Goal: Information Seeking & Learning: Find specific fact

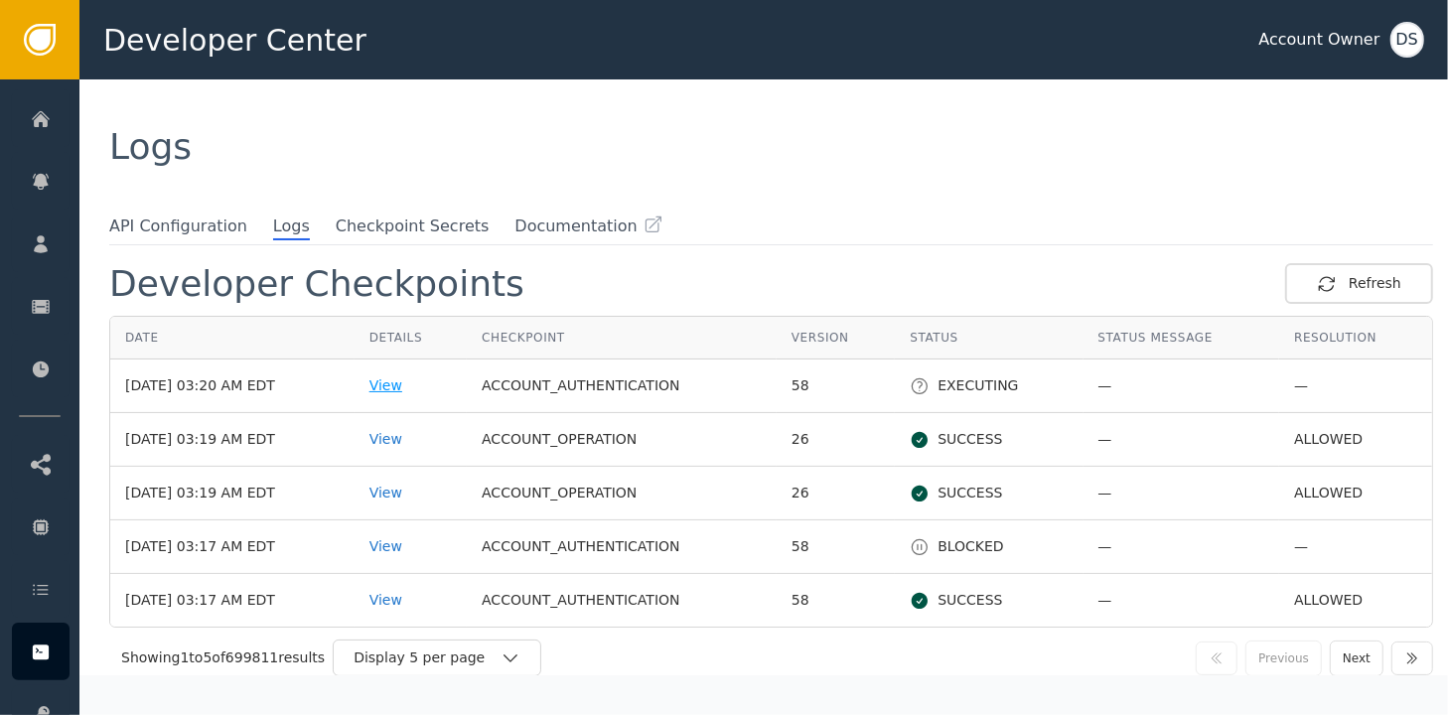
click at [401, 384] on div "View" at bounding box center [410, 385] width 82 height 21
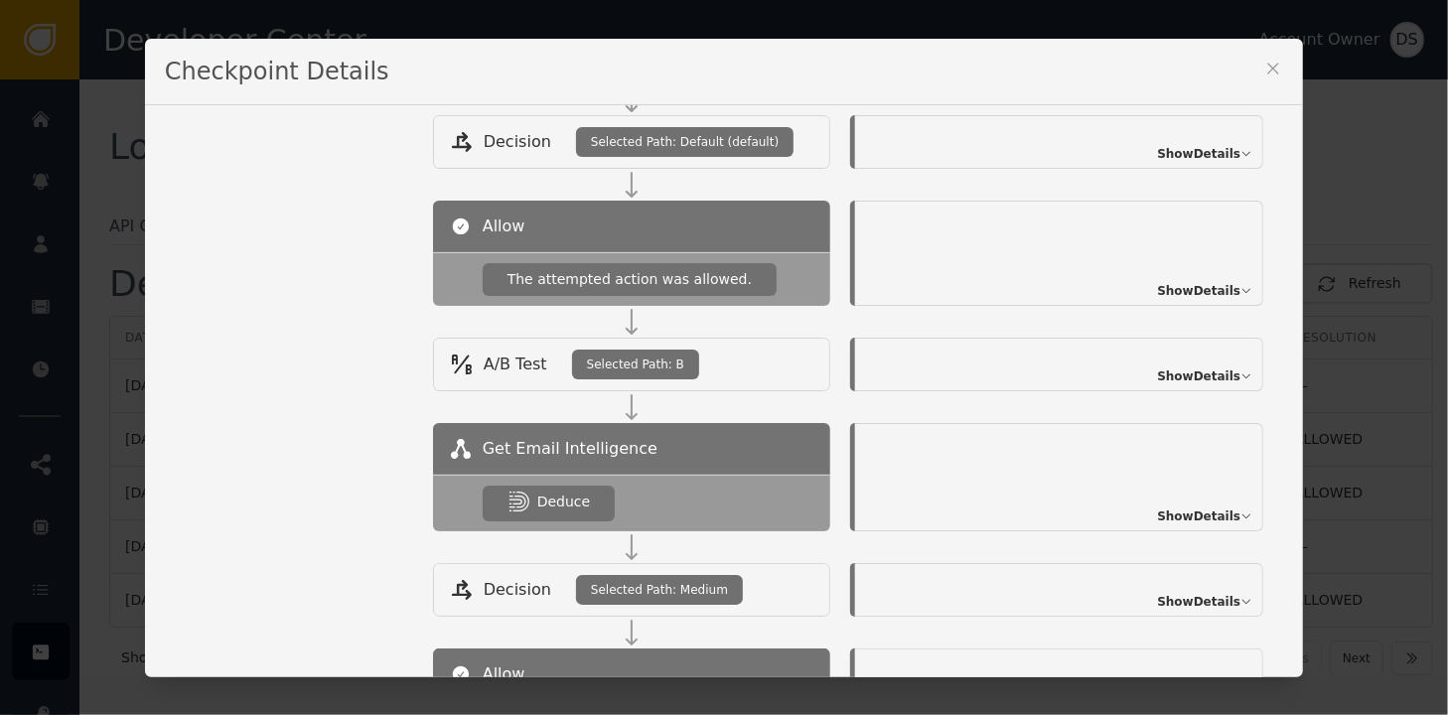
scroll to position [990, 0]
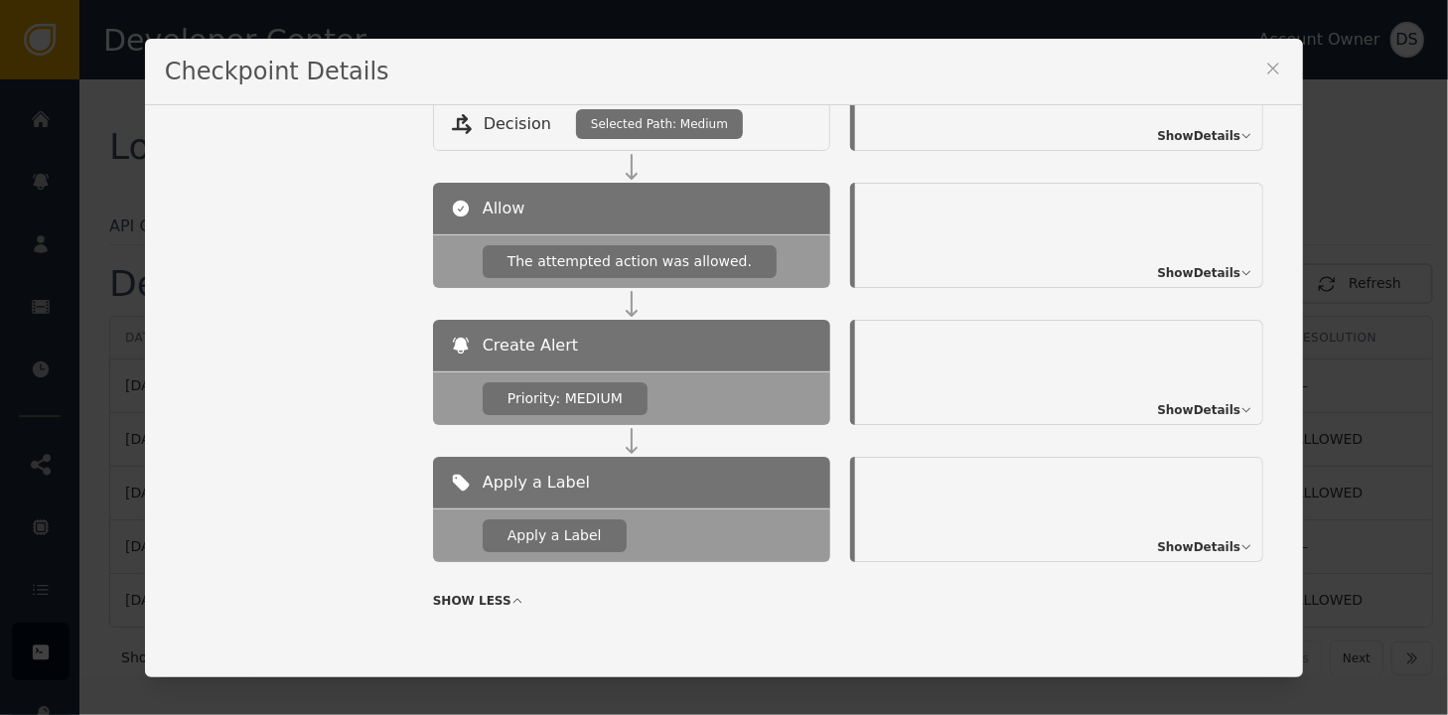
click at [1166, 545] on span "Show Details" at bounding box center [1198, 547] width 83 height 18
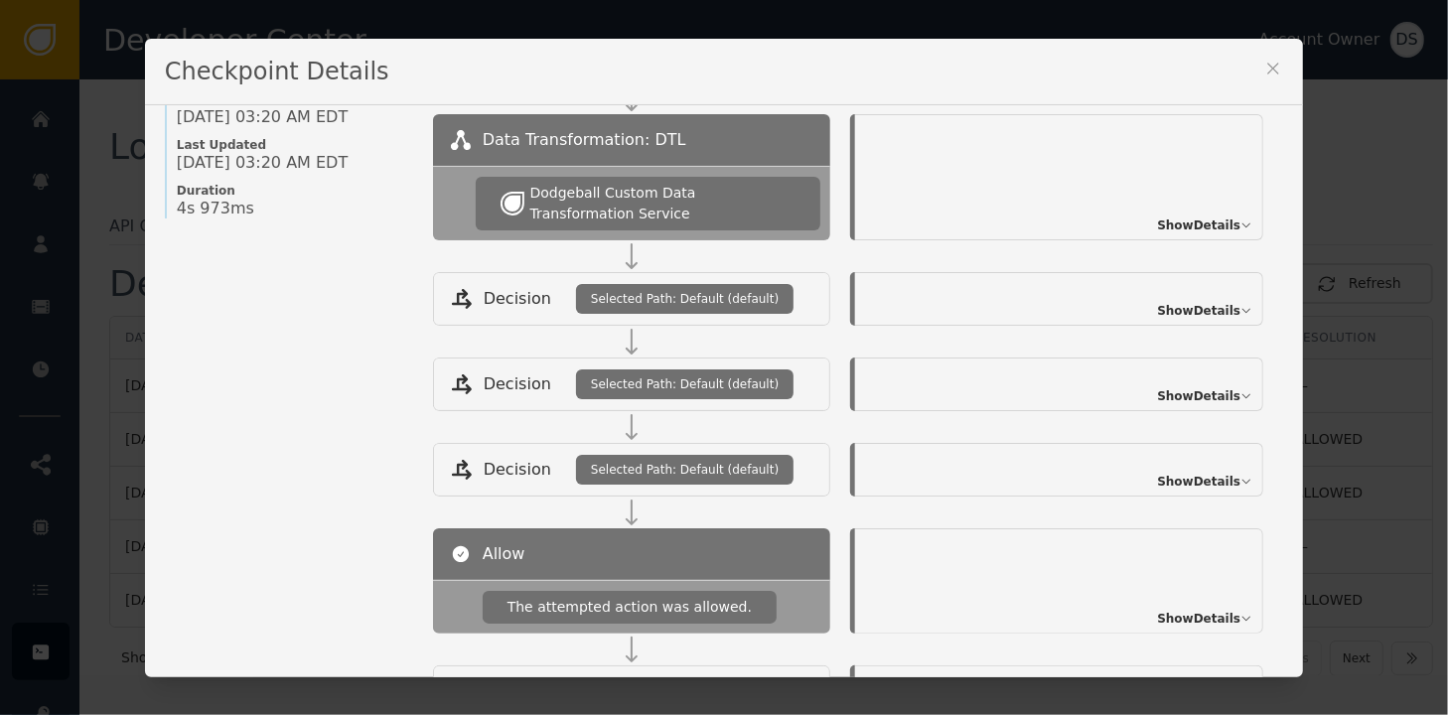
scroll to position [142, 0]
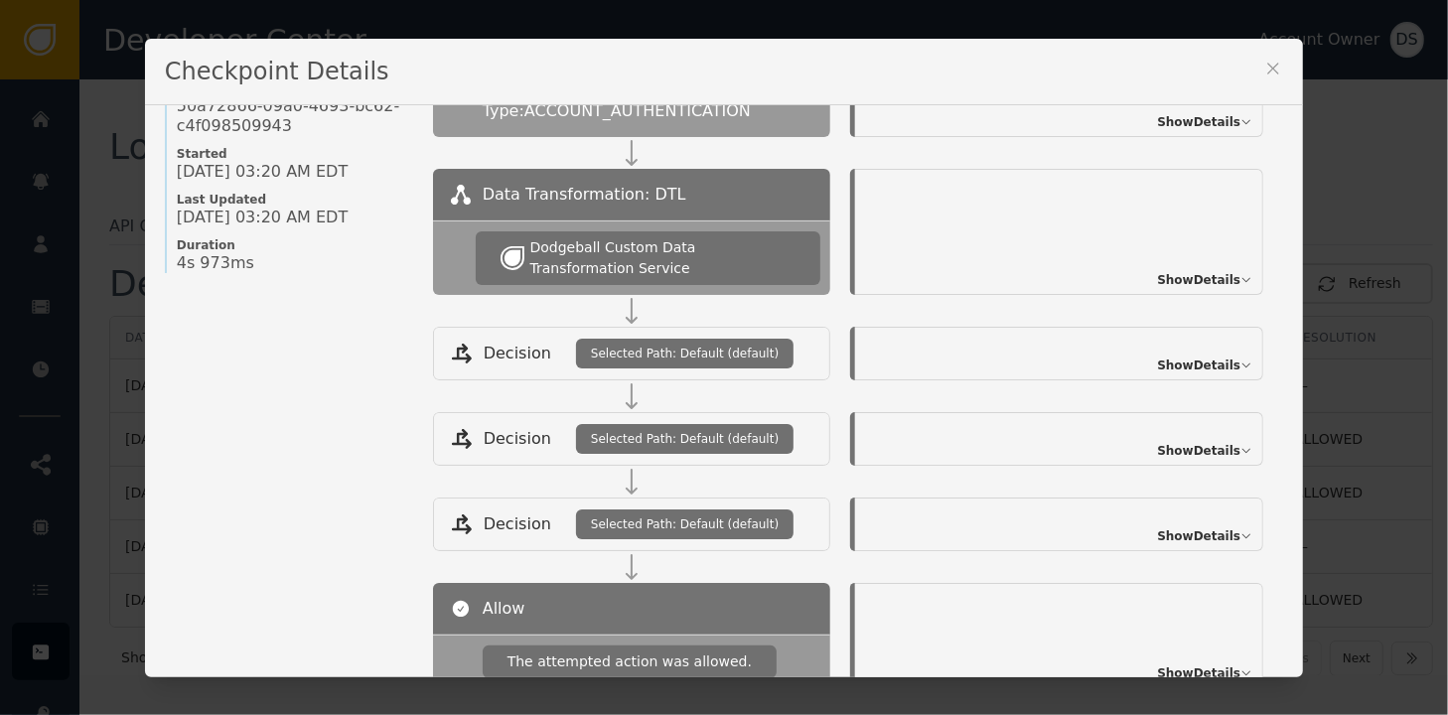
click at [1263, 67] on icon at bounding box center [1273, 69] width 20 height 20
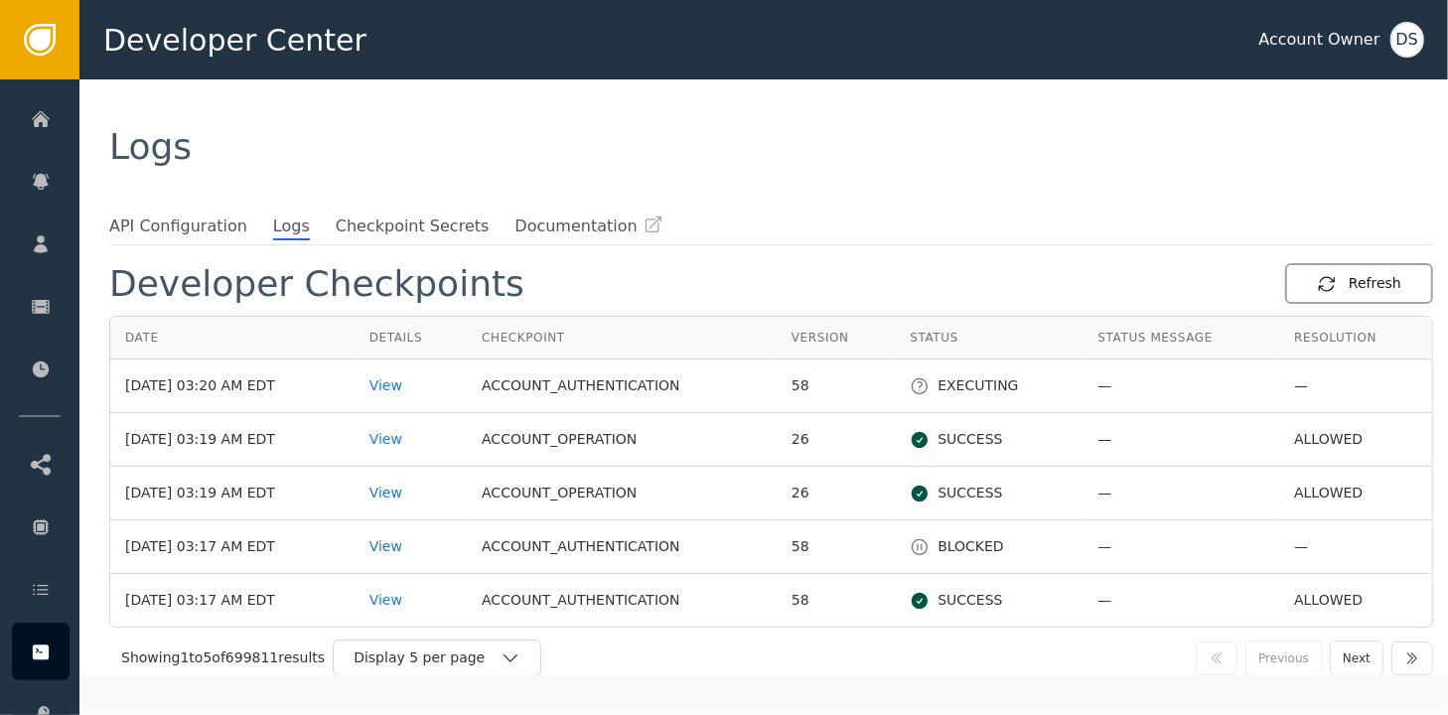
click at [1377, 276] on div "Refresh" at bounding box center [1359, 283] width 84 height 21
click at [410, 547] on div "View" at bounding box center [410, 546] width 82 height 21
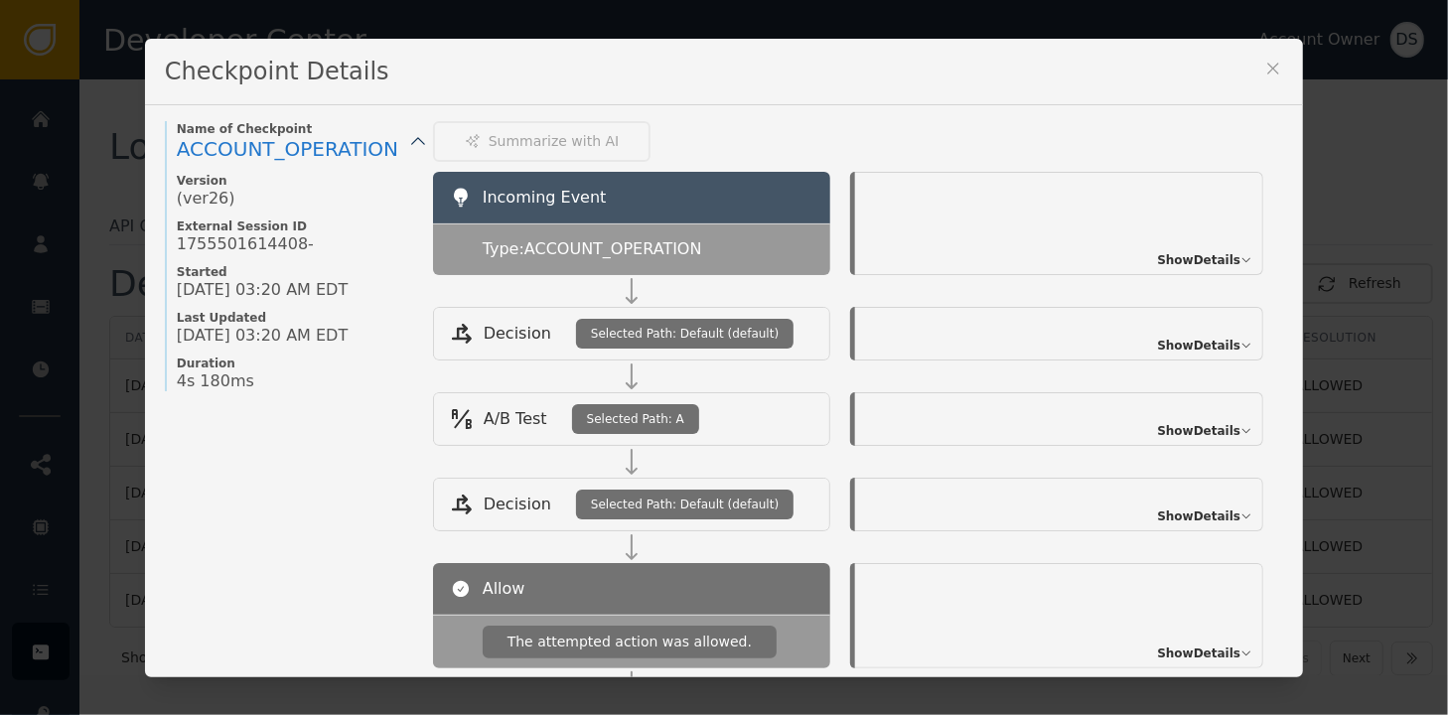
scroll to position [0, 0]
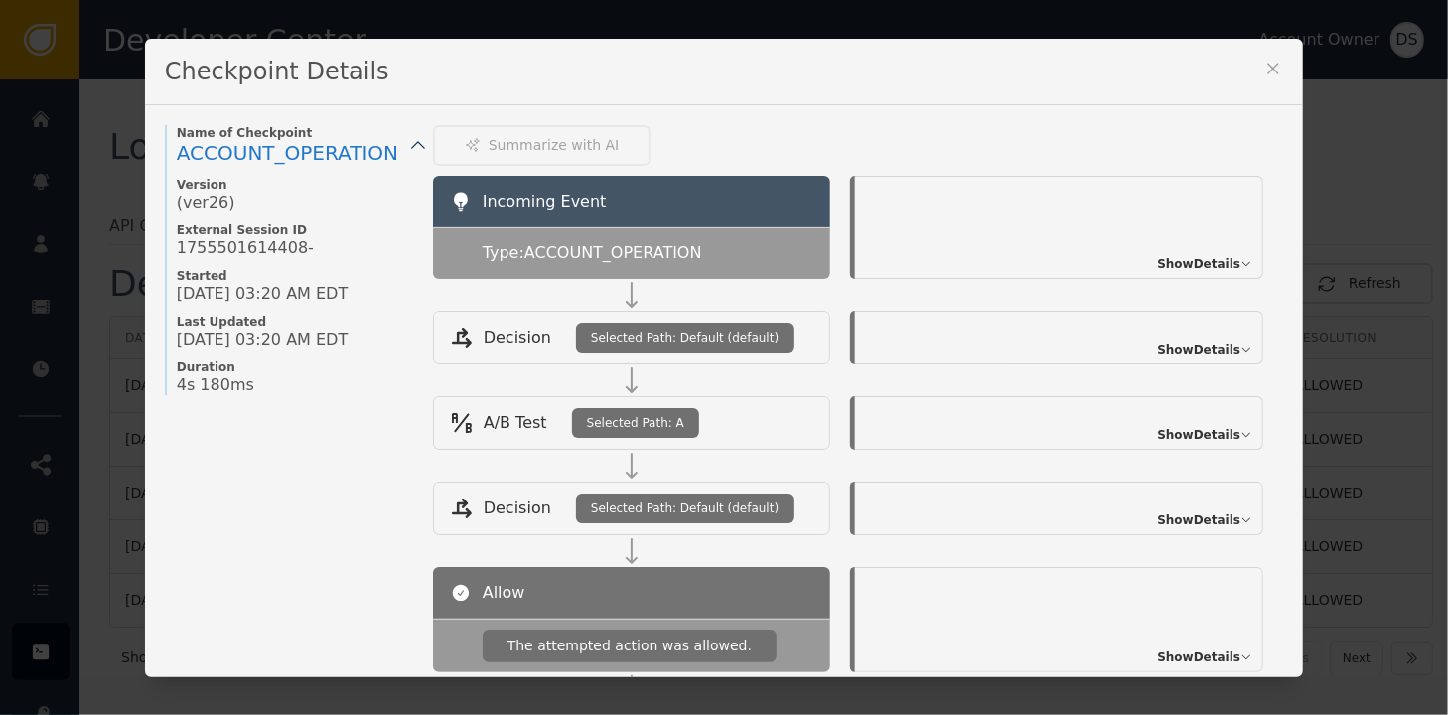
click at [1263, 65] on icon at bounding box center [1273, 69] width 20 height 20
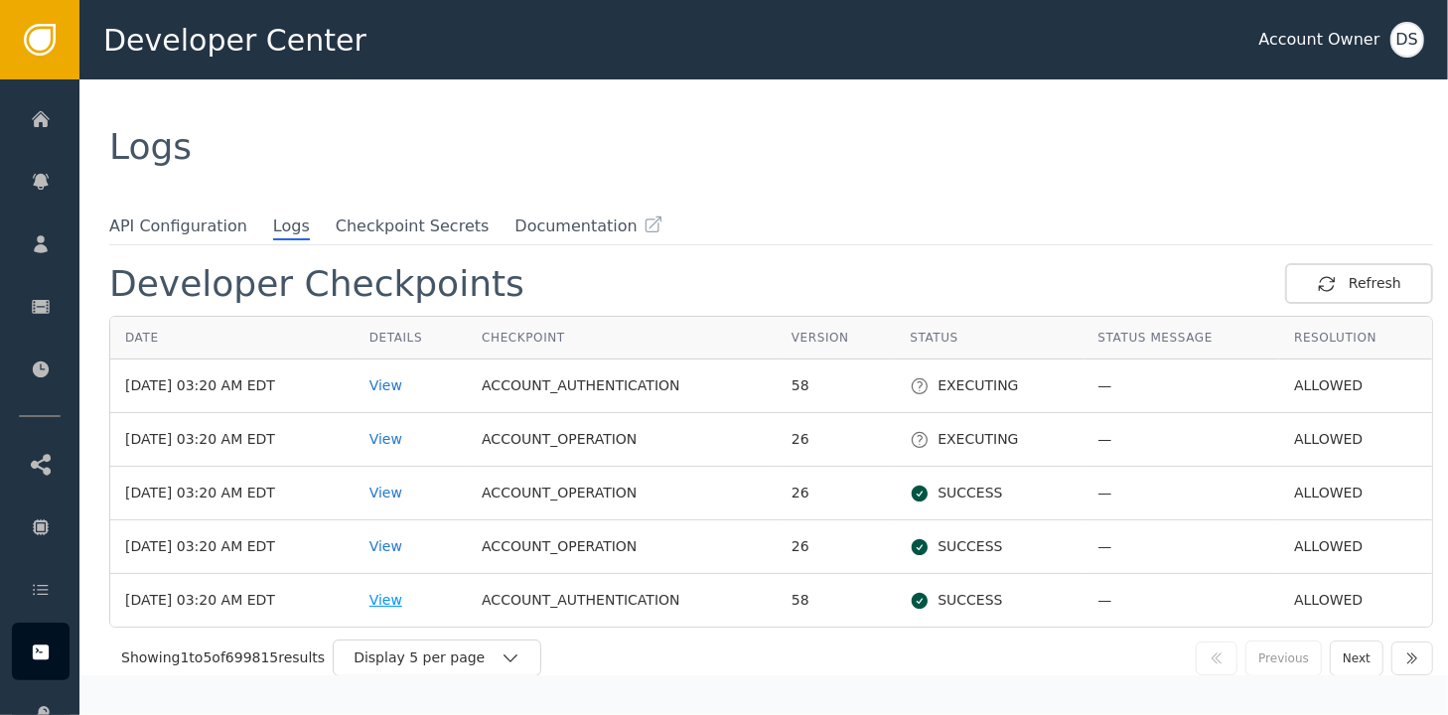
click at [410, 593] on div "View" at bounding box center [410, 600] width 82 height 21
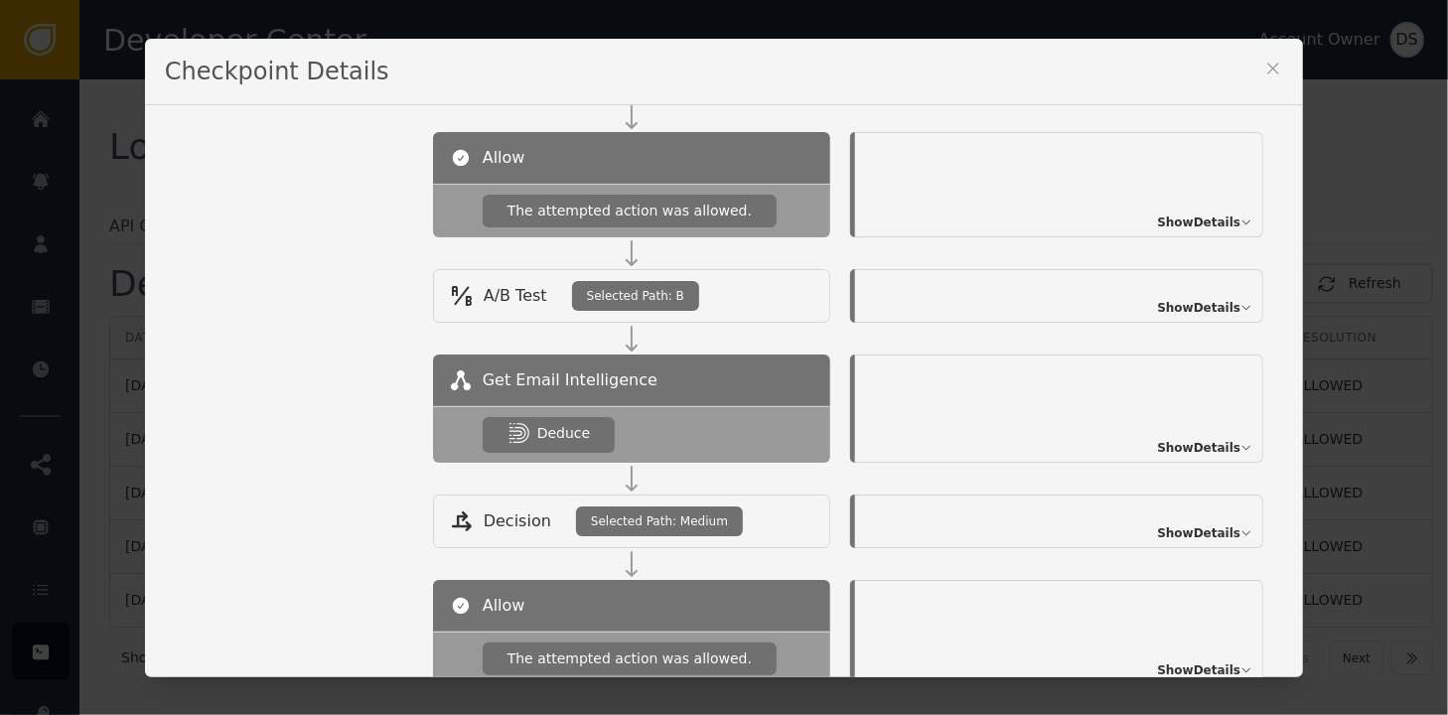
scroll to position [196, 0]
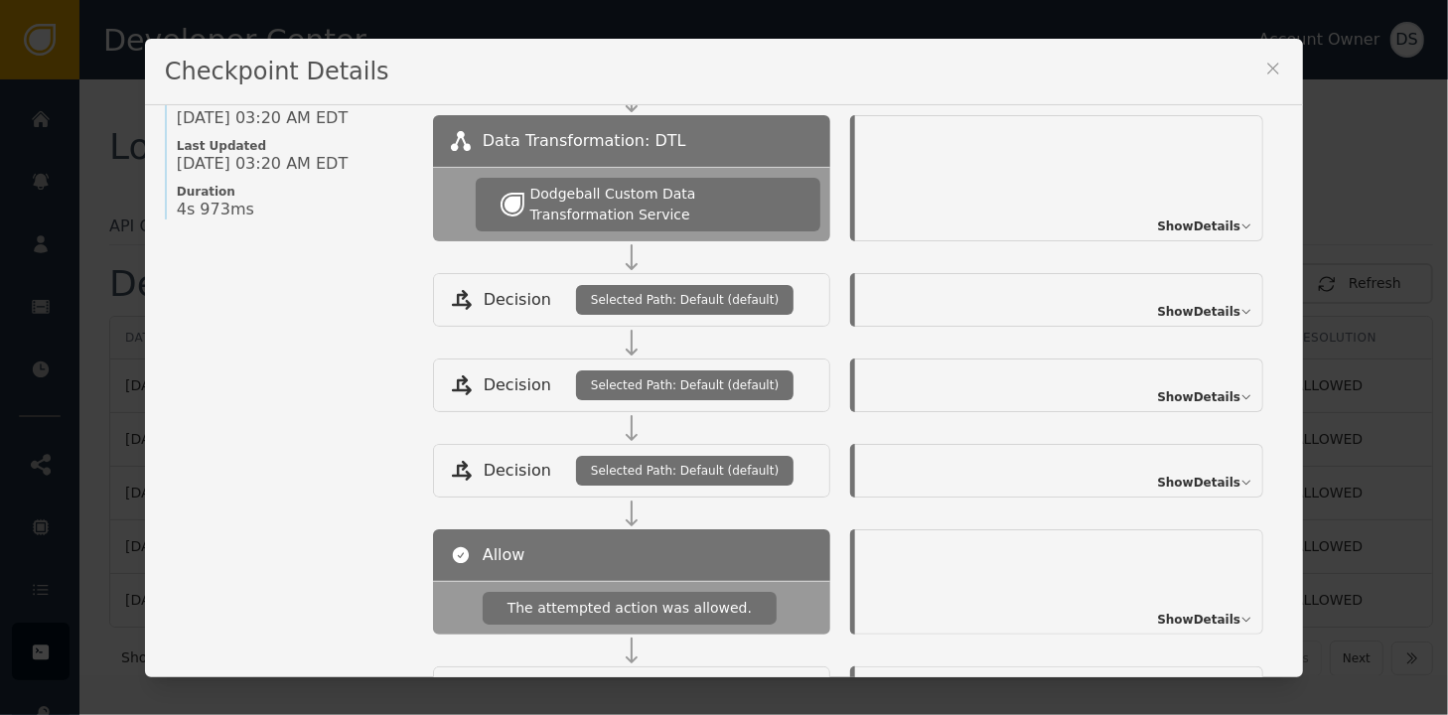
click at [1263, 60] on icon at bounding box center [1273, 69] width 20 height 20
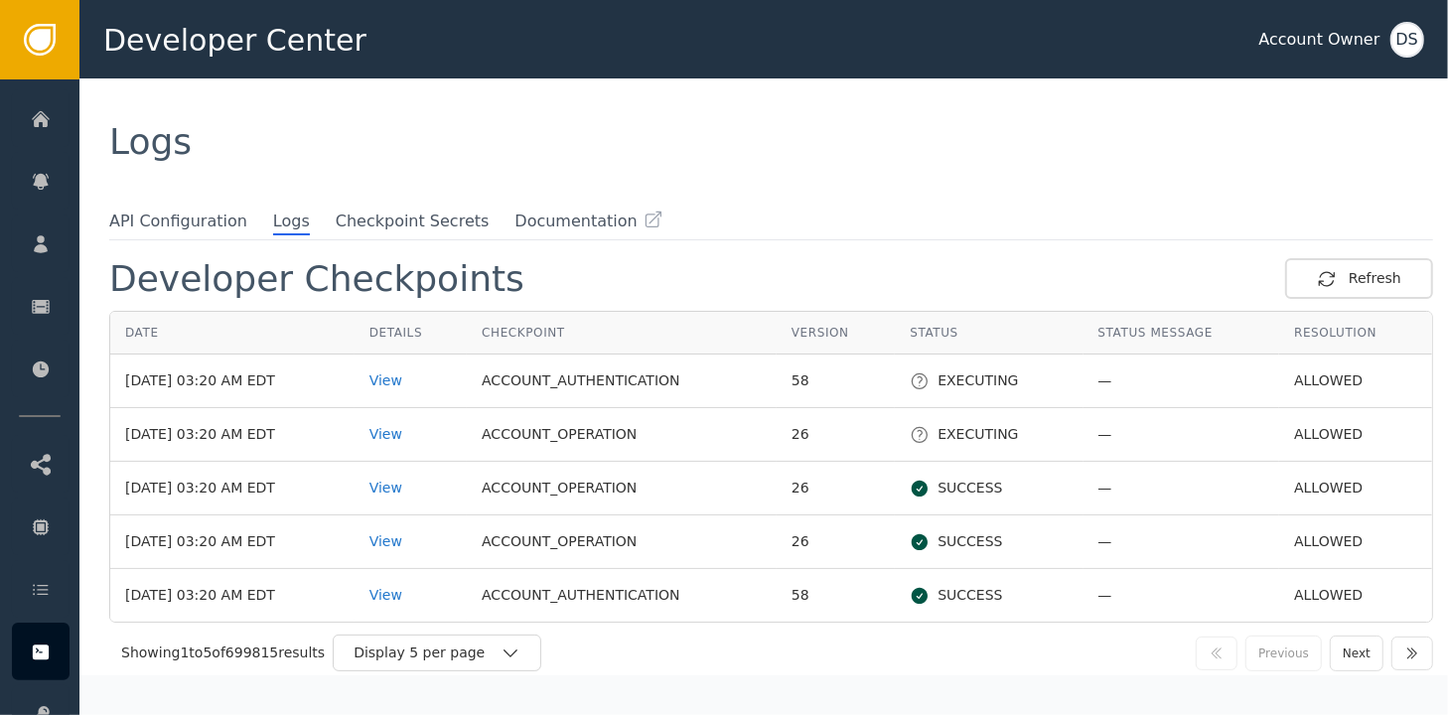
scroll to position [8, 0]
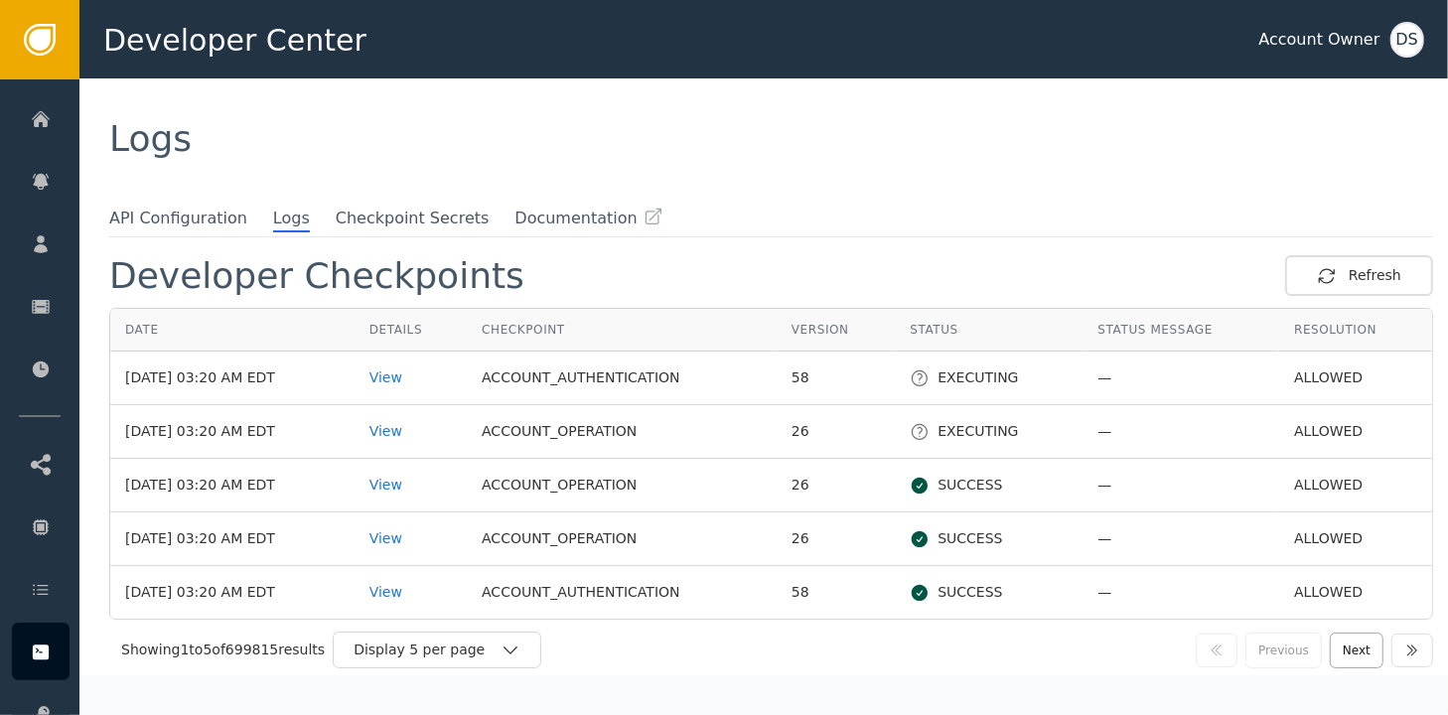
click at [1350, 641] on button "Next" at bounding box center [1357, 651] width 54 height 36
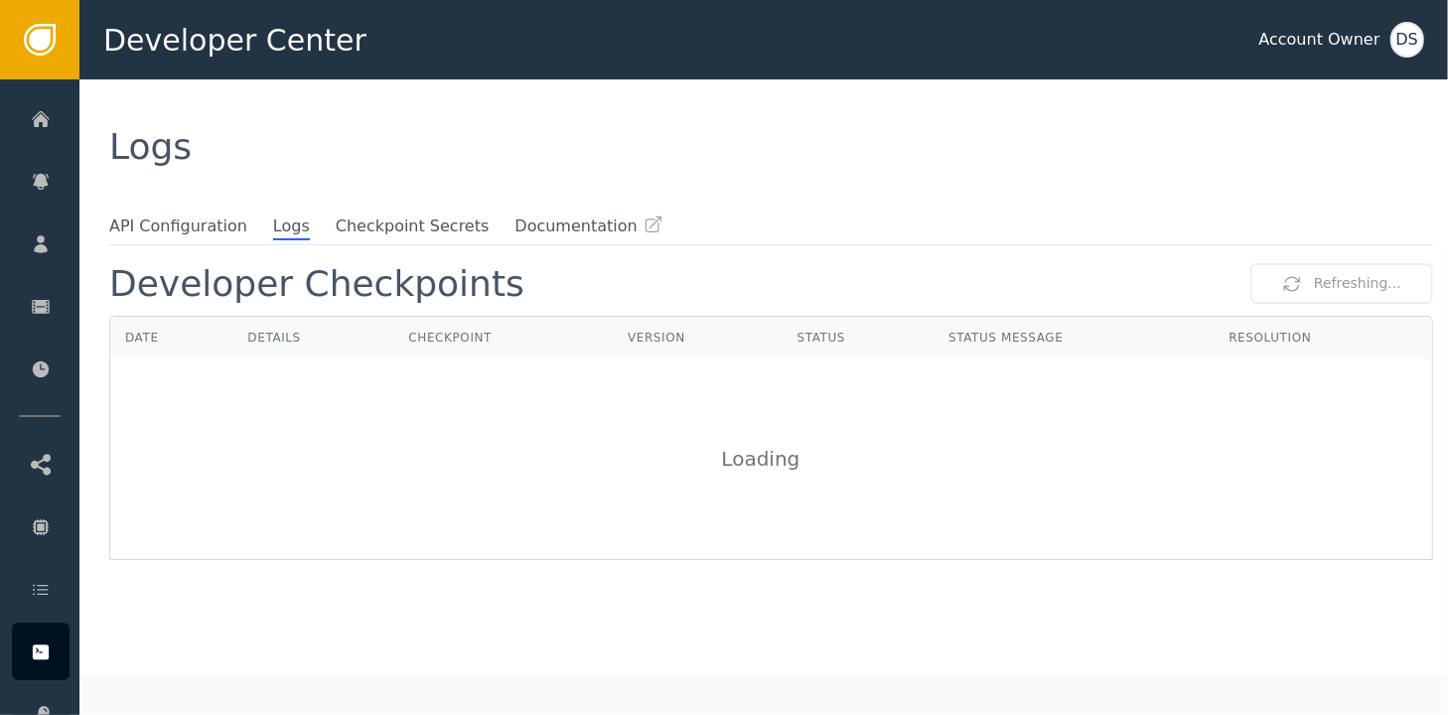
scroll to position [0, 0]
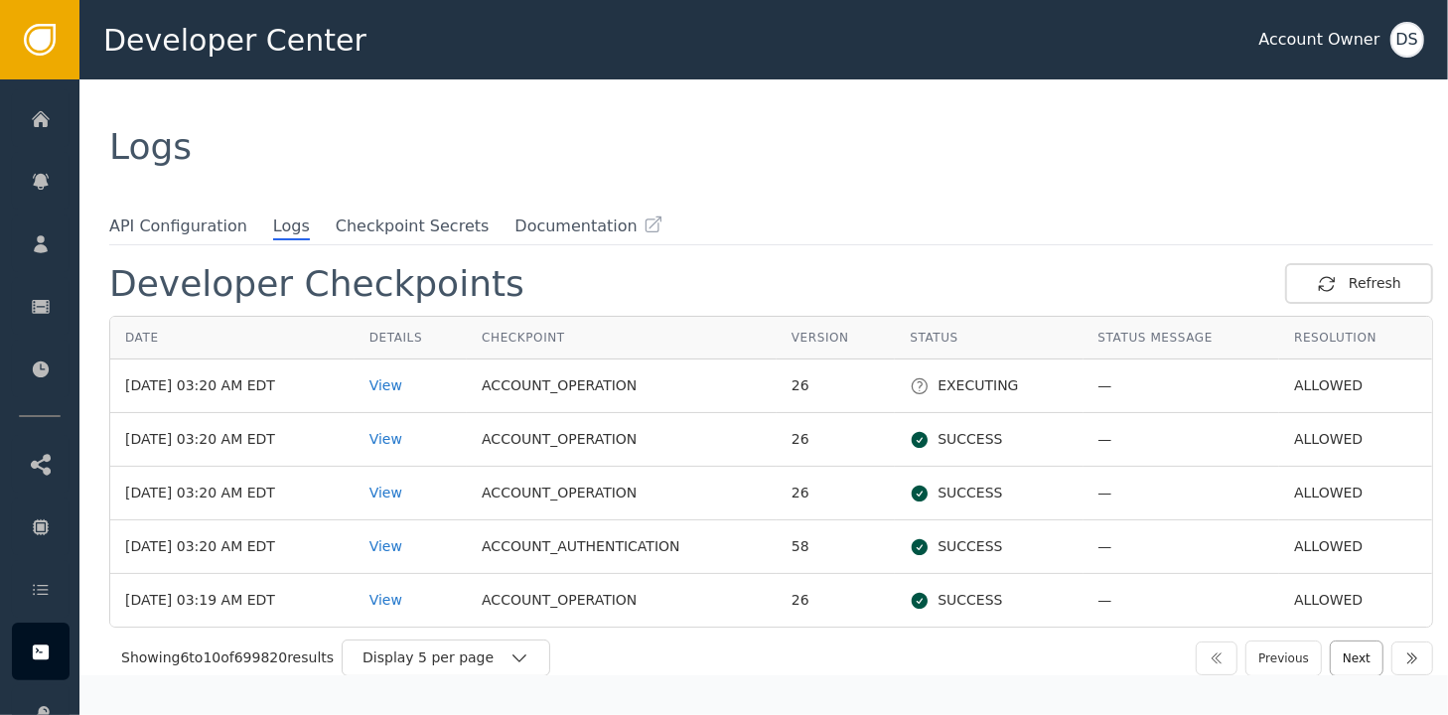
click at [1355, 656] on button "Next" at bounding box center [1357, 658] width 54 height 36
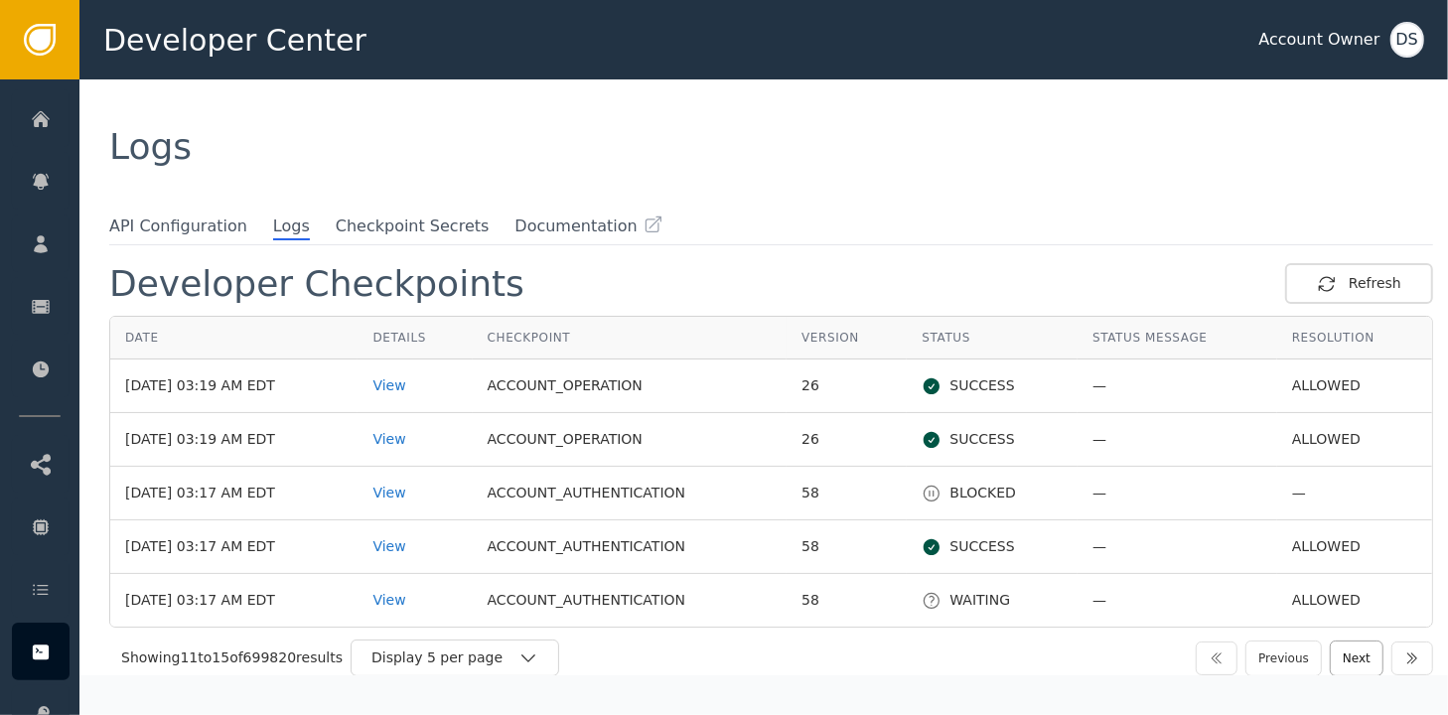
click at [1352, 654] on button "Next" at bounding box center [1357, 658] width 54 height 36
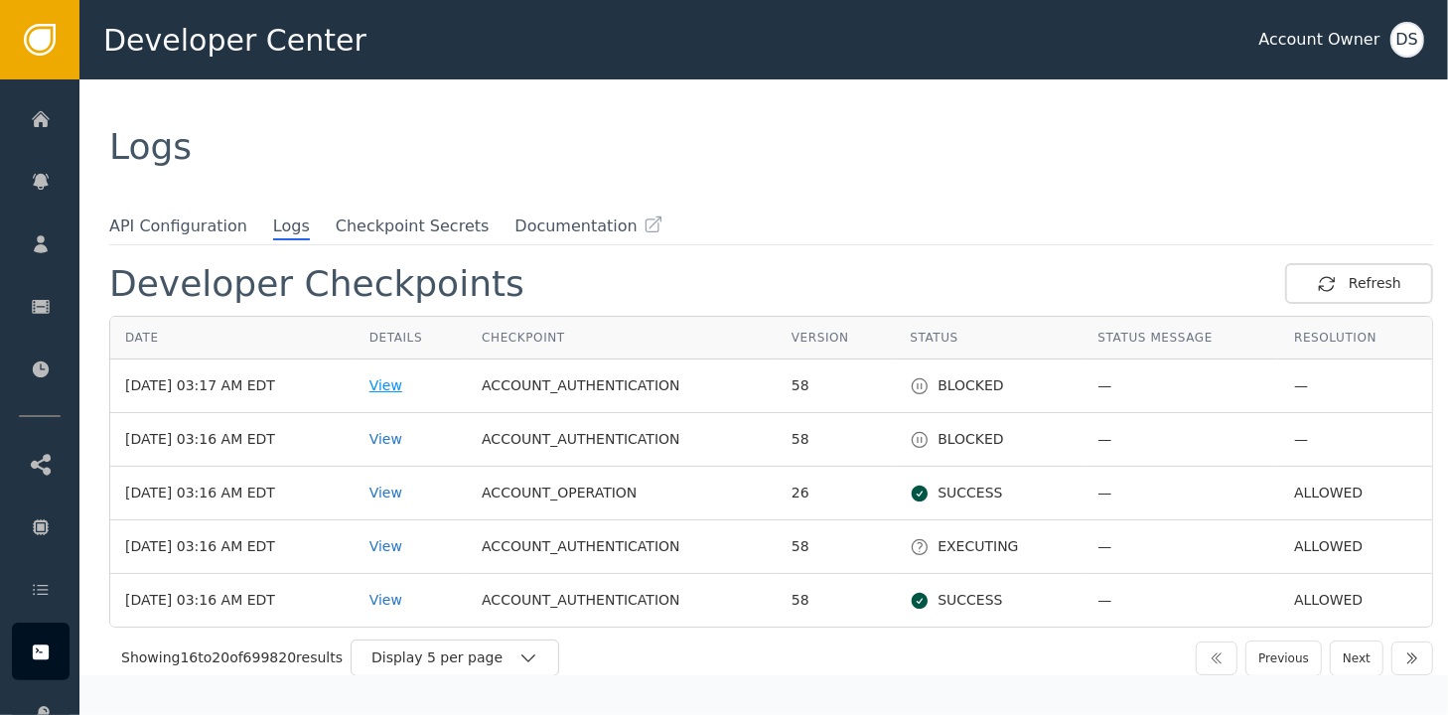
click at [407, 383] on div "View" at bounding box center [410, 385] width 82 height 21
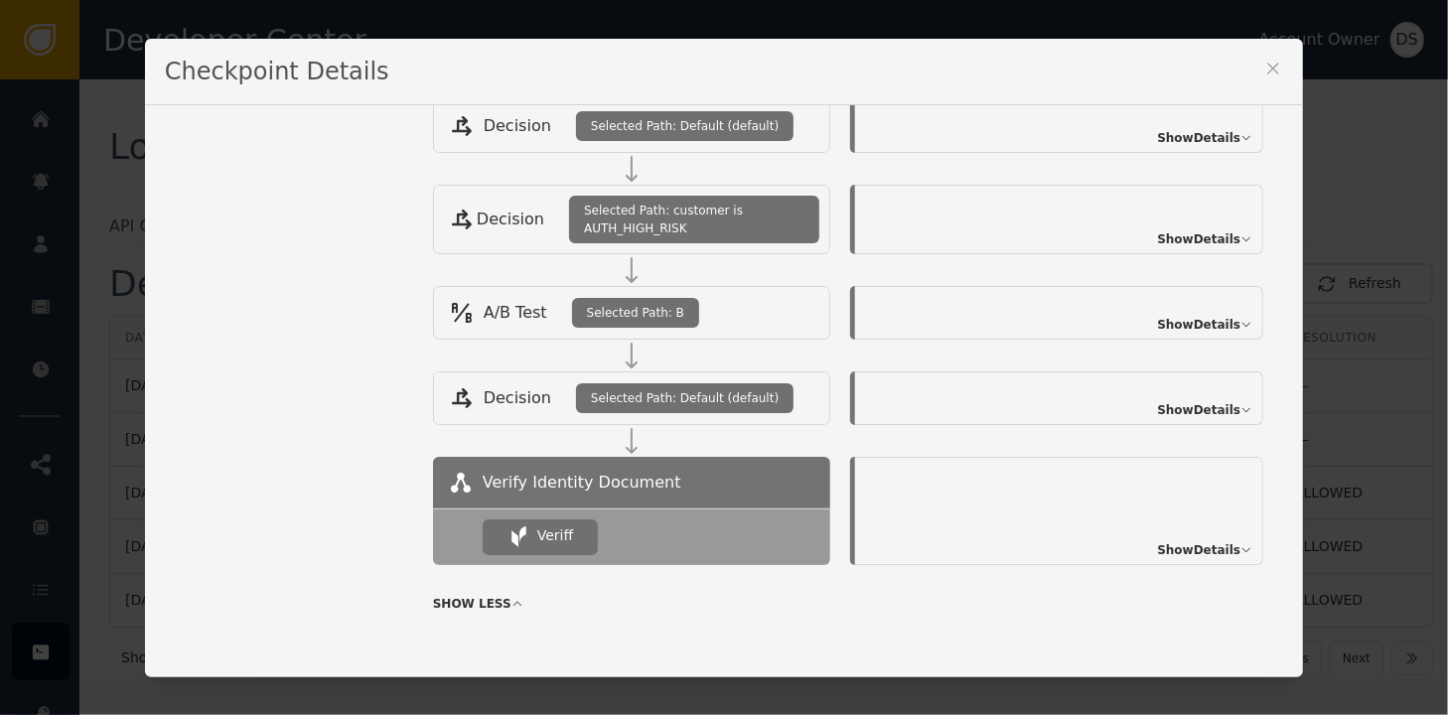
scroll to position [460, 0]
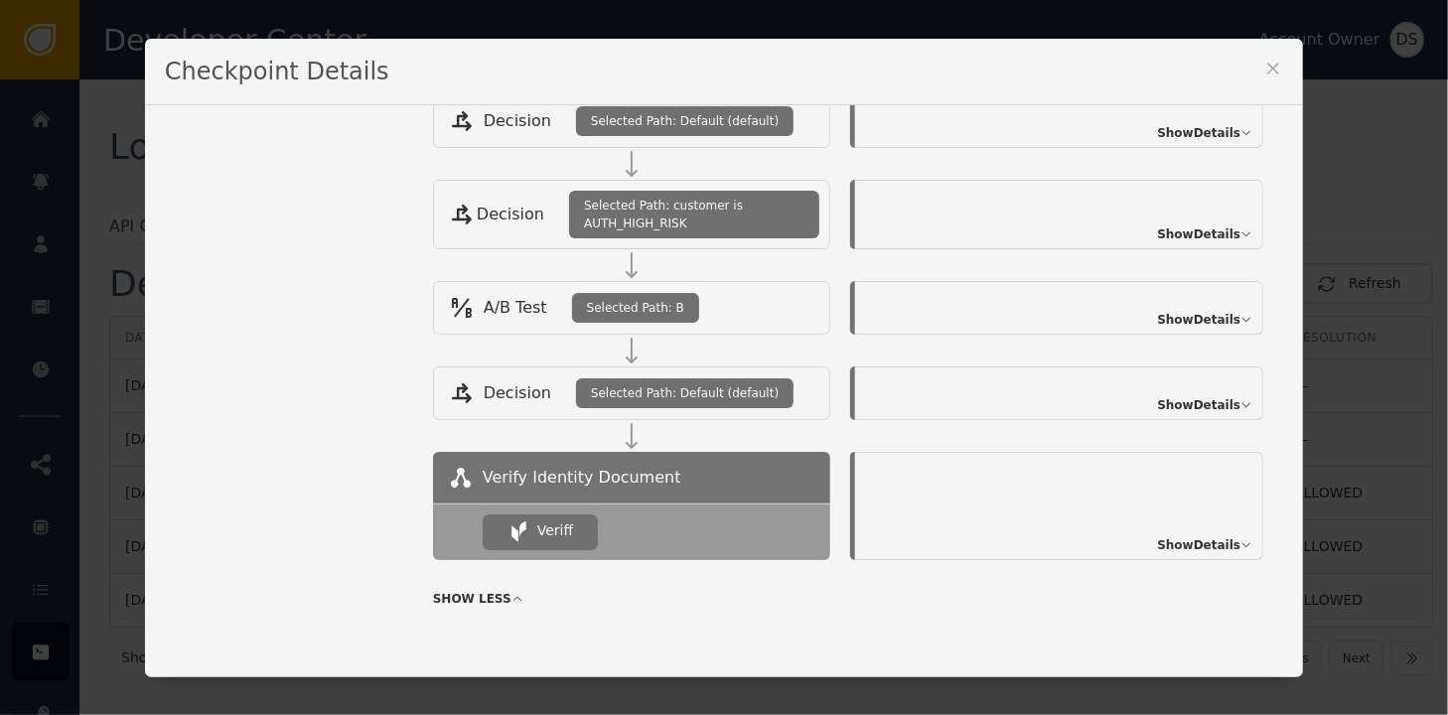
click at [1177, 543] on span "Show Details" at bounding box center [1198, 545] width 83 height 18
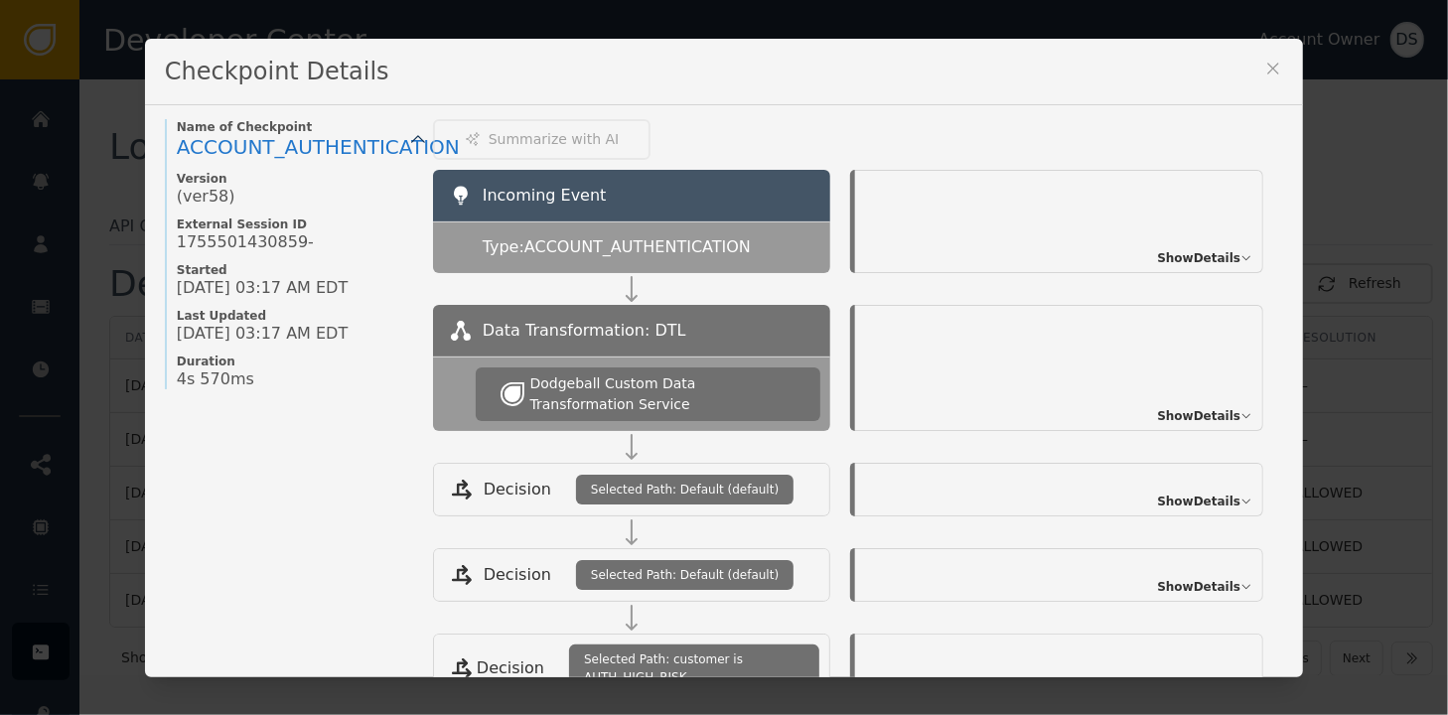
scroll to position [0, 0]
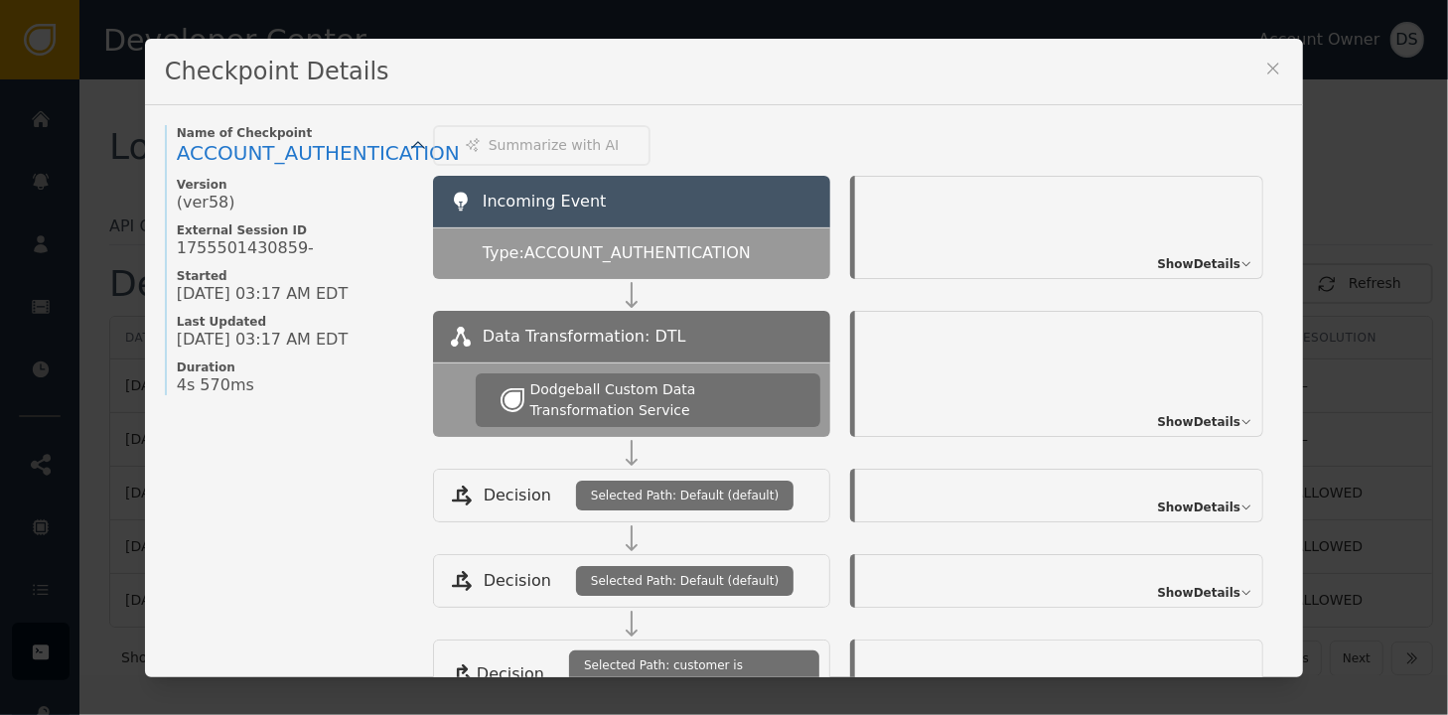
click at [1240, 265] on span "Show Details" at bounding box center [1198, 264] width 83 height 18
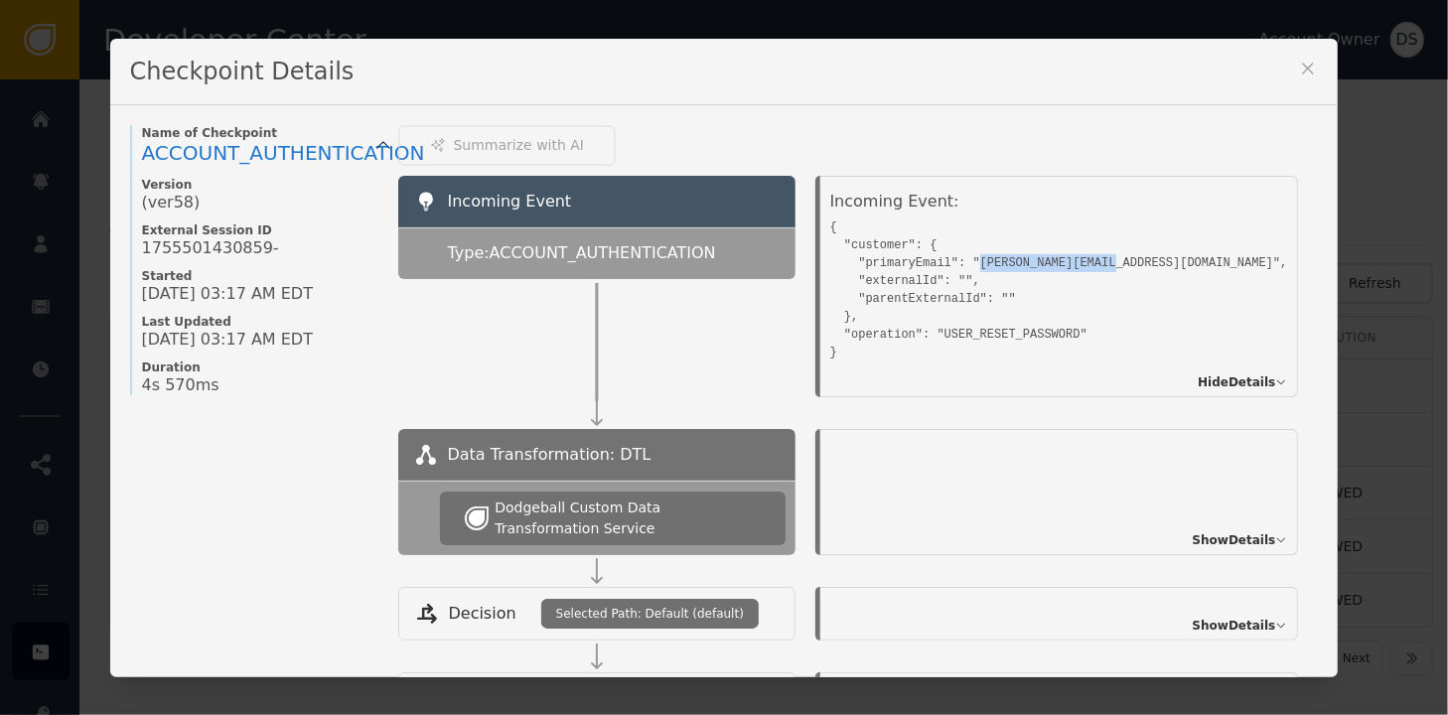
drag, startPoint x: 866, startPoint y: 259, endPoint x: 988, endPoint y: 263, distance: 122.2
click at [988, 263] on pre "{ "customer": { "primaryEmail": "[PERSON_NAME][EMAIL_ADDRESS][DOMAIN_NAME]", "e…" at bounding box center [1059, 287] width 458 height 148
drag, startPoint x: 988, startPoint y: 263, endPoint x: 929, endPoint y: 260, distance: 58.7
copy pre "[PERSON_NAME][EMAIL_ADDRESS][DOMAIN_NAME]"
click at [1318, 73] on icon at bounding box center [1308, 69] width 20 height 20
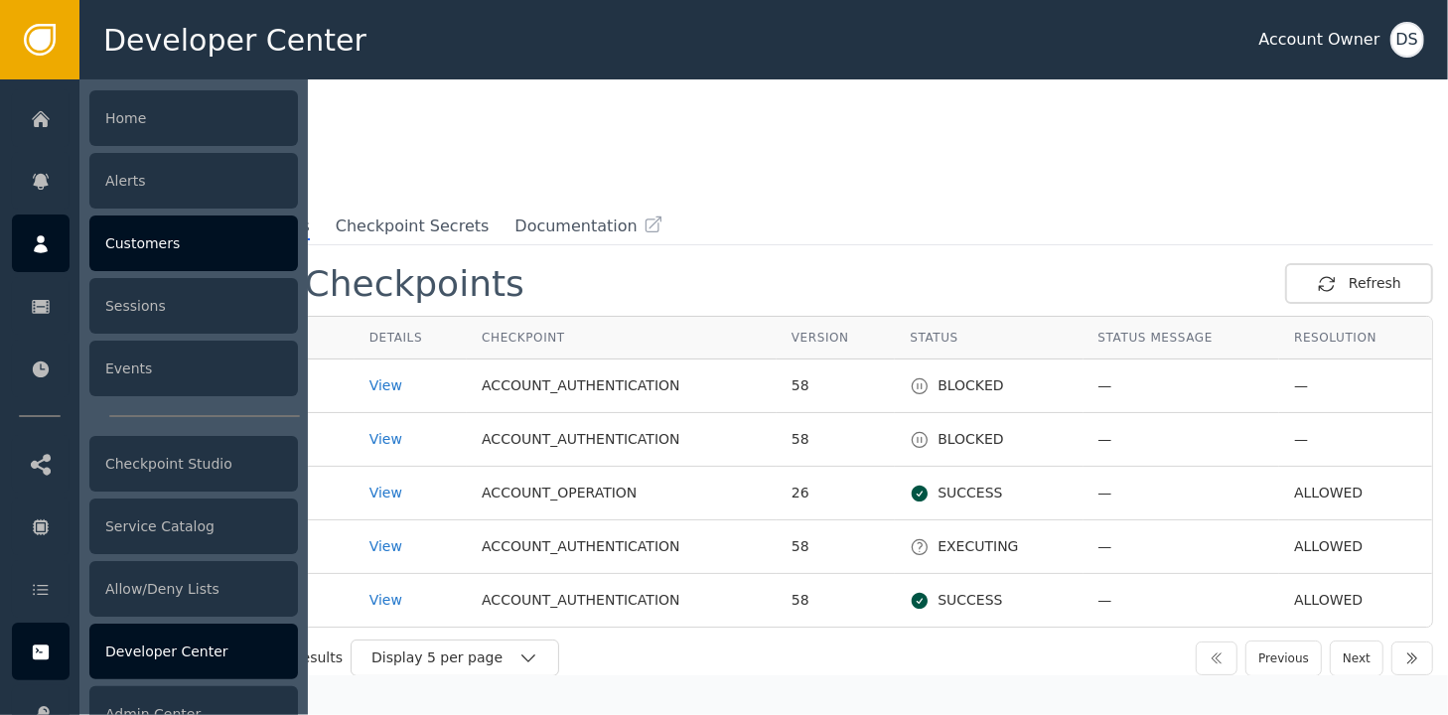
click at [125, 260] on div "Customers" at bounding box center [193, 243] width 209 height 56
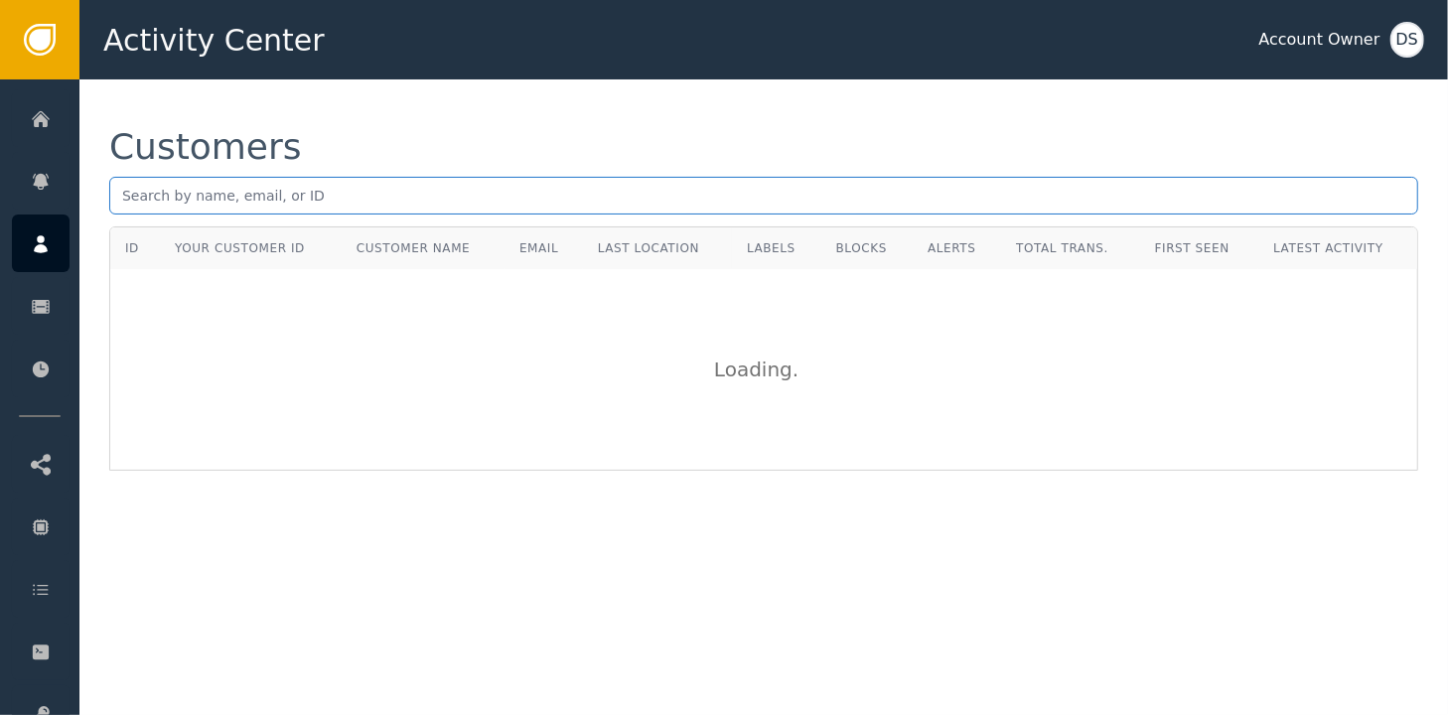
click at [374, 202] on input "text" at bounding box center [763, 196] width 1309 height 38
paste input "[PERSON_NAME][EMAIL_ADDRESS][DOMAIN_NAME]"
click at [612, 199] on input "[PERSON_NAME][EMAIL_ADDRESS][DOMAIN_NAME]" at bounding box center [763, 196] width 1309 height 38
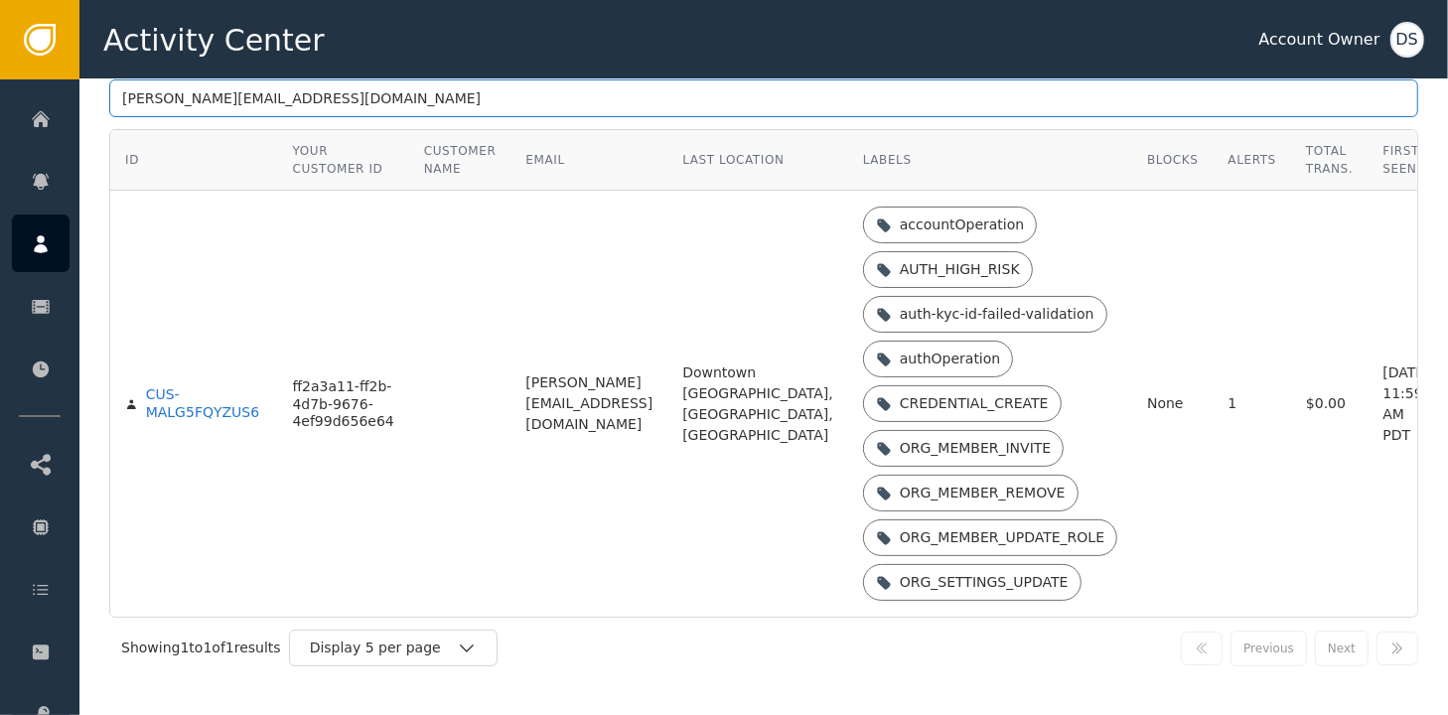
scroll to position [99, 0]
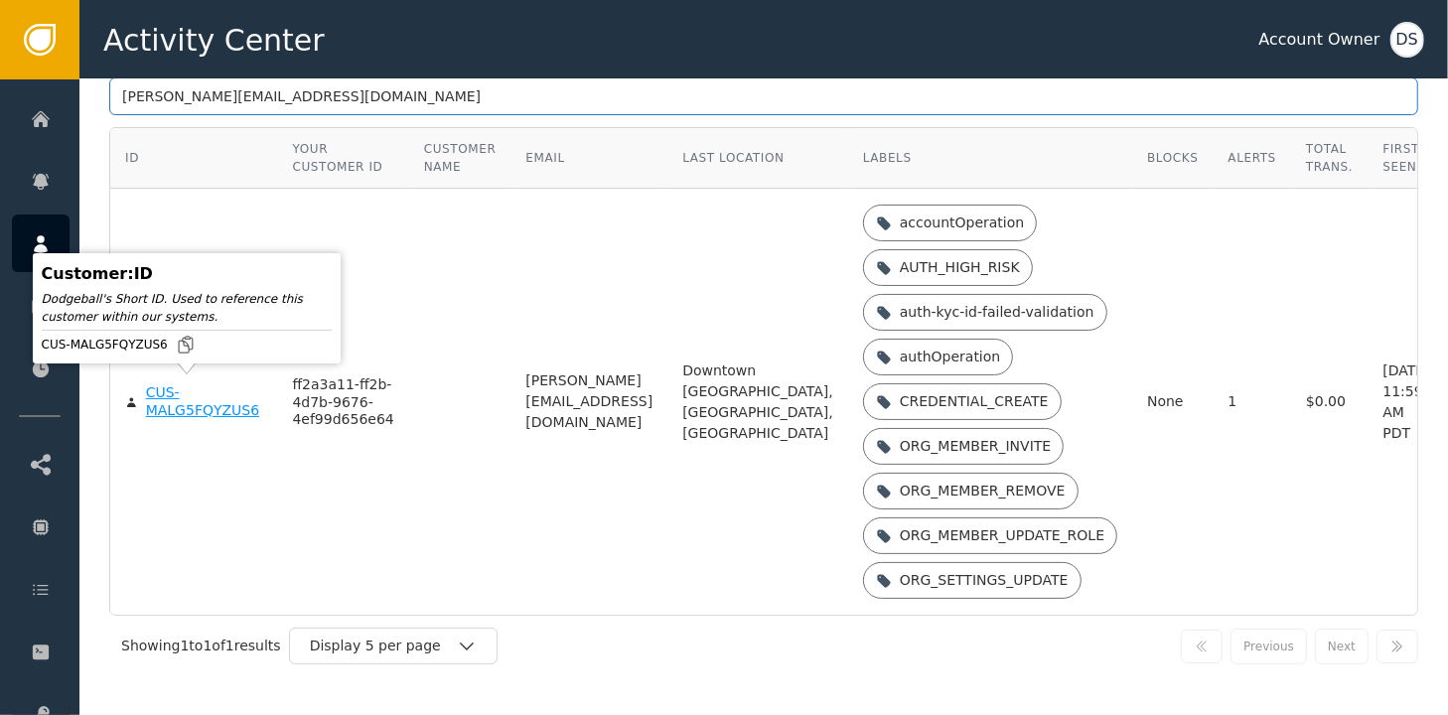
type input "[PERSON_NAME][EMAIL_ADDRESS][DOMAIN_NAME]"
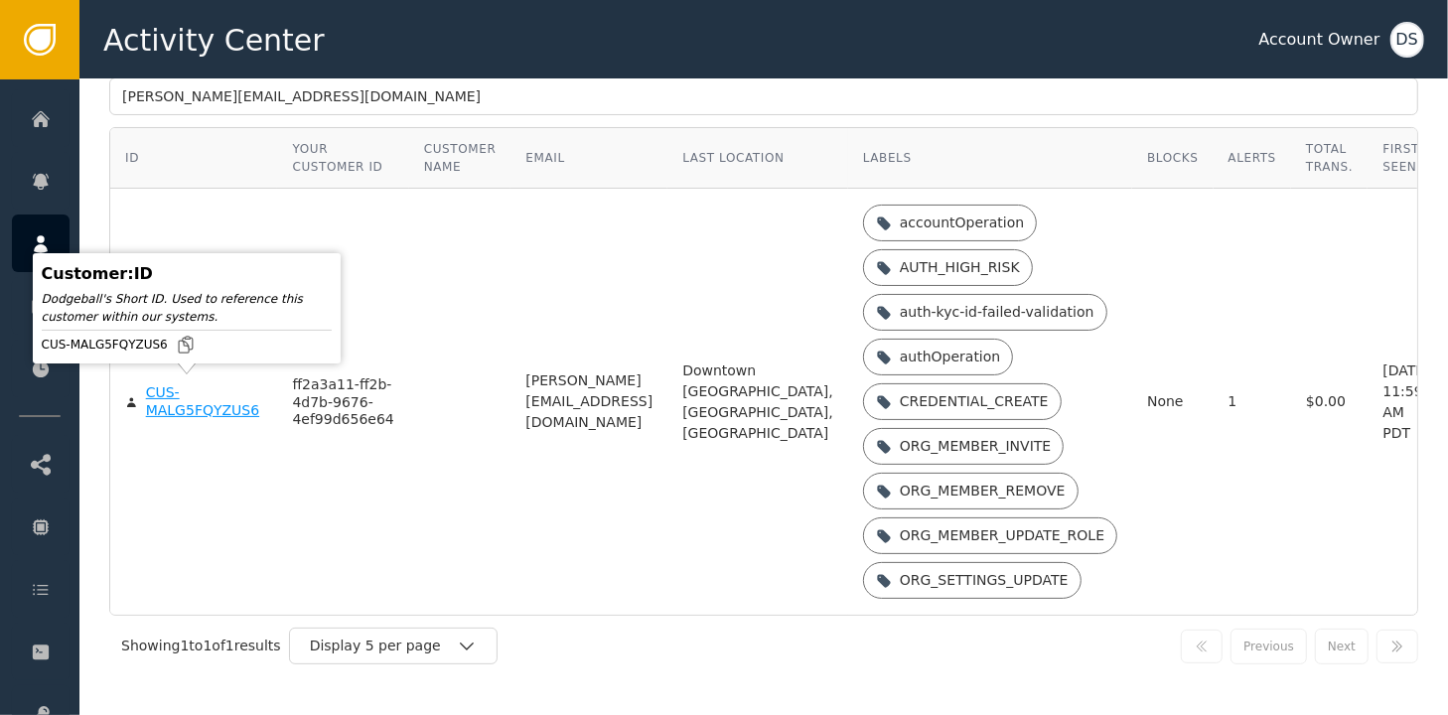
click at [165, 399] on div "CUS-MALG5FQYZUS6" at bounding box center [204, 401] width 117 height 35
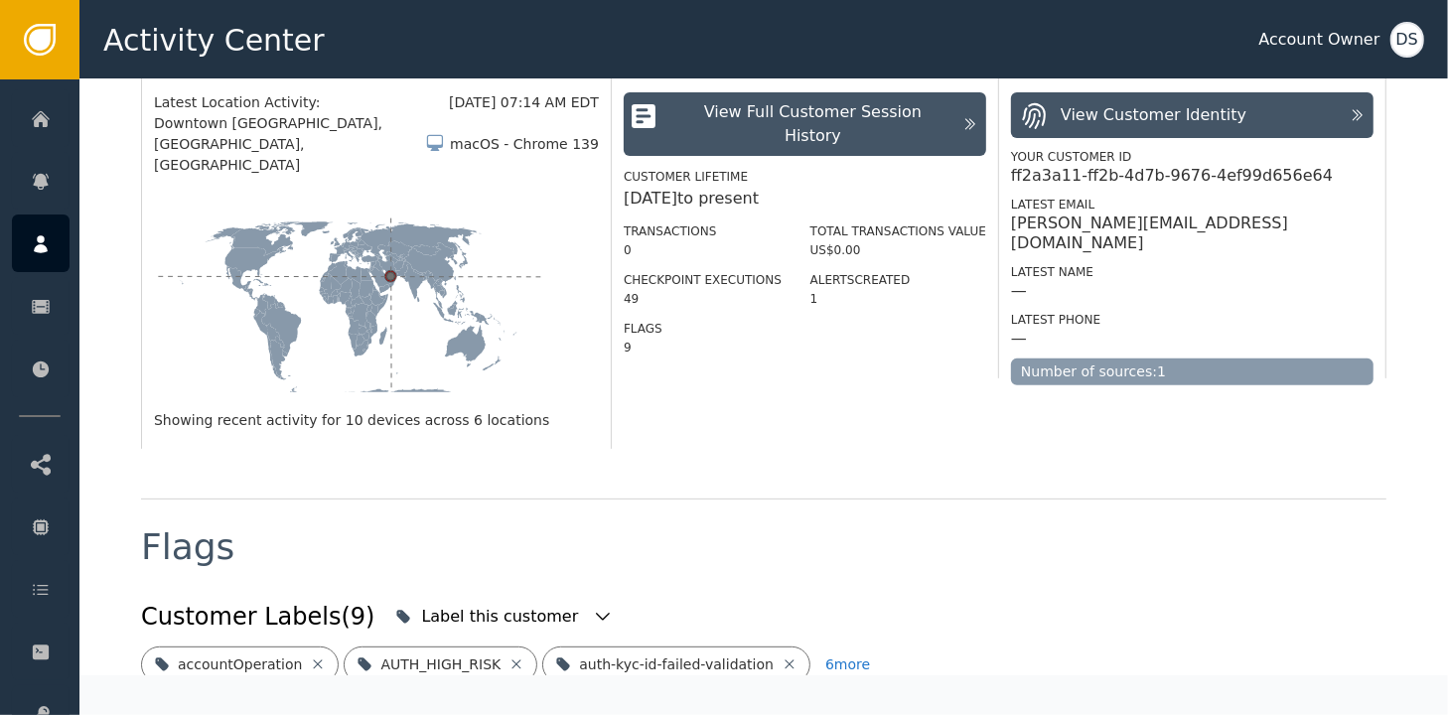
scroll to position [487, 0]
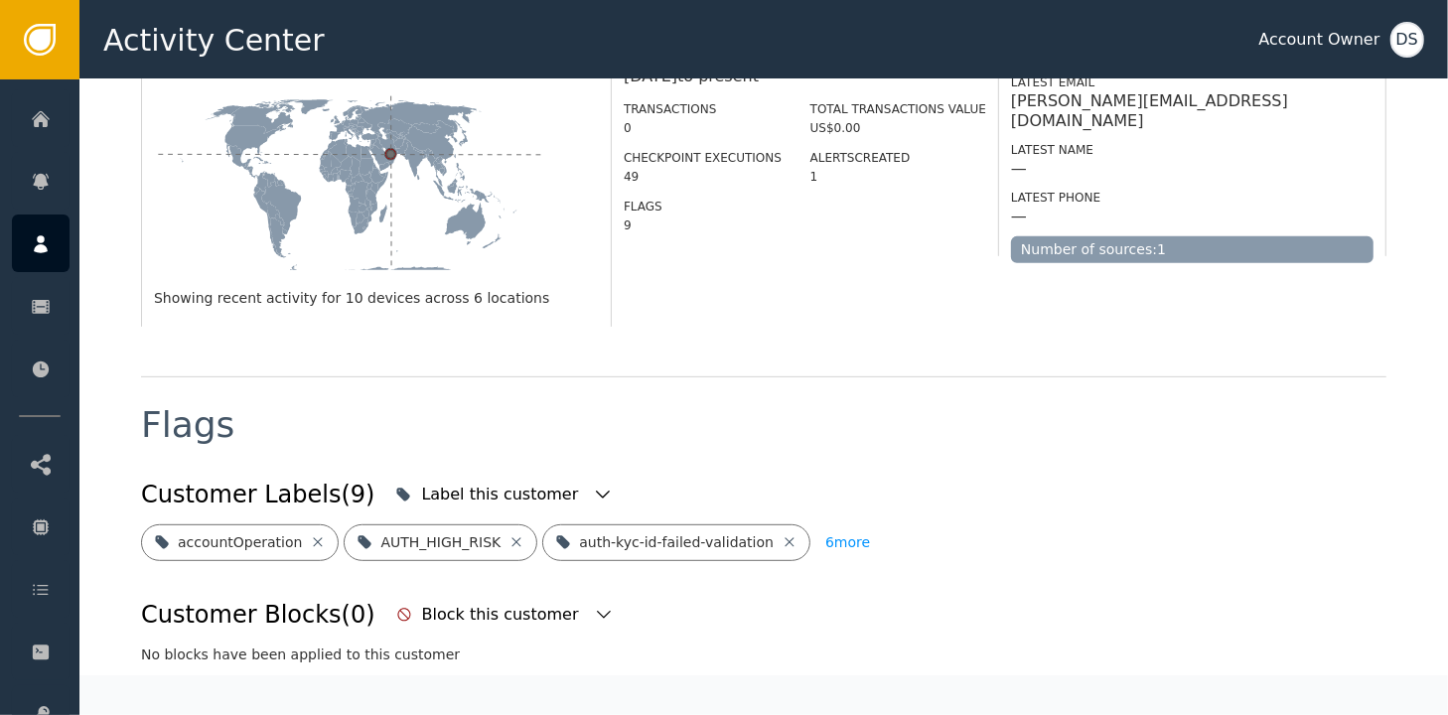
click at [825, 524] on button "6 more" at bounding box center [847, 542] width 45 height 37
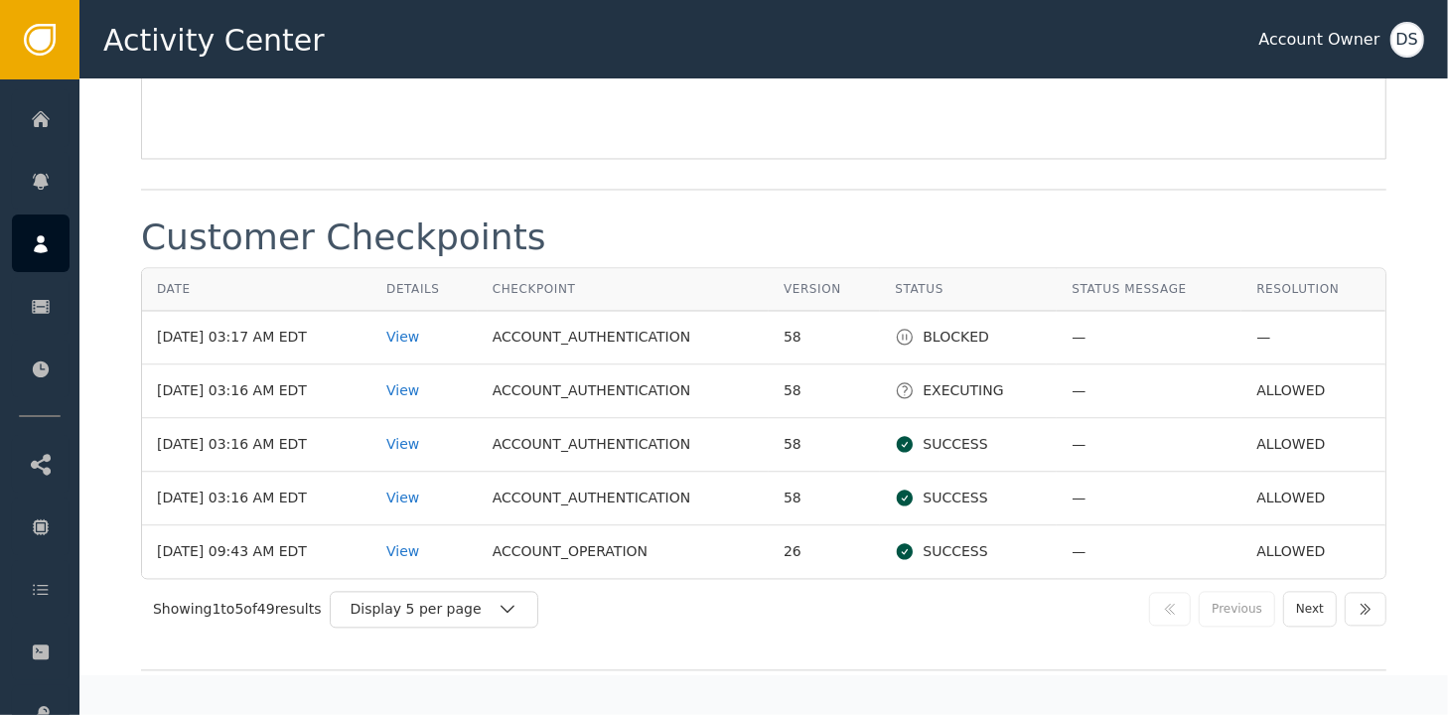
scroll to position [2671, 0]
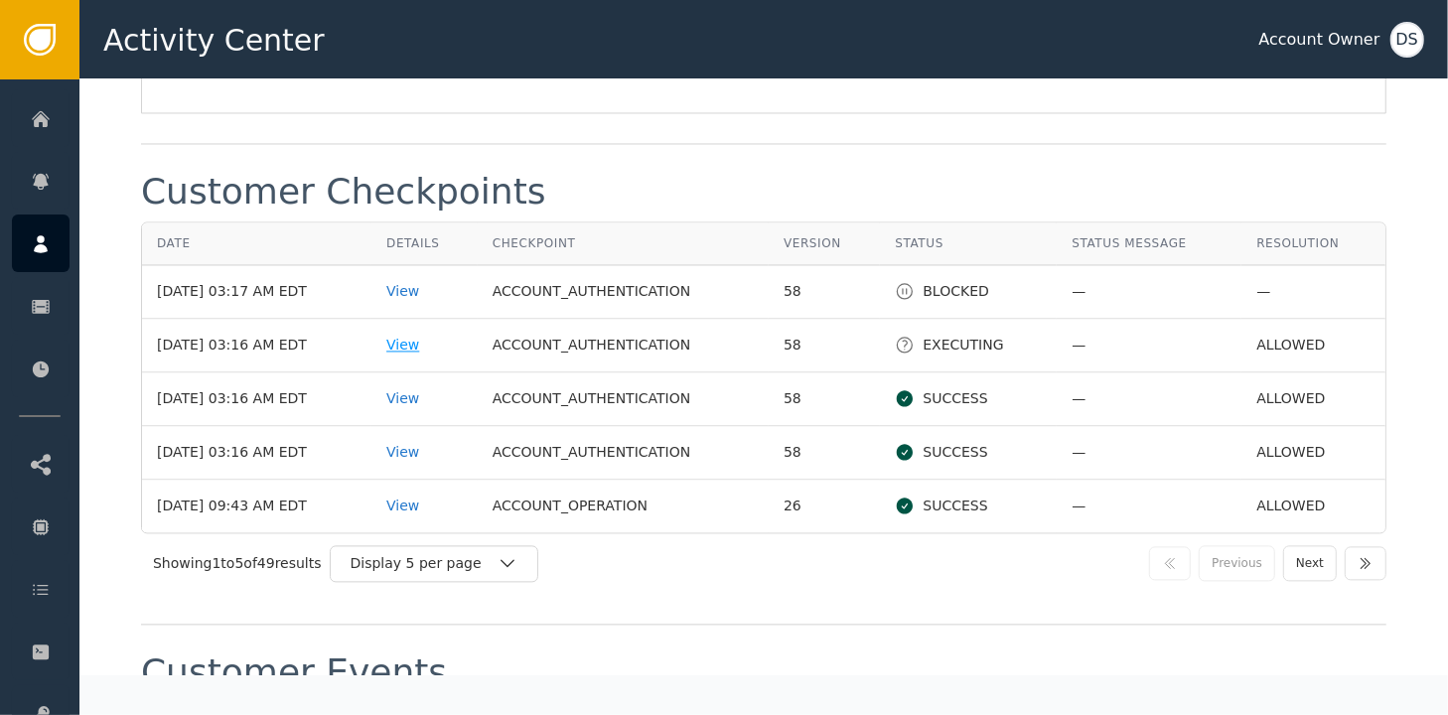
click at [413, 335] on div "View" at bounding box center [424, 345] width 76 height 21
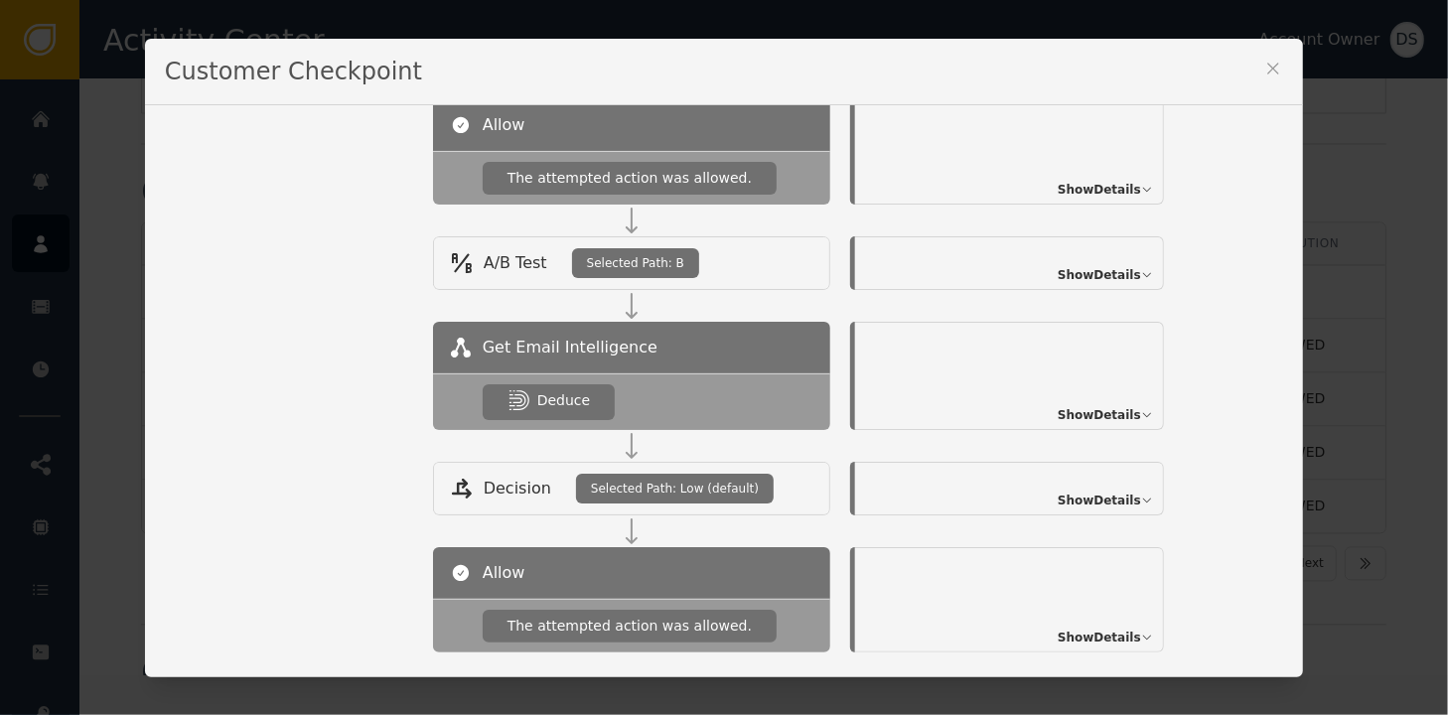
scroll to position [717, 0]
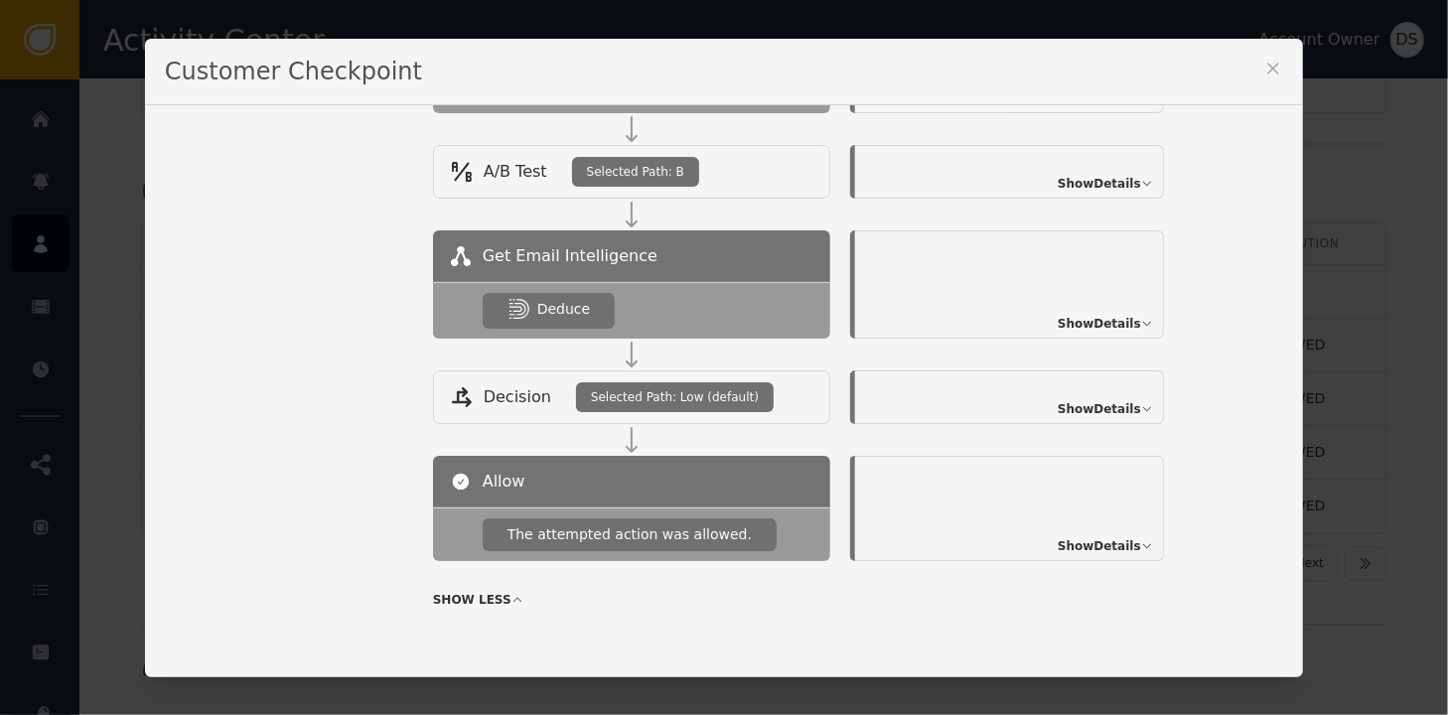
click at [1101, 323] on span "Show Details" at bounding box center [1099, 324] width 83 height 18
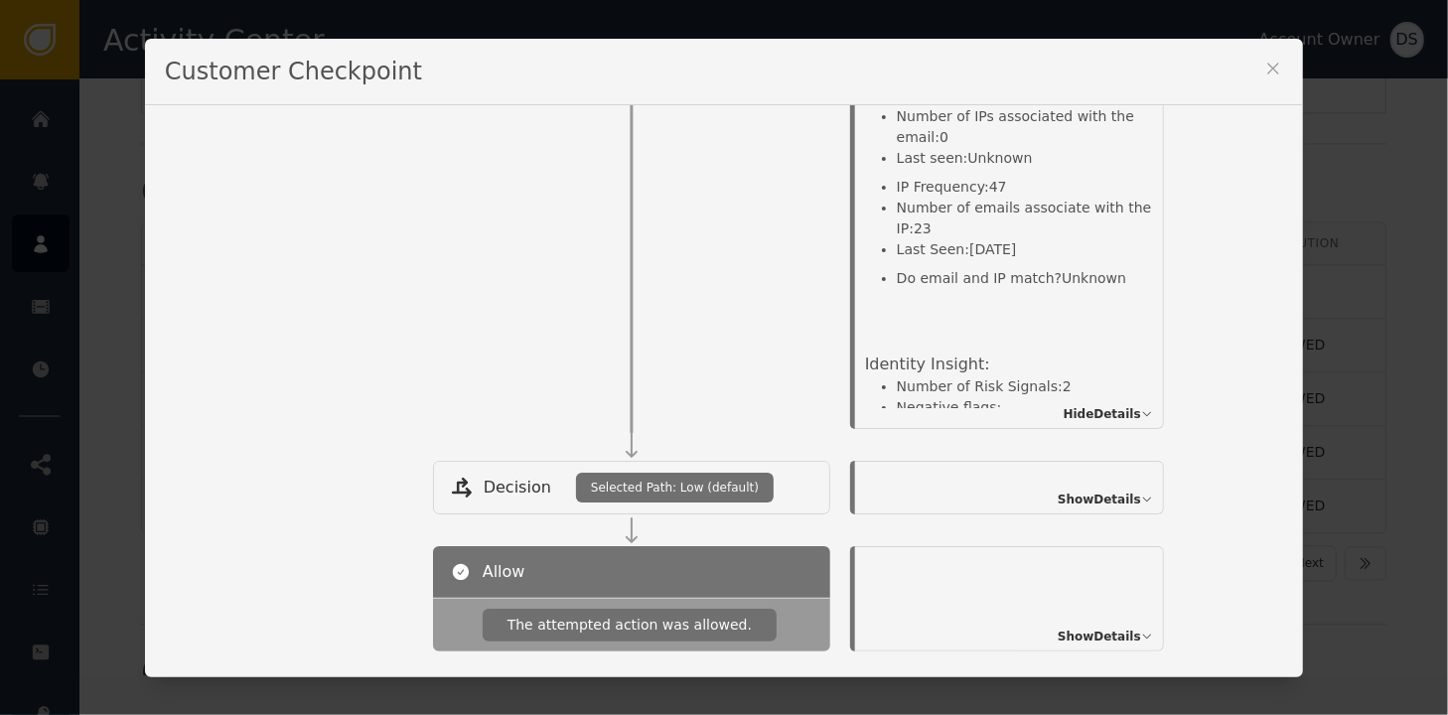
scroll to position [0, 0]
click at [1264, 71] on icon at bounding box center [1273, 69] width 20 height 20
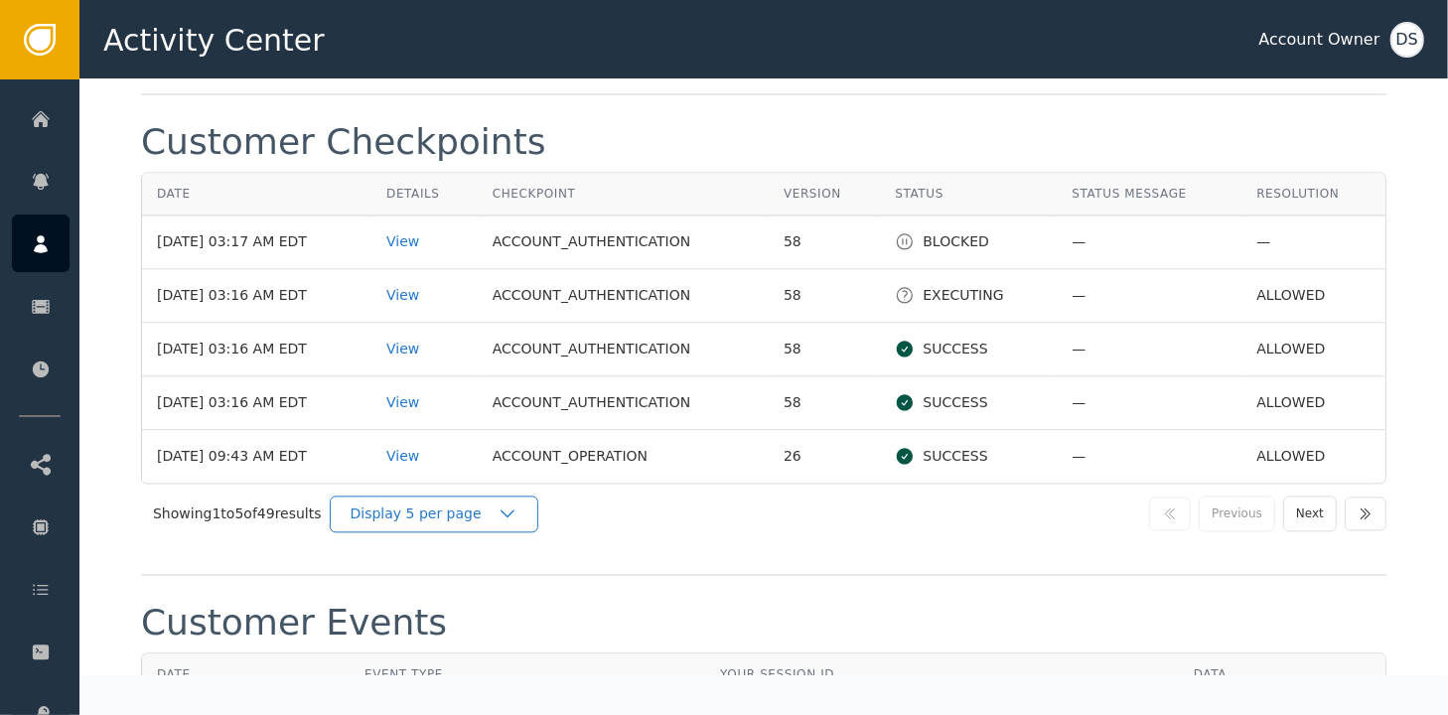
scroll to position [2770, 0]
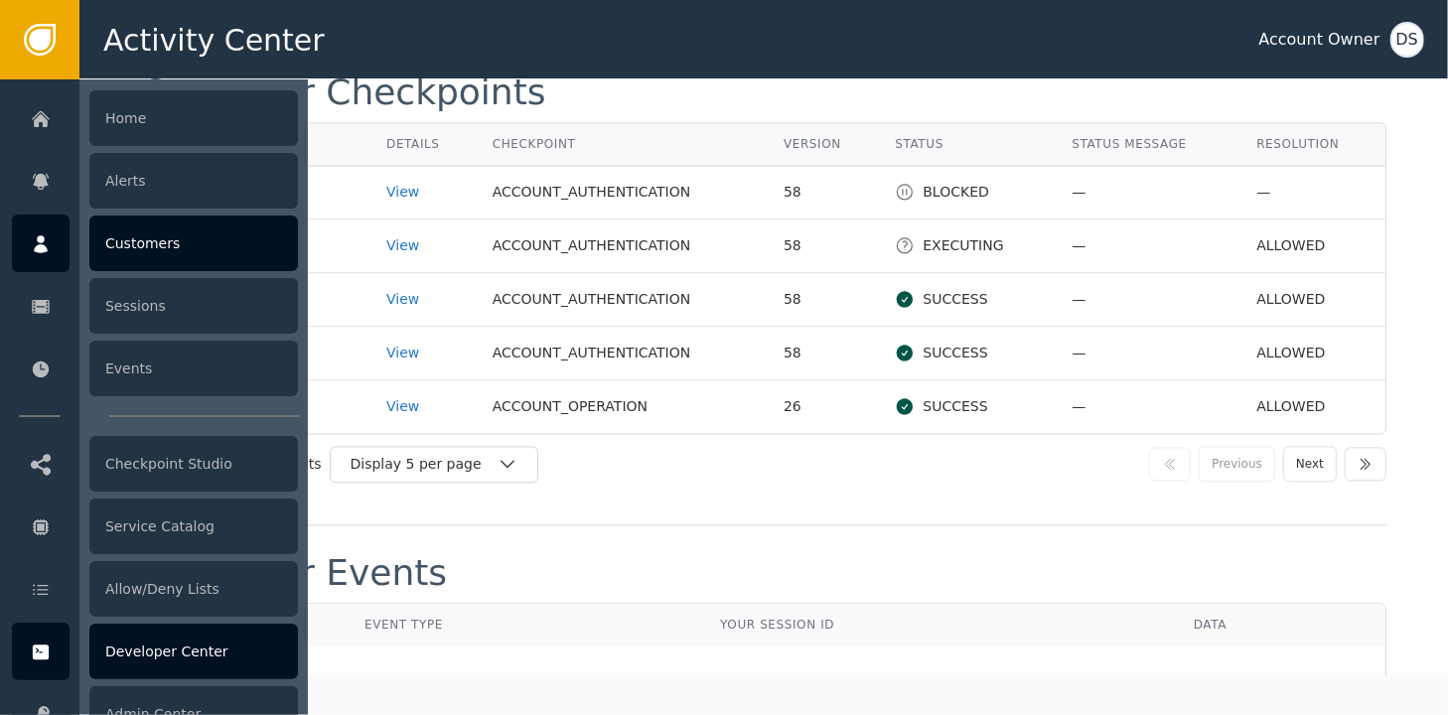
click at [181, 644] on div "Developer Center" at bounding box center [193, 652] width 209 height 56
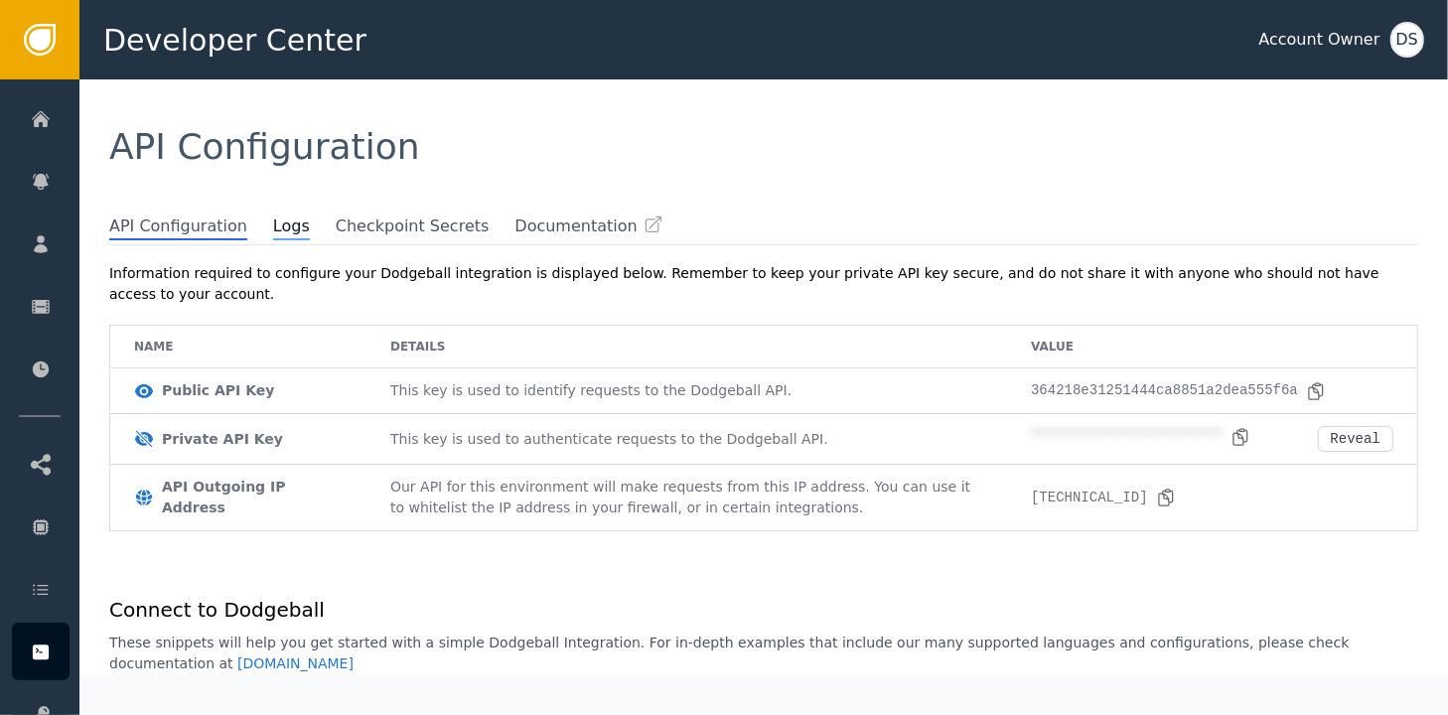
click at [273, 227] on span "Logs" at bounding box center [291, 227] width 37 height 26
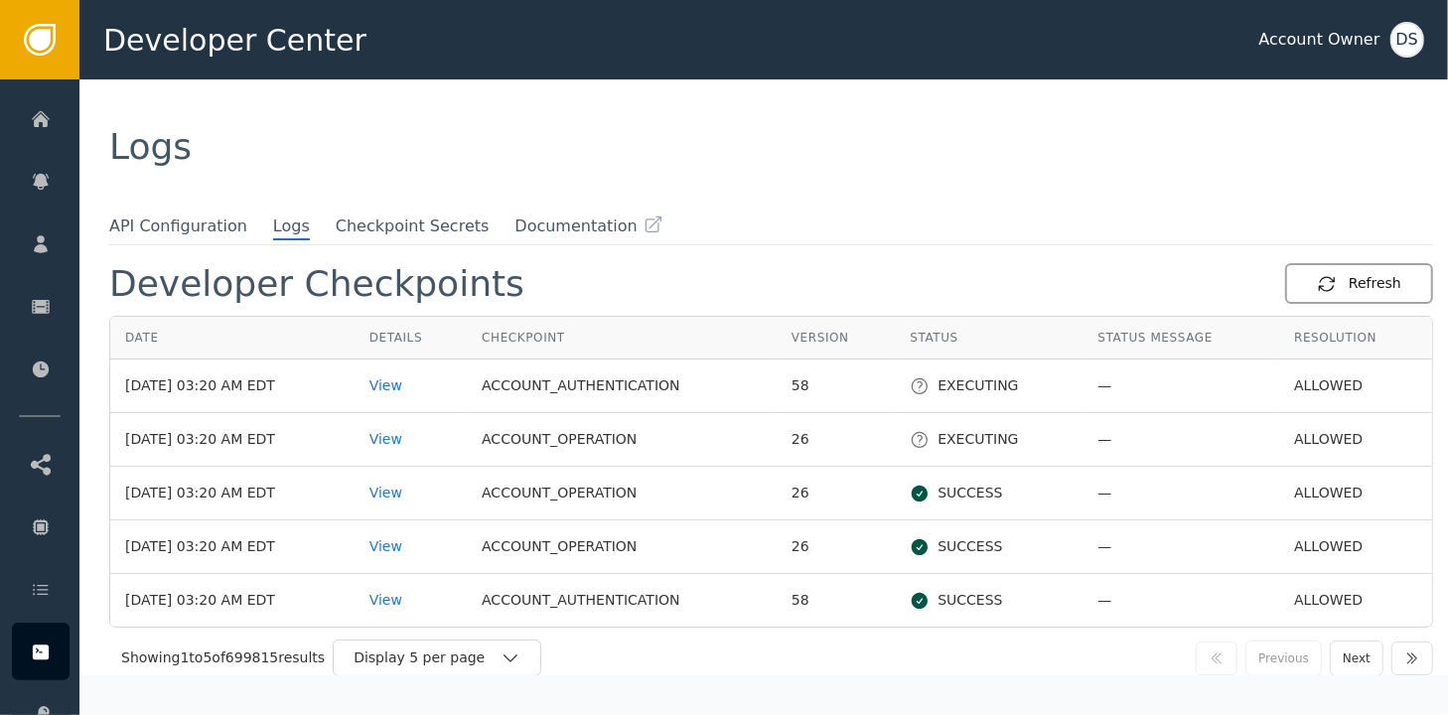
click at [1366, 284] on div "Refresh" at bounding box center [1359, 283] width 84 height 21
click at [1343, 655] on button "Next" at bounding box center [1357, 658] width 54 height 36
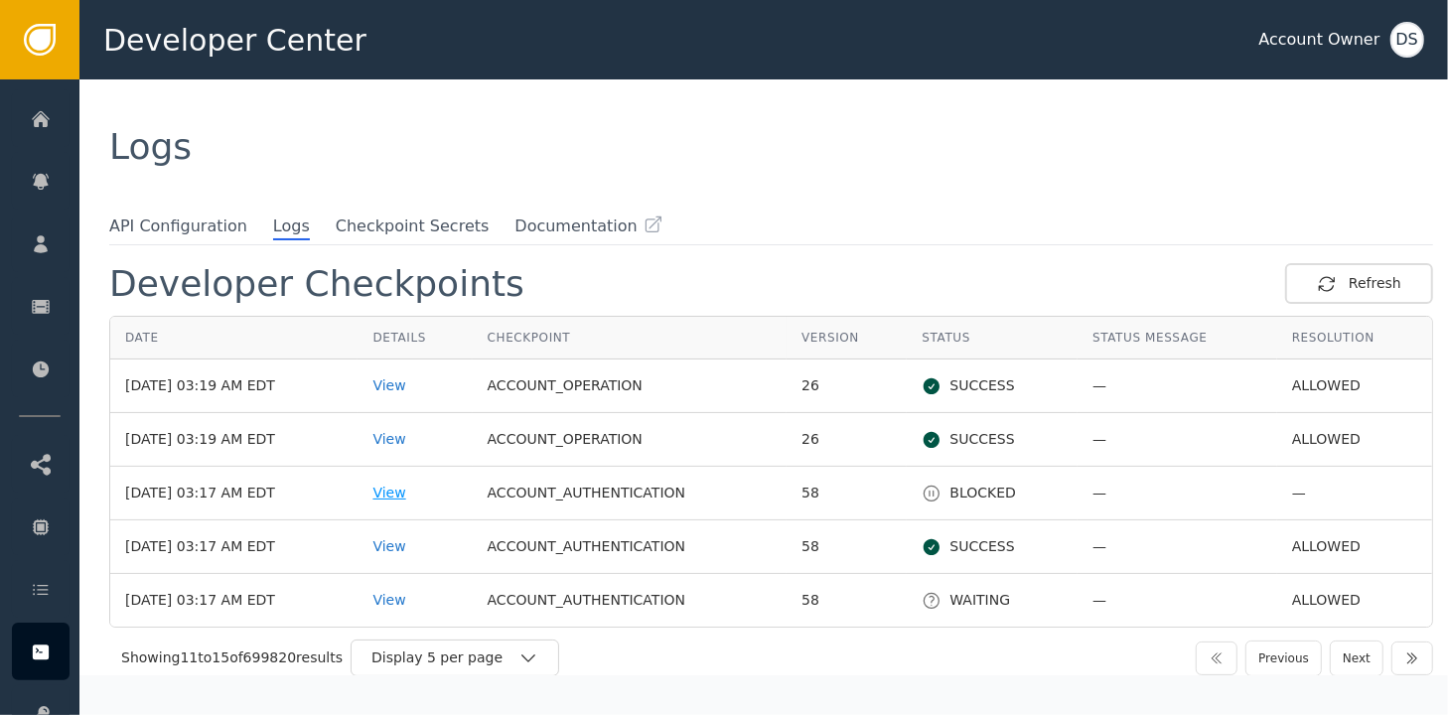
click at [413, 493] on div "View" at bounding box center [414, 493] width 84 height 21
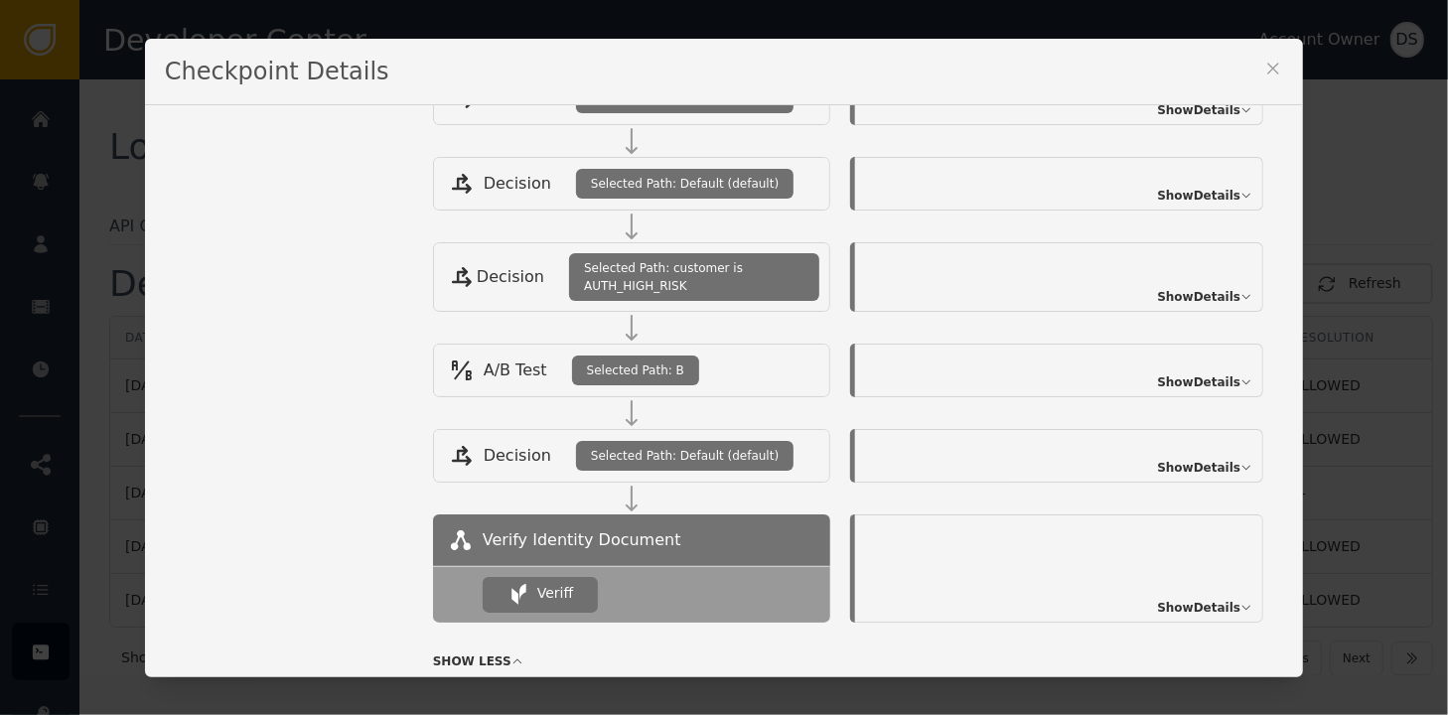
scroll to position [261, 0]
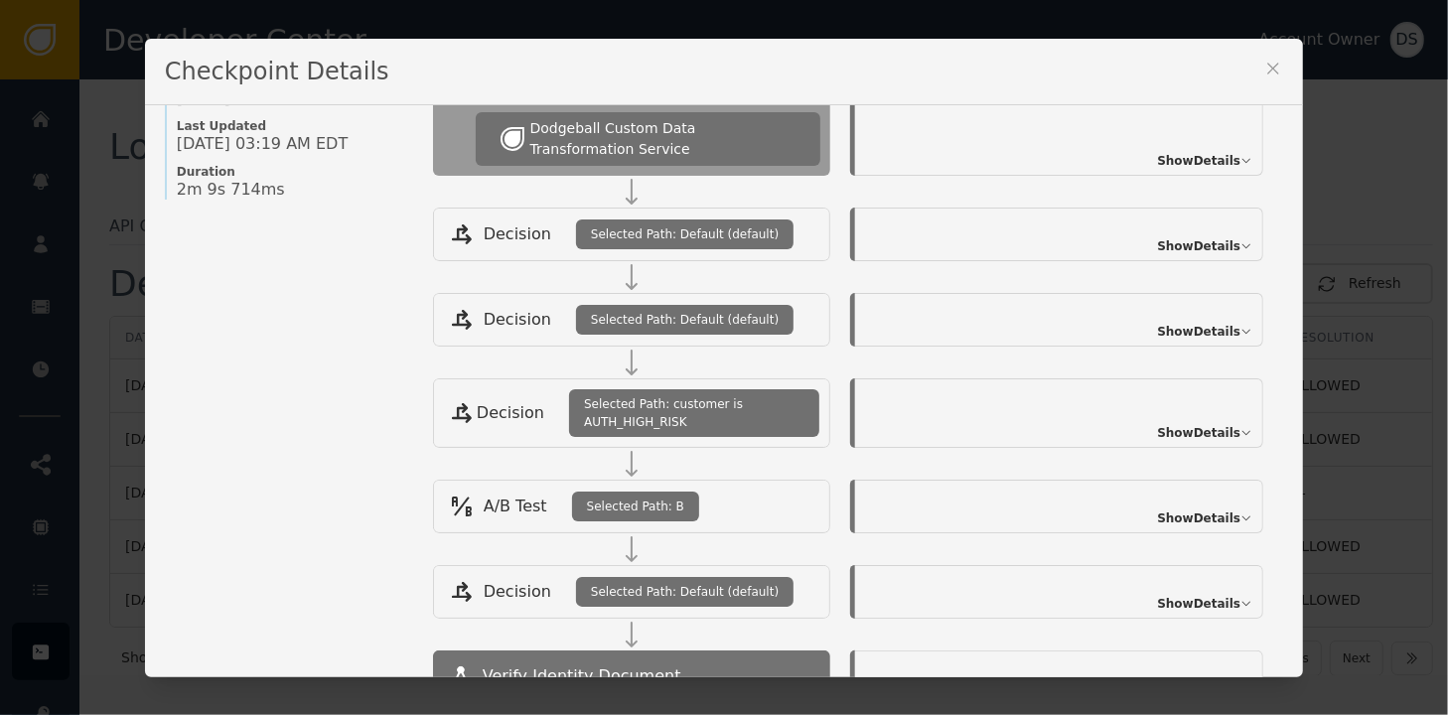
click at [1263, 63] on icon at bounding box center [1273, 69] width 20 height 20
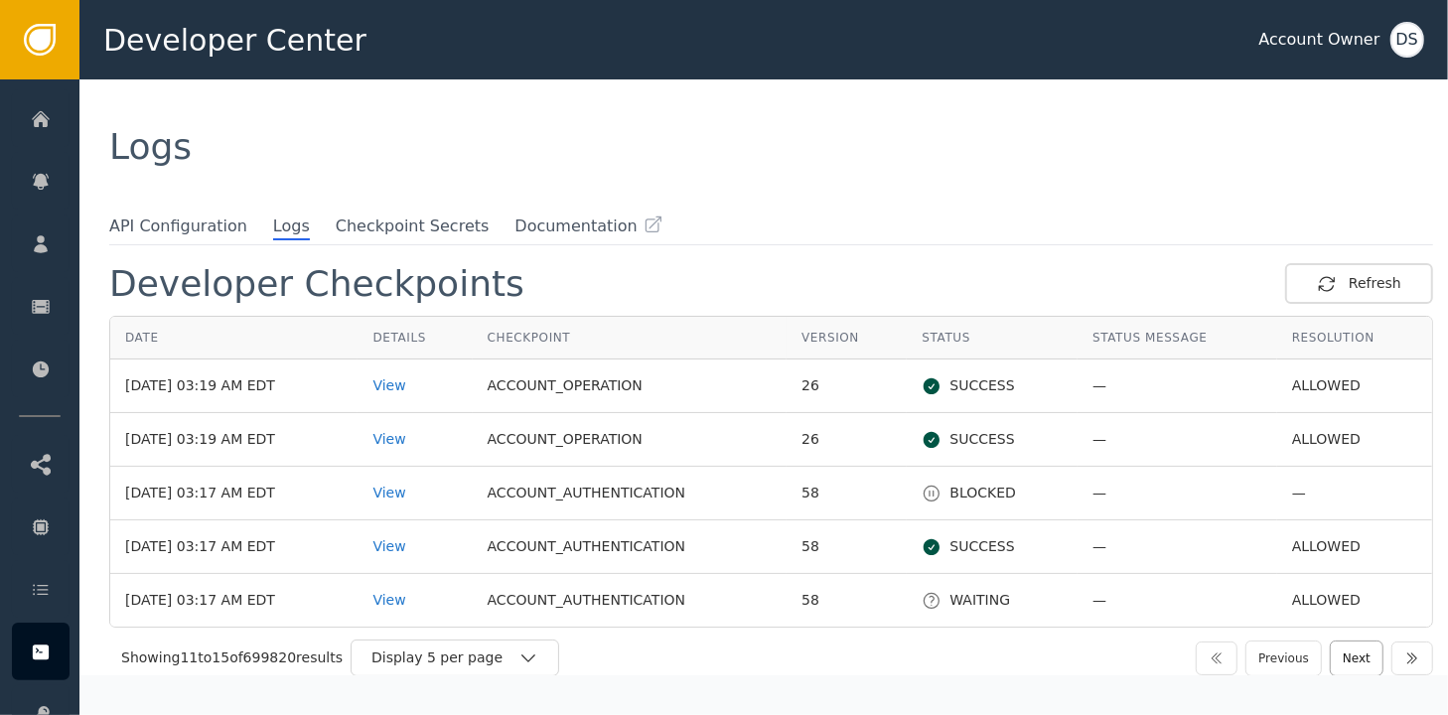
click at [1350, 656] on button "Next" at bounding box center [1357, 658] width 54 height 36
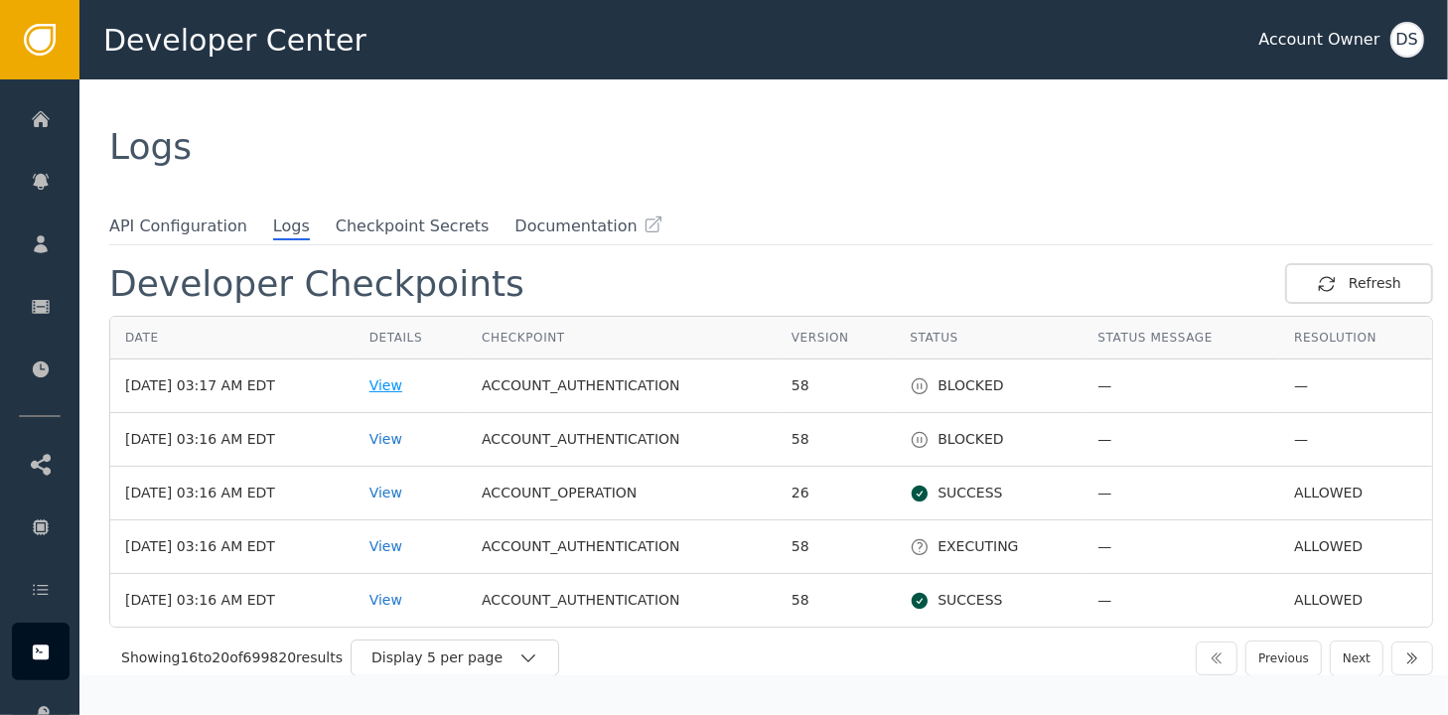
click at [400, 388] on div "View" at bounding box center [410, 385] width 82 height 21
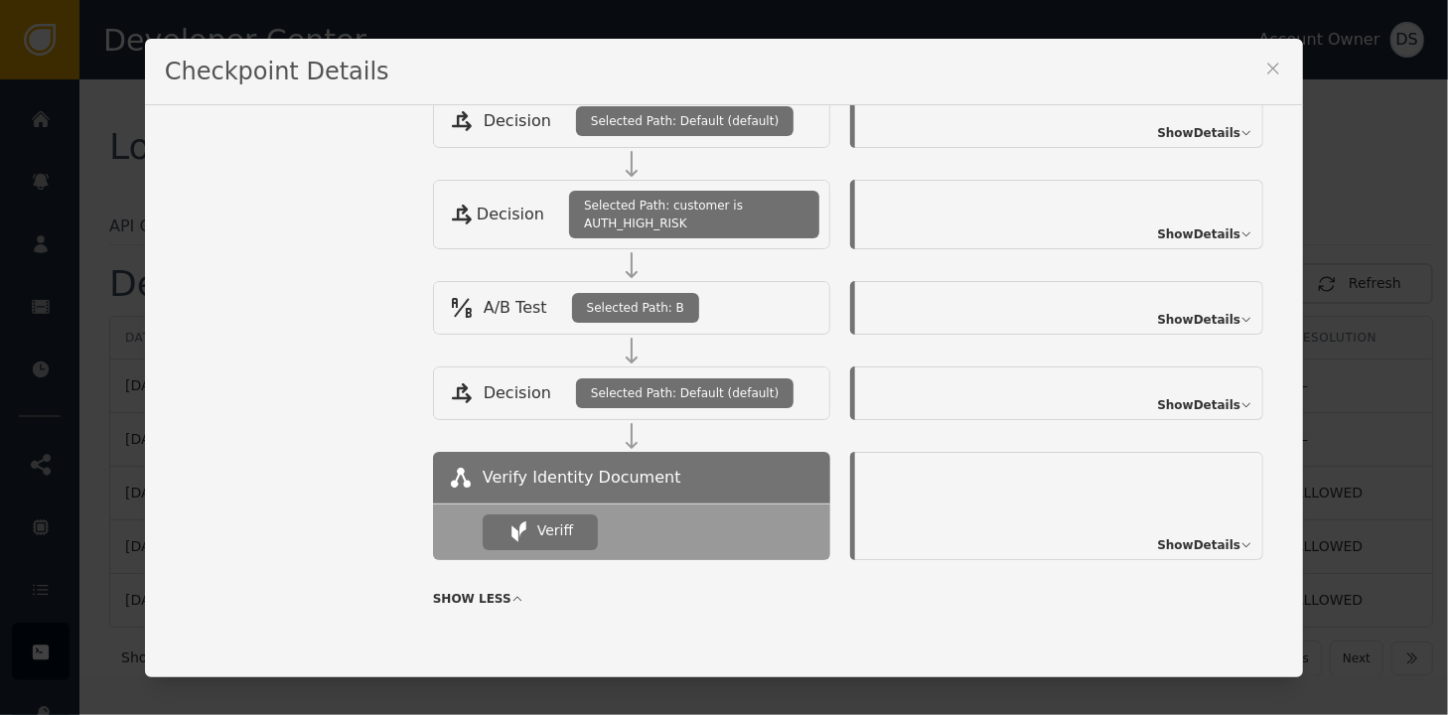
scroll to position [0, 0]
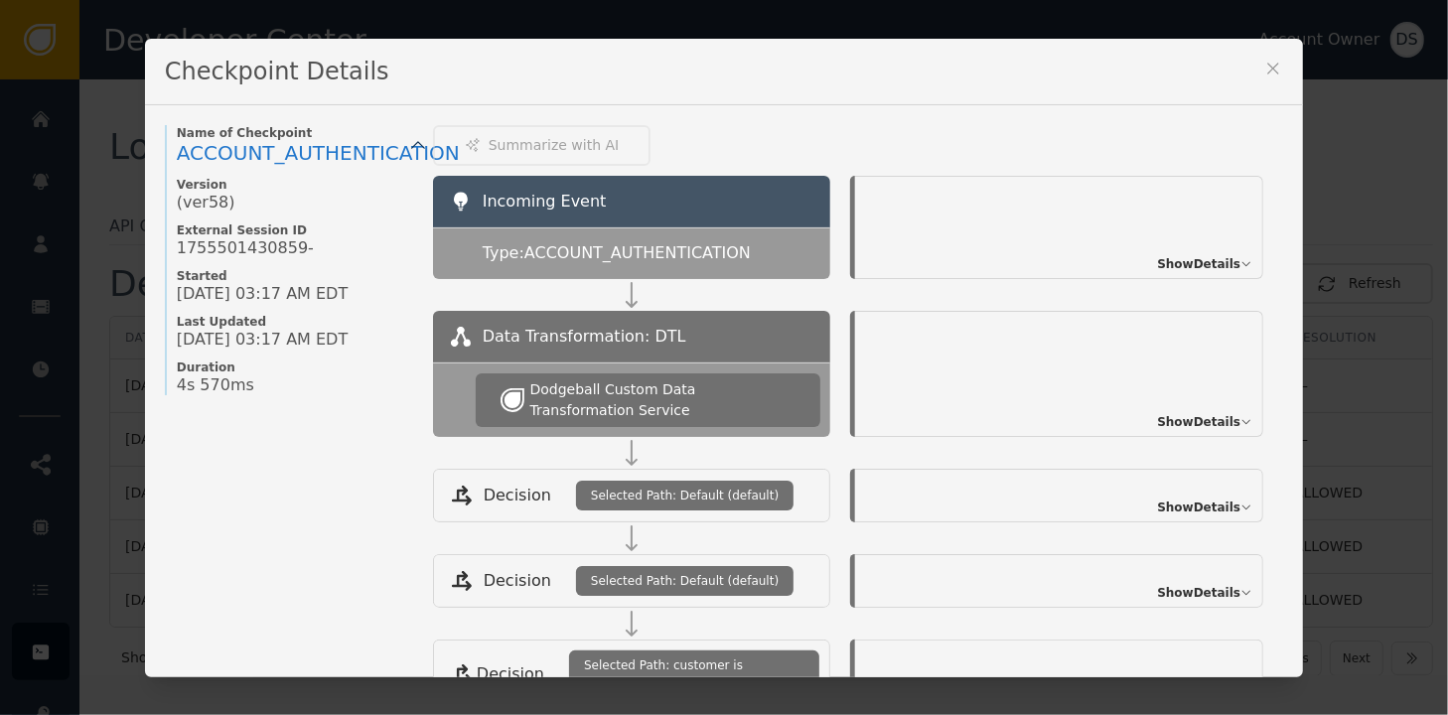
click at [1177, 256] on span "Show Details" at bounding box center [1198, 264] width 83 height 18
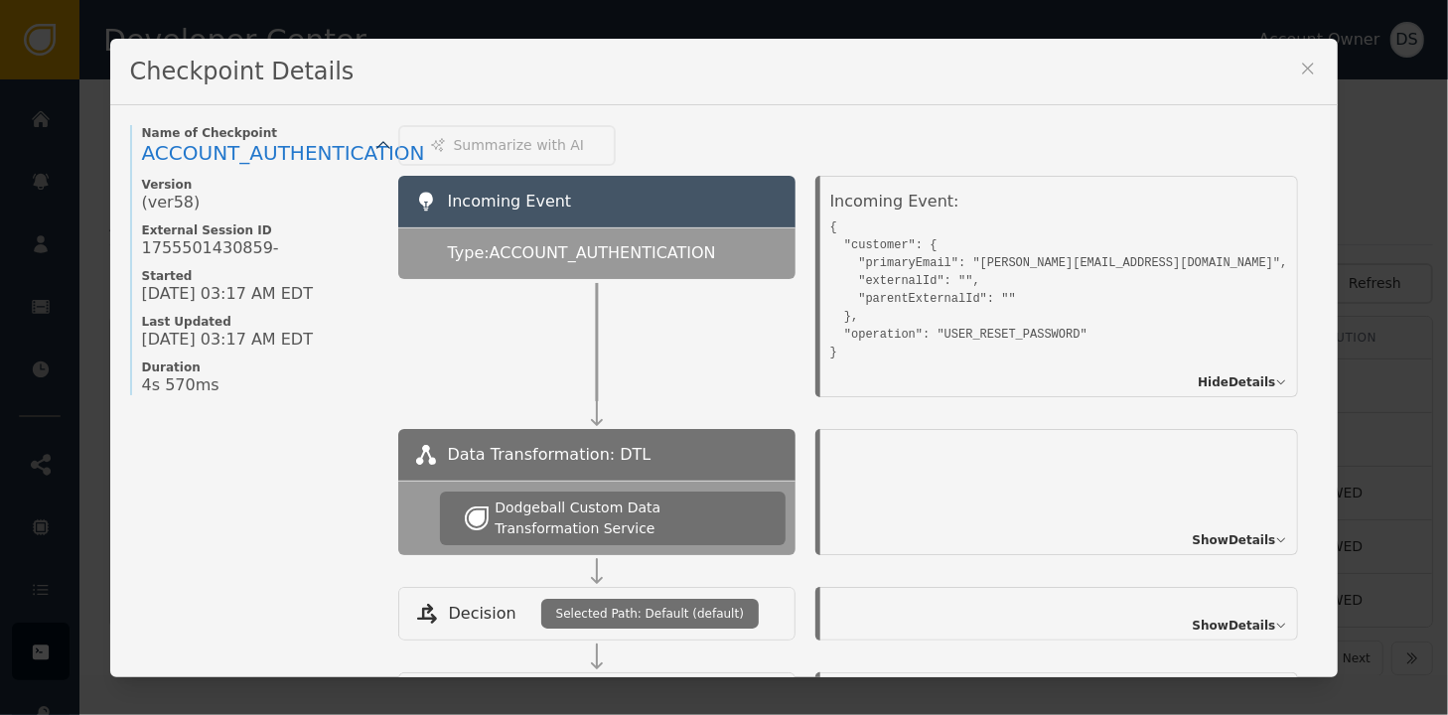
click at [1303, 71] on icon at bounding box center [1308, 68] width 11 height 11
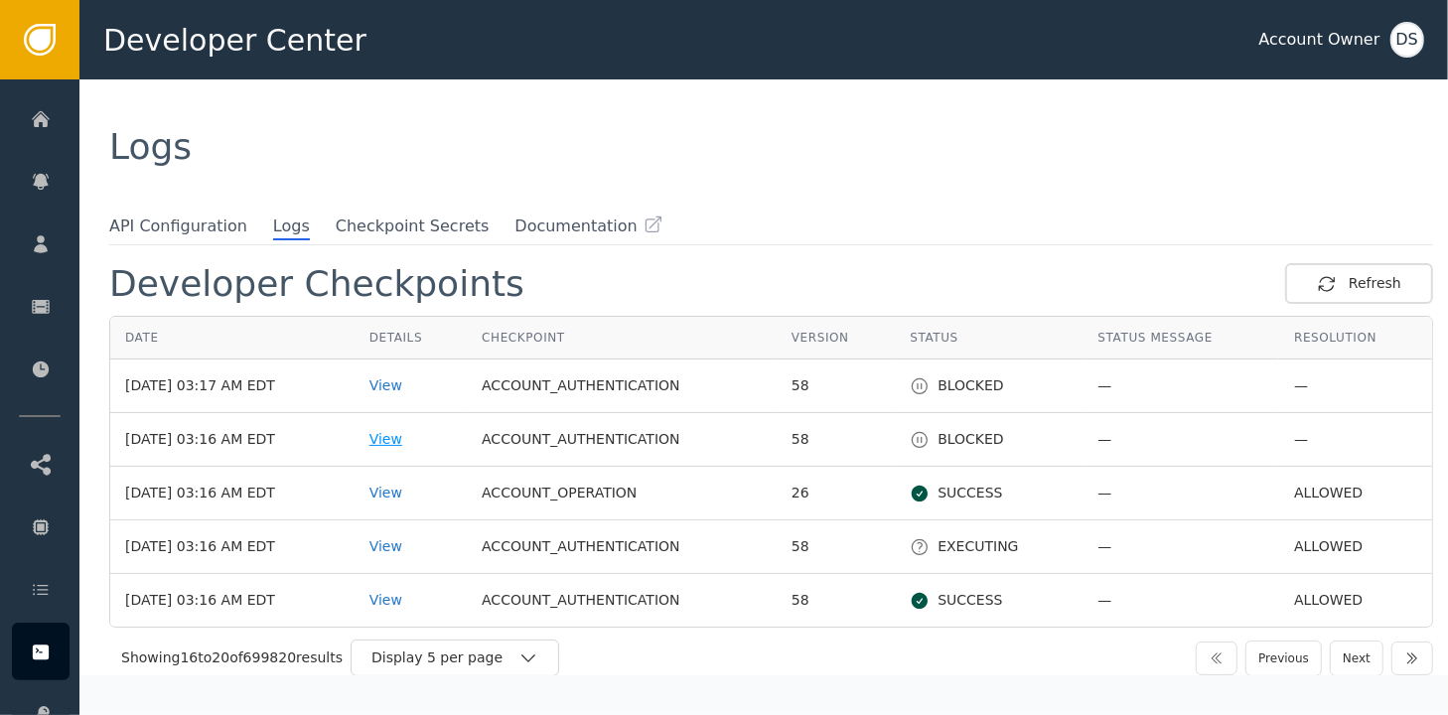
click at [413, 440] on div "View" at bounding box center [410, 439] width 82 height 21
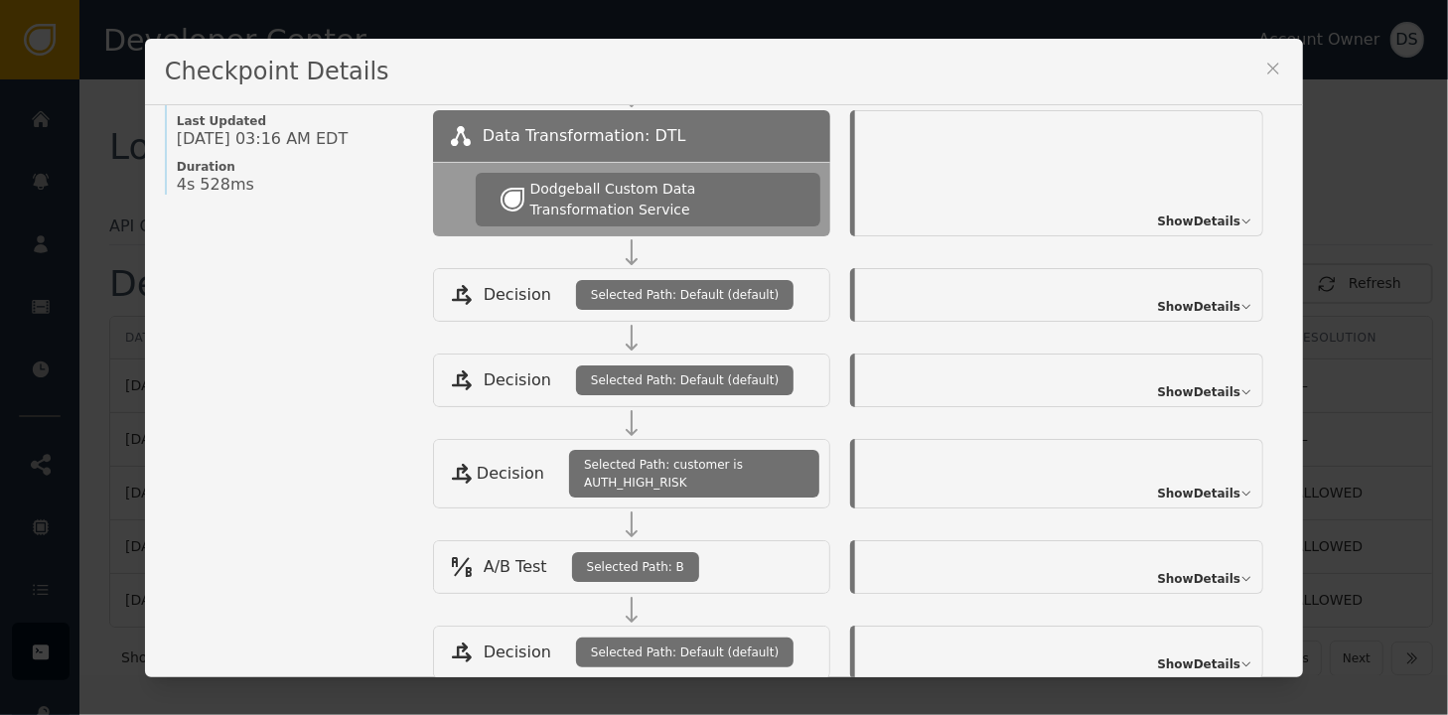
scroll to position [199, 0]
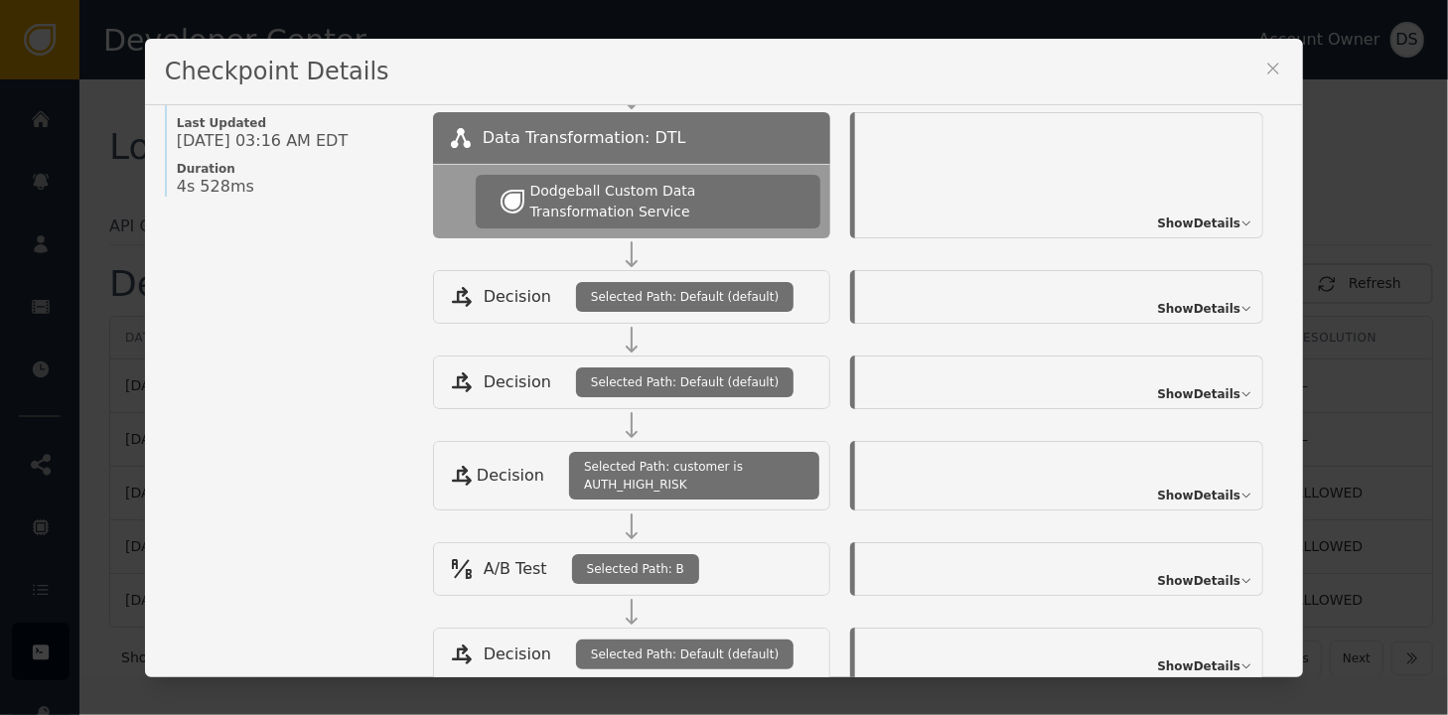
click at [1187, 221] on span "Show Details" at bounding box center [1198, 223] width 83 height 18
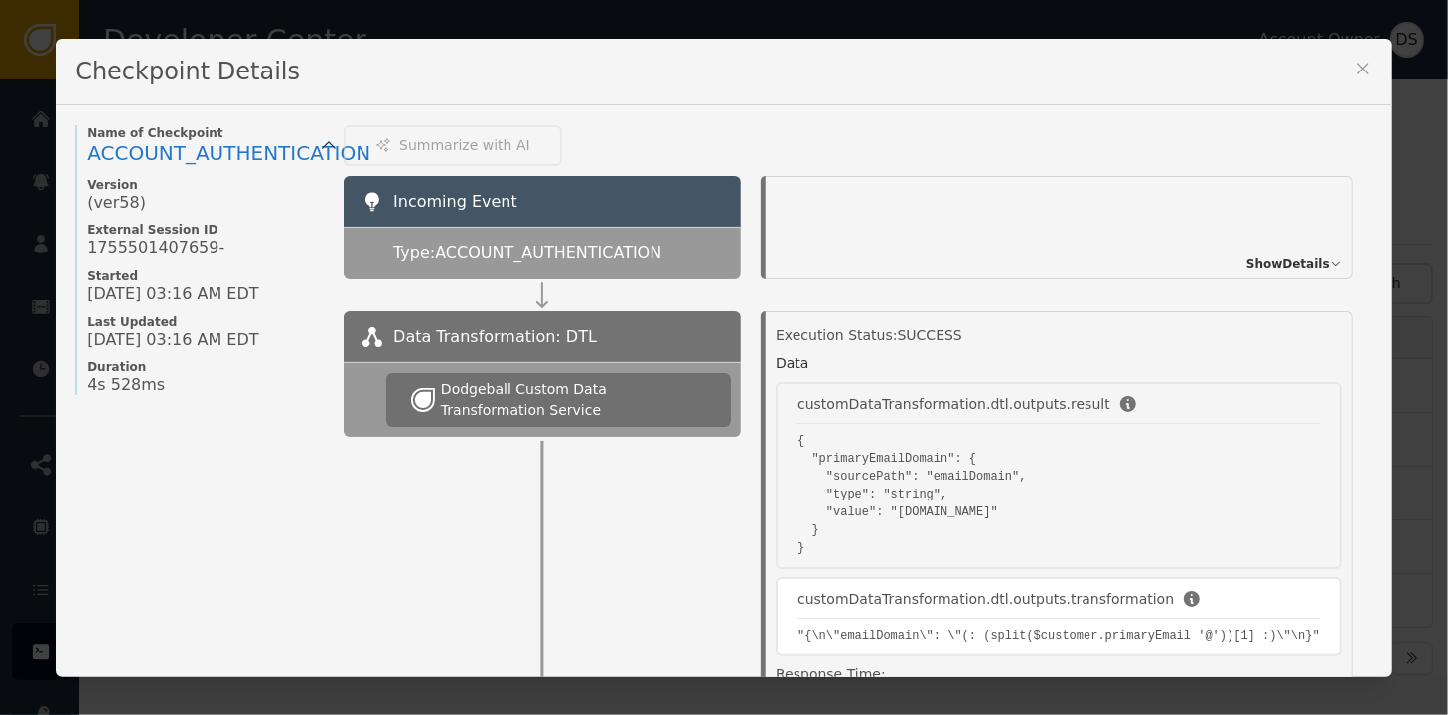
scroll to position [0, 0]
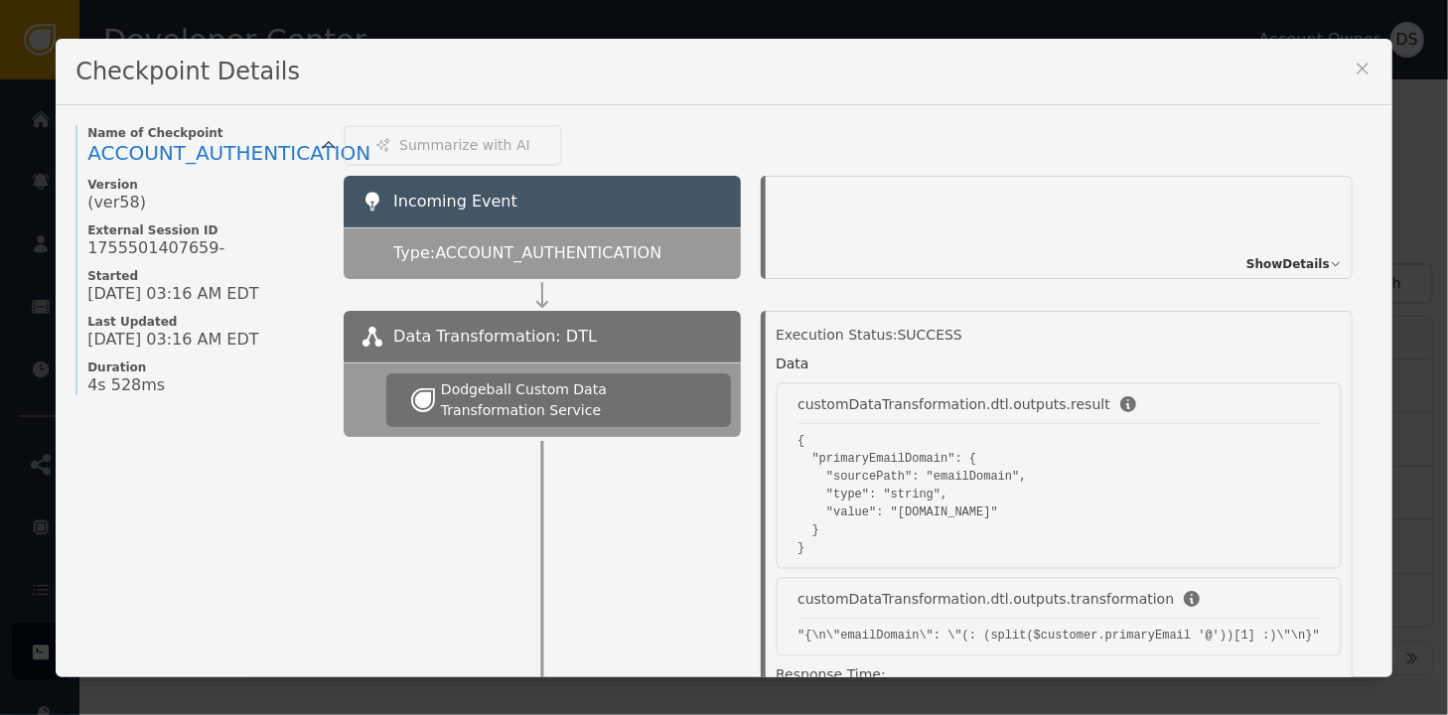
click at [1246, 260] on span "Show Details" at bounding box center [1287, 264] width 83 height 18
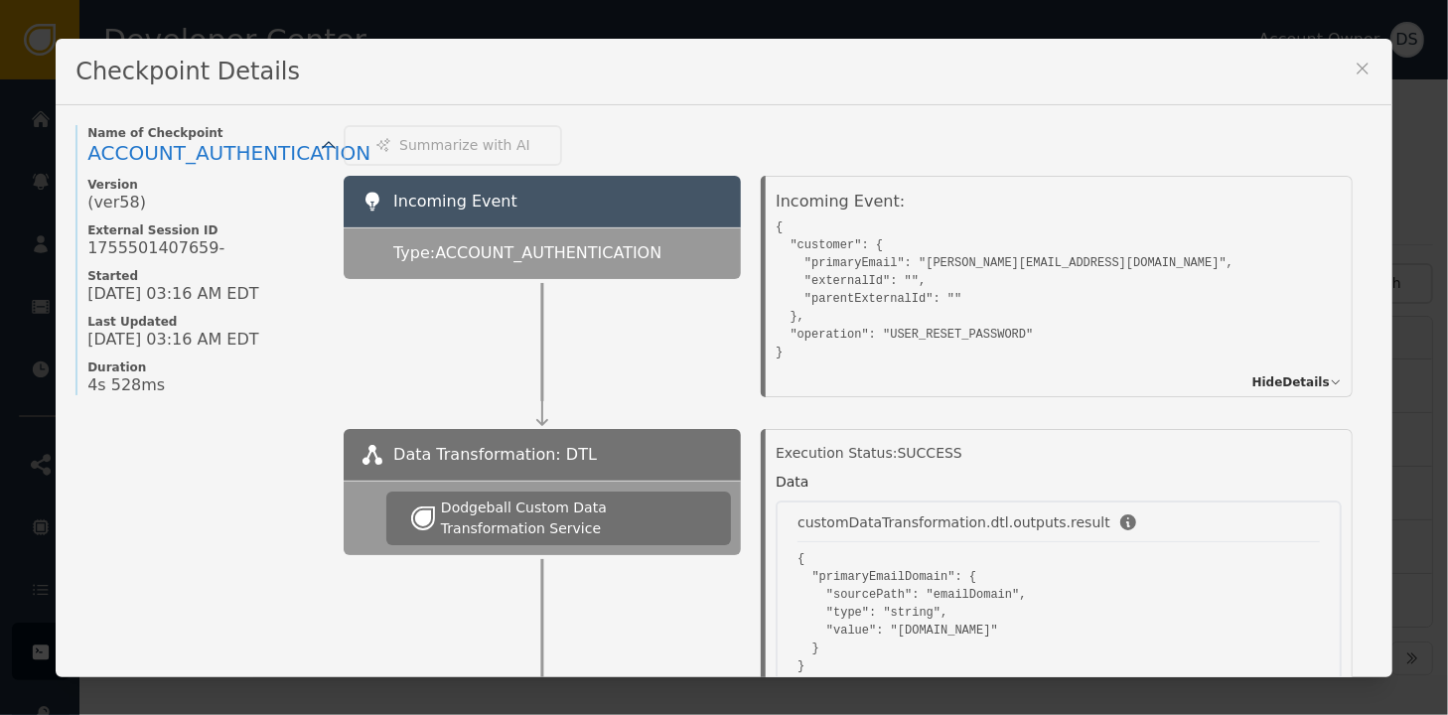
click at [1352, 73] on icon at bounding box center [1362, 69] width 20 height 20
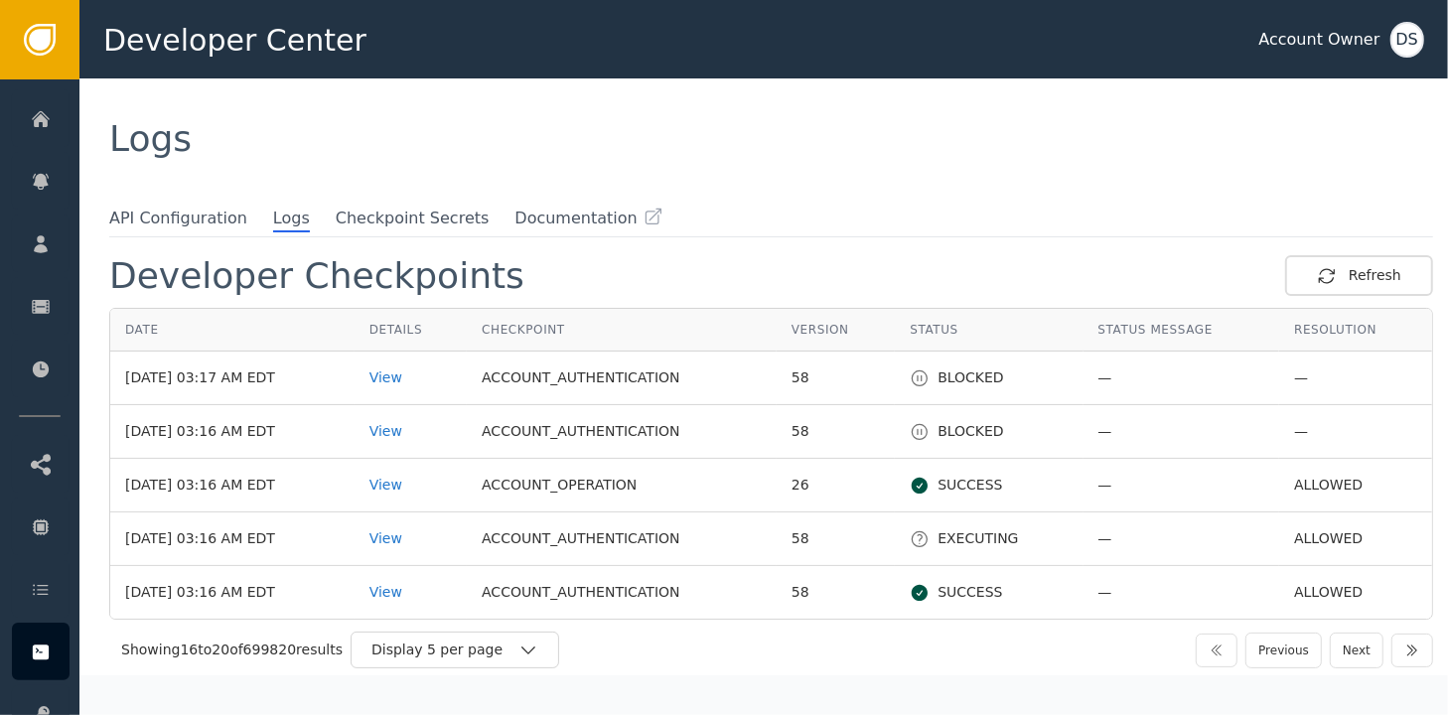
scroll to position [8, 0]
click at [1339, 650] on button "Next" at bounding box center [1357, 651] width 54 height 36
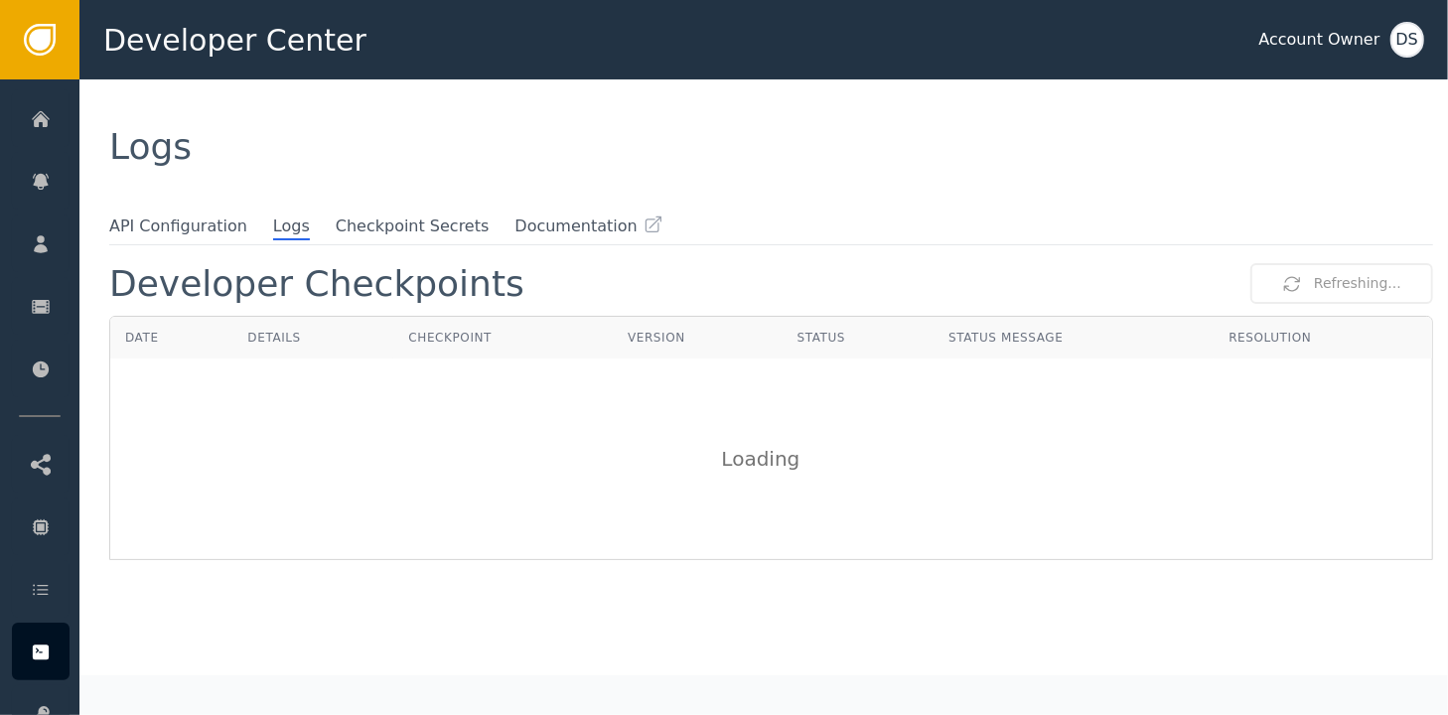
scroll to position [0, 0]
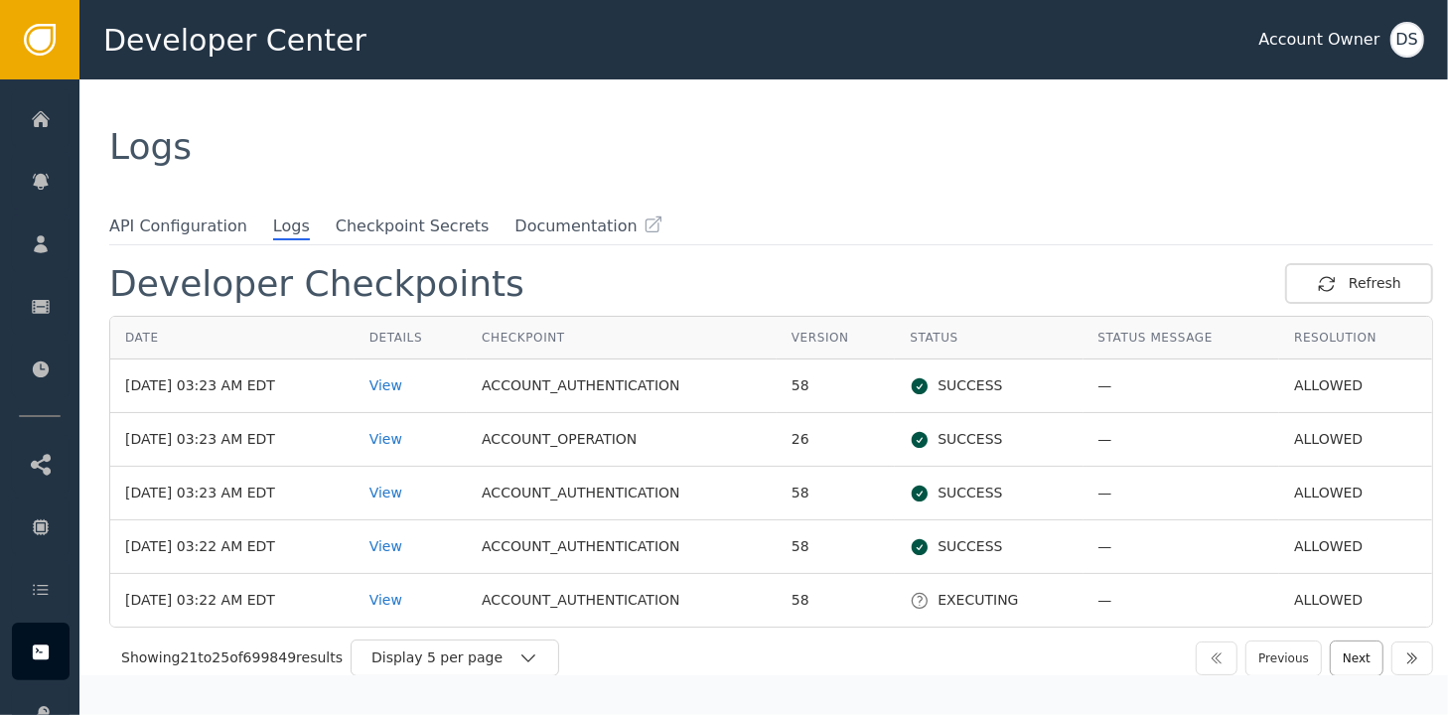
click at [1347, 649] on button "Next" at bounding box center [1357, 658] width 54 height 36
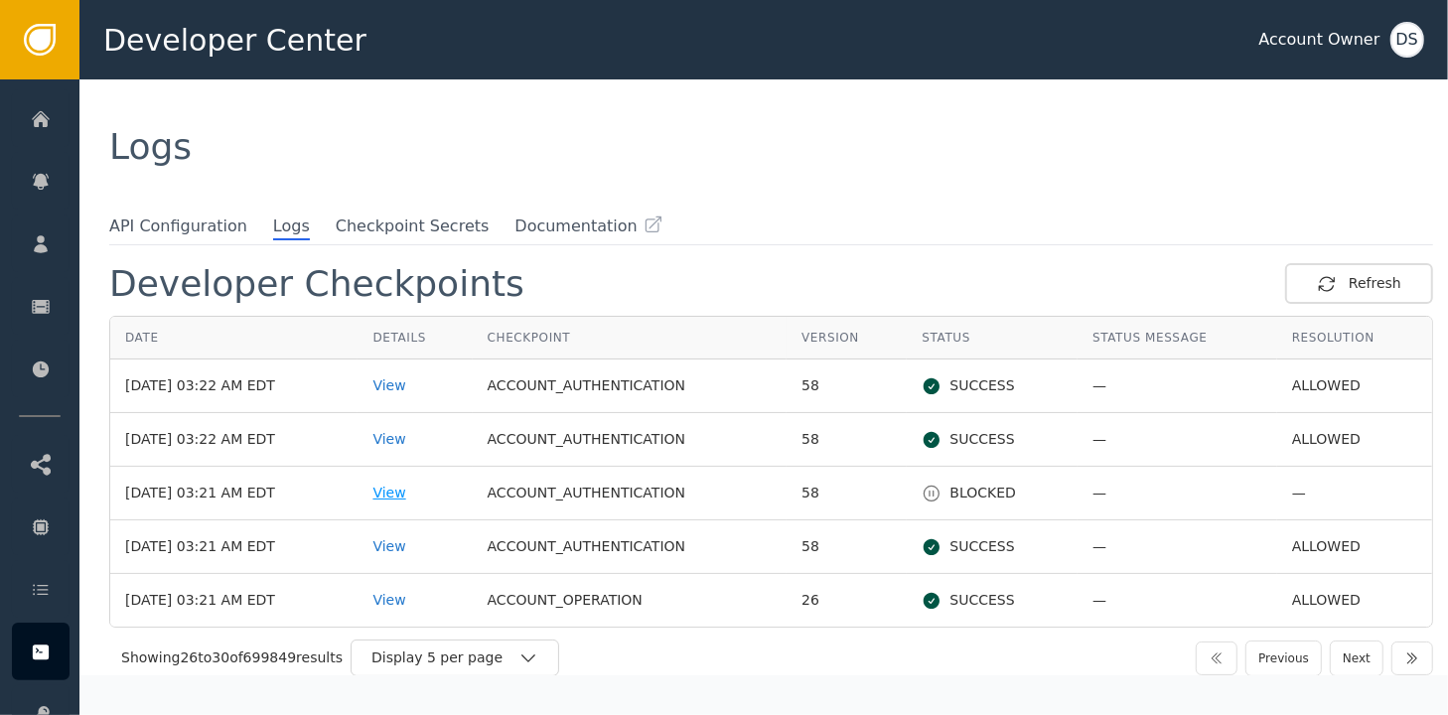
click at [421, 489] on div "View" at bounding box center [414, 493] width 84 height 21
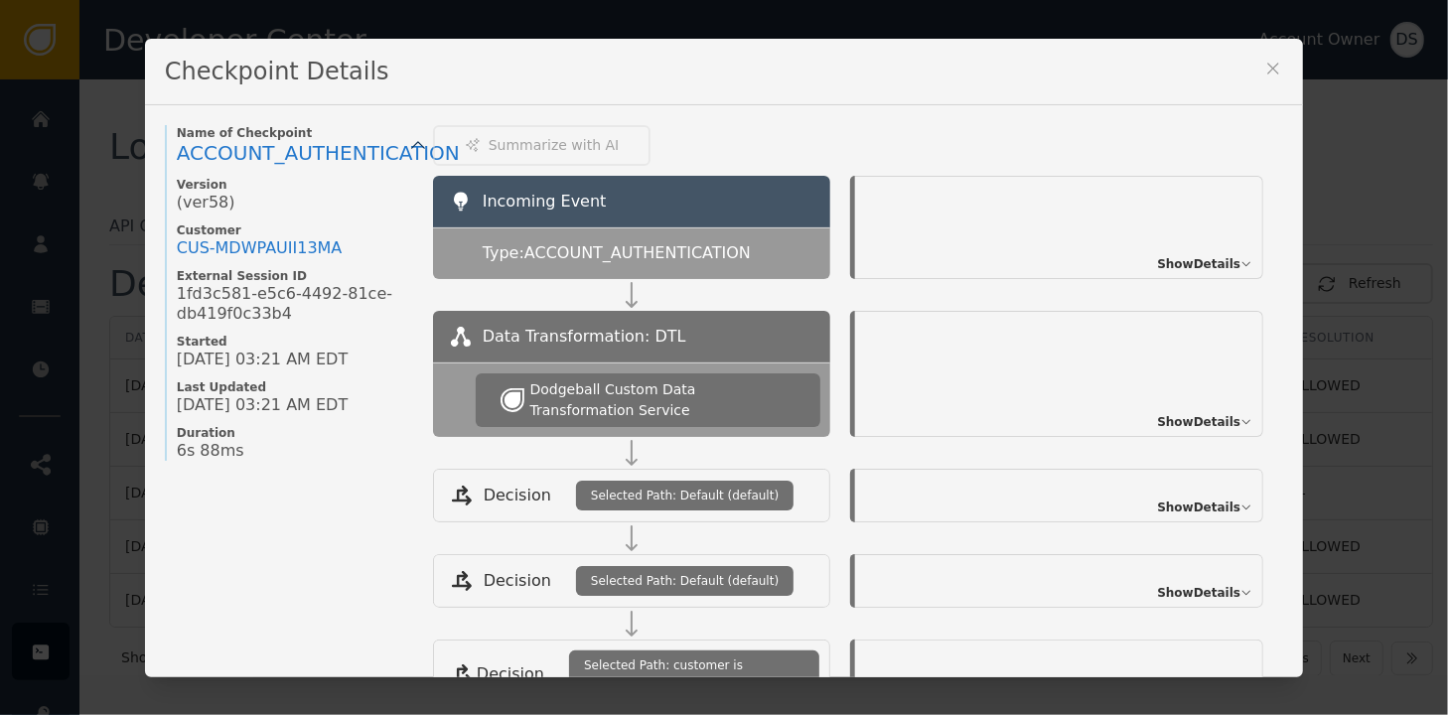
click at [1179, 253] on div "Show Details" at bounding box center [1059, 227] width 408 height 103
click at [1179, 270] on span "Show Details" at bounding box center [1198, 264] width 83 height 18
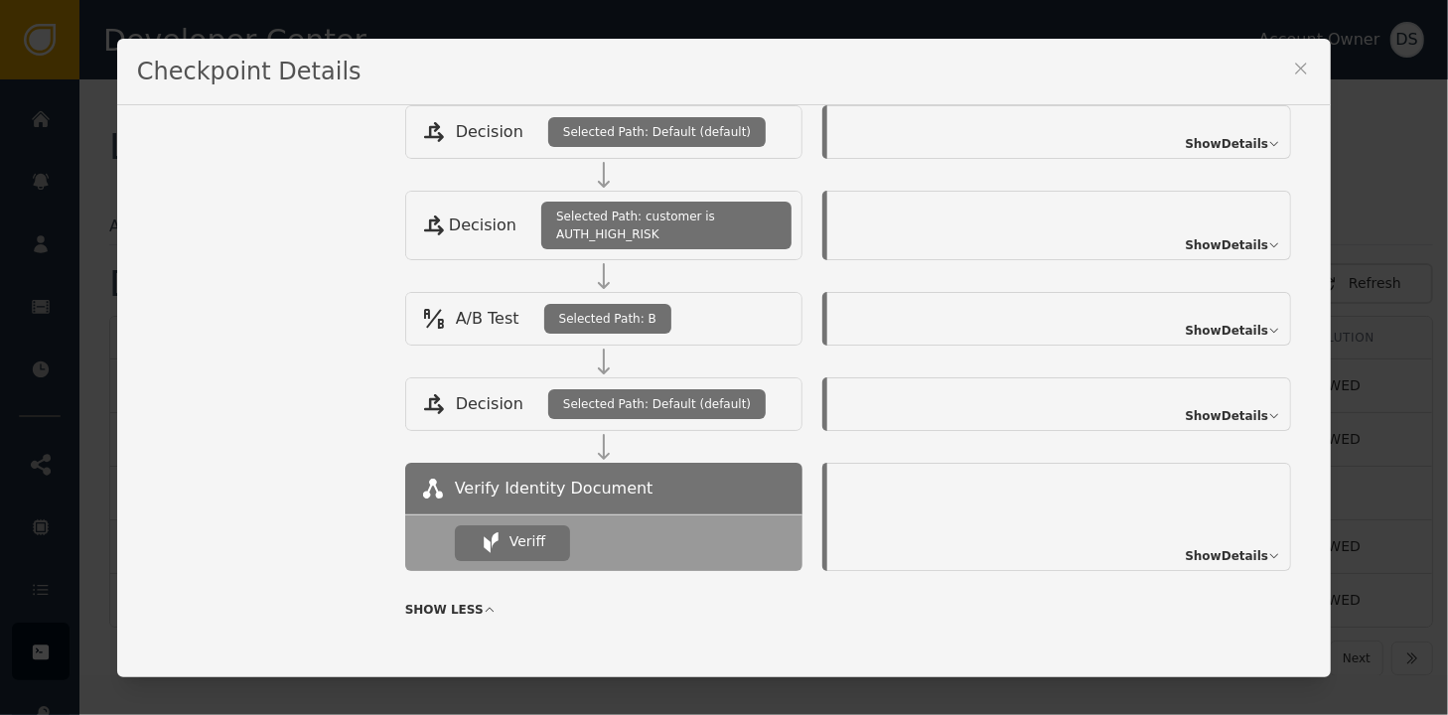
scroll to position [577, 0]
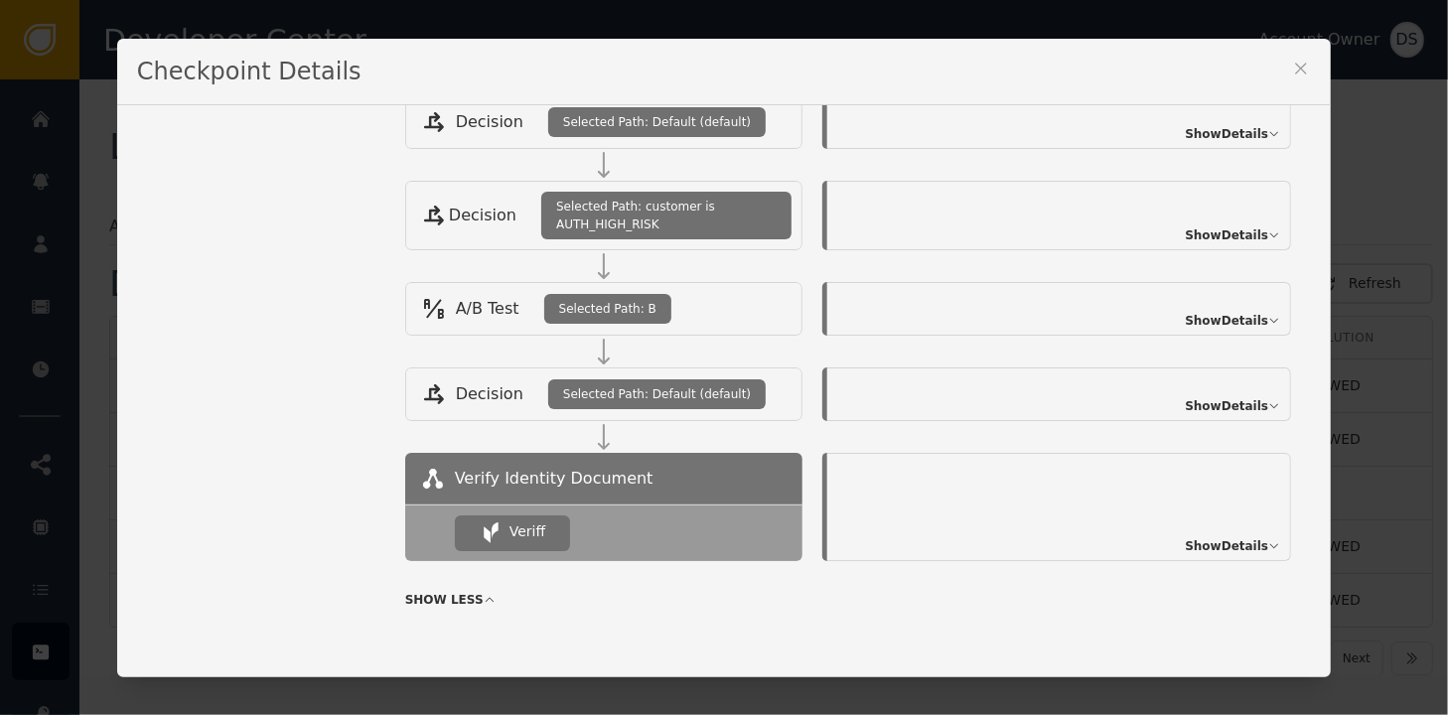
click at [1187, 537] on span "Show Details" at bounding box center [1226, 546] width 83 height 18
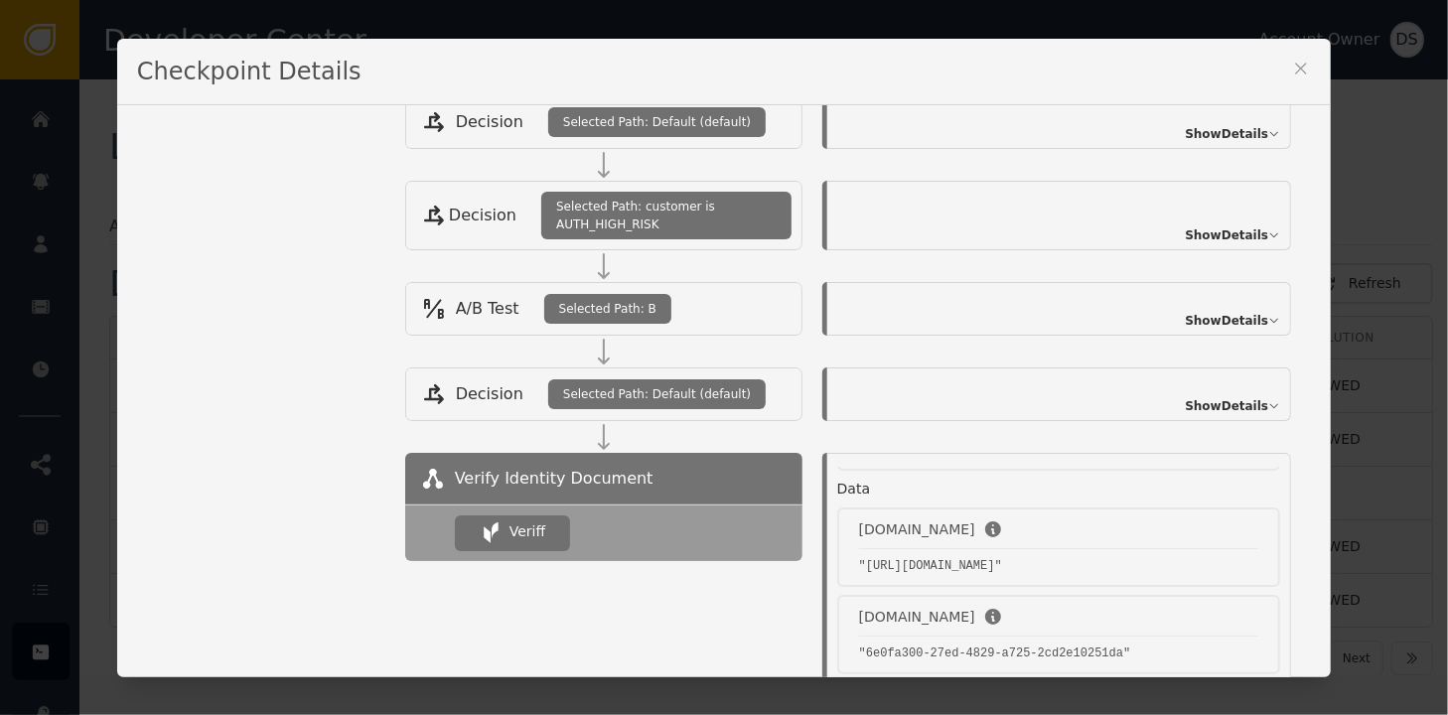
scroll to position [350, 0]
click at [1311, 67] on icon at bounding box center [1301, 69] width 20 height 20
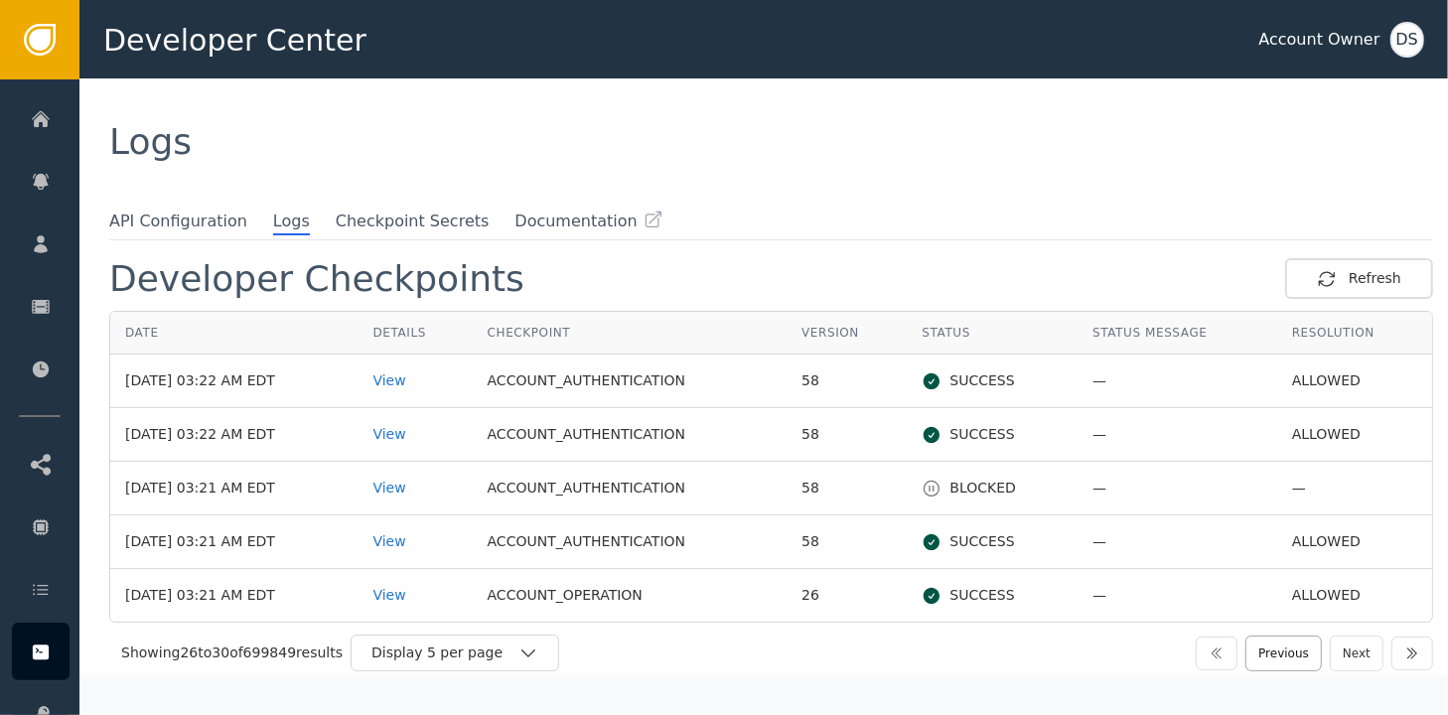
scroll to position [8, 0]
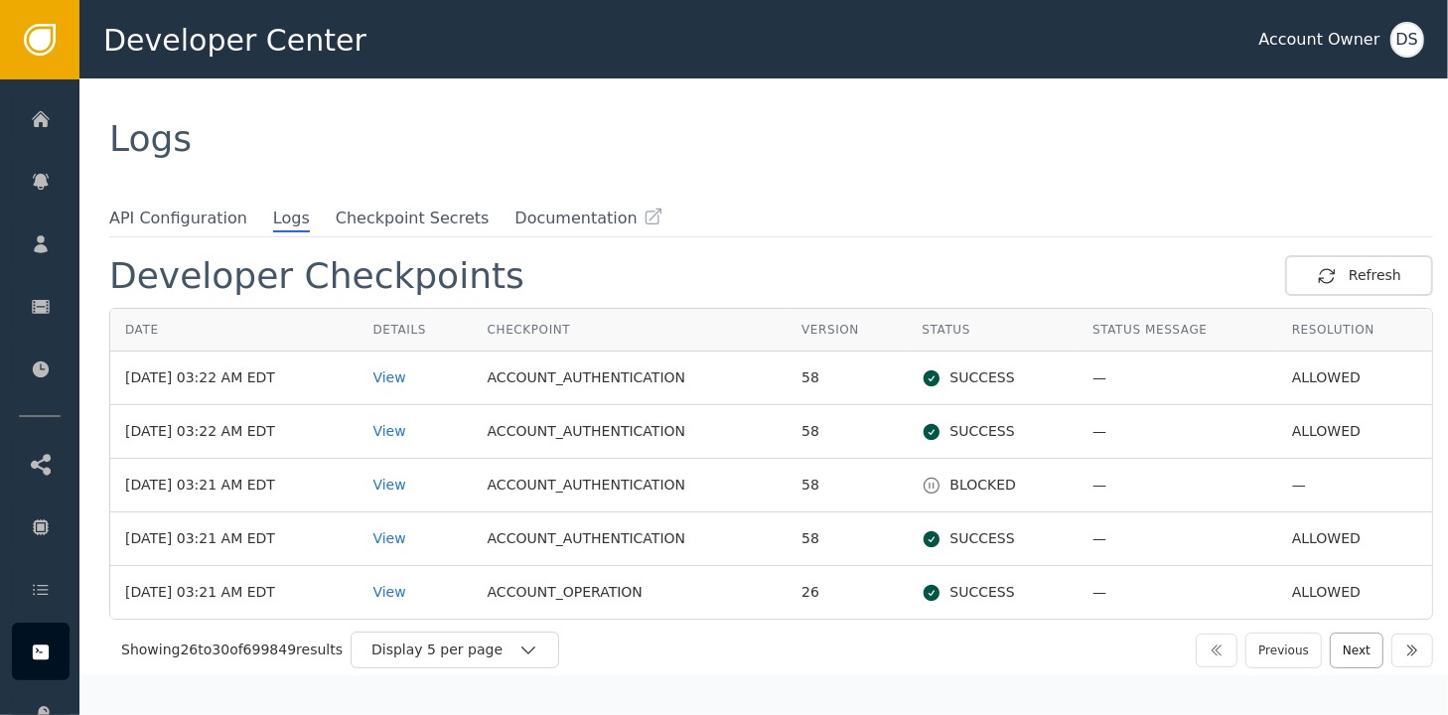
click at [1336, 653] on button "Next" at bounding box center [1357, 651] width 54 height 36
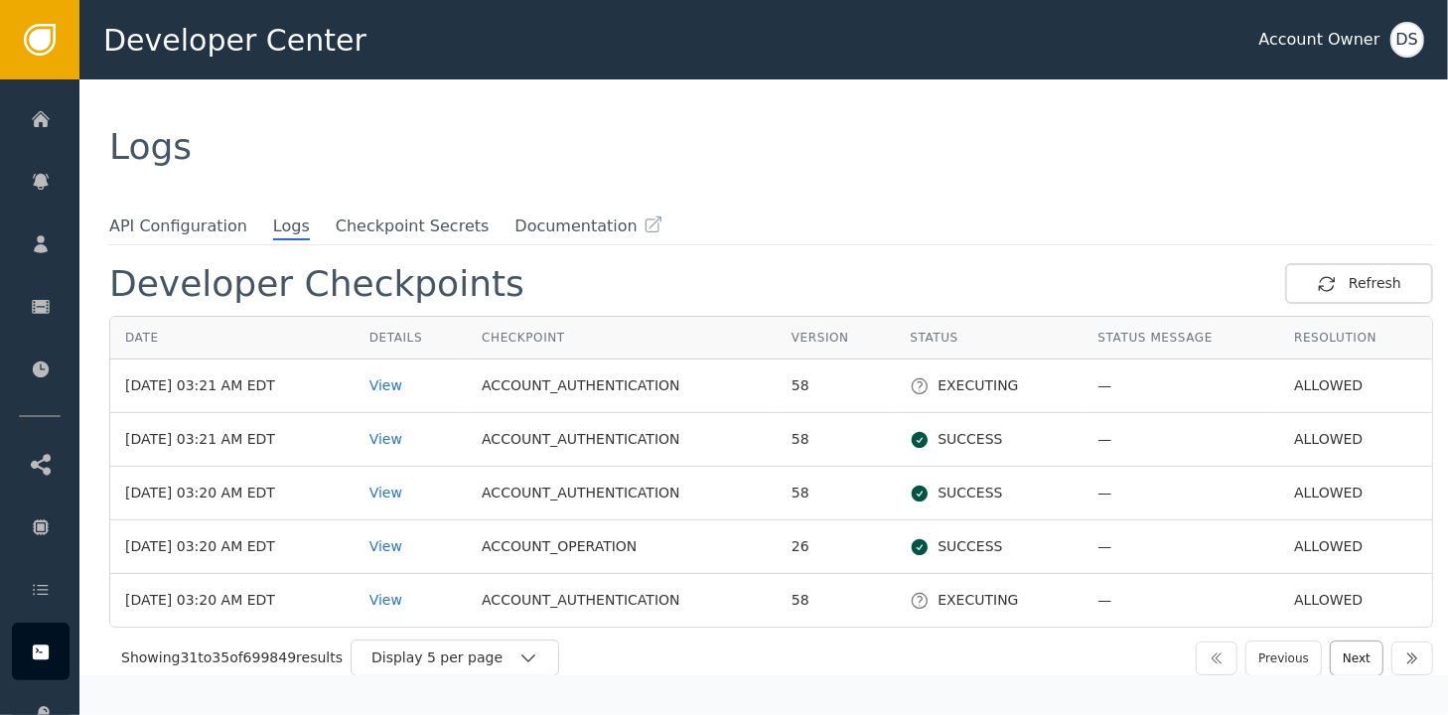
click at [1347, 660] on button "Next" at bounding box center [1357, 658] width 54 height 36
click at [396, 546] on div "View" at bounding box center [410, 546] width 82 height 21
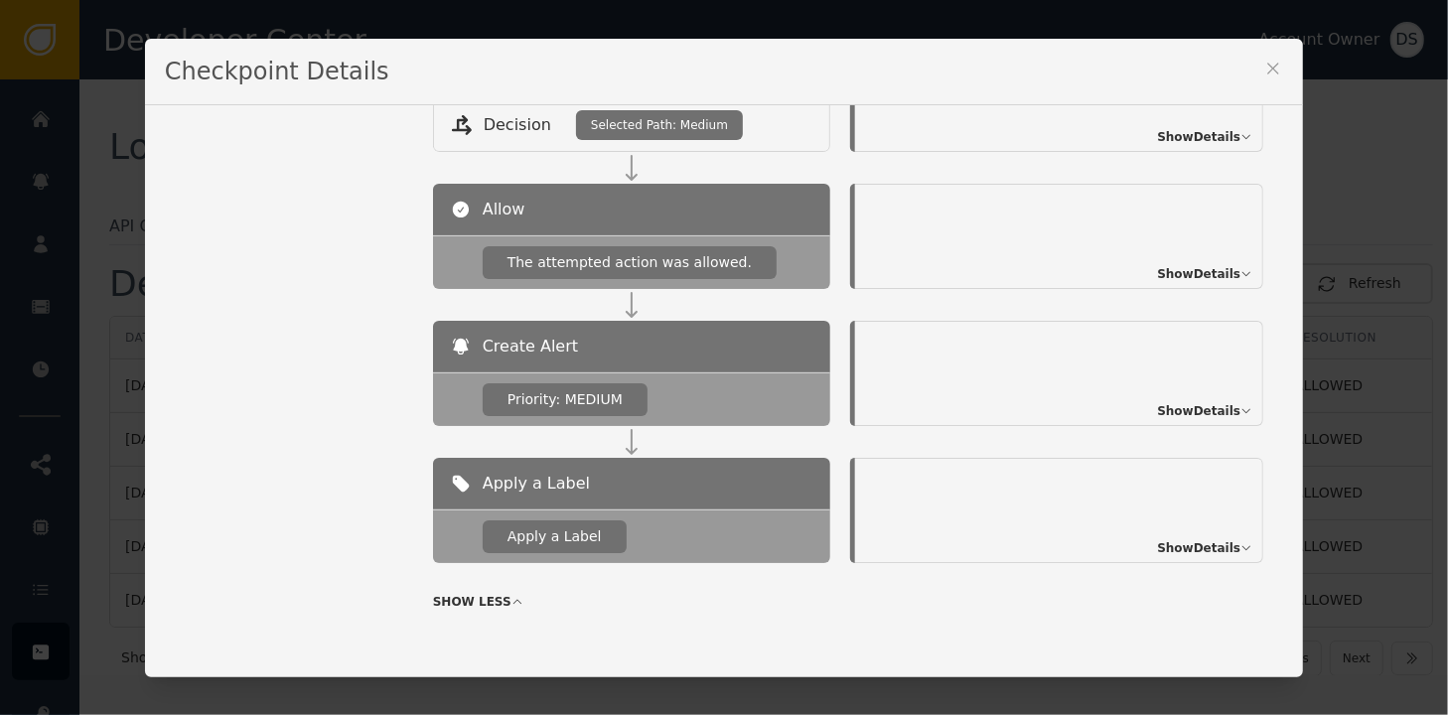
scroll to position [990, 0]
click at [1263, 71] on icon at bounding box center [1273, 69] width 20 height 20
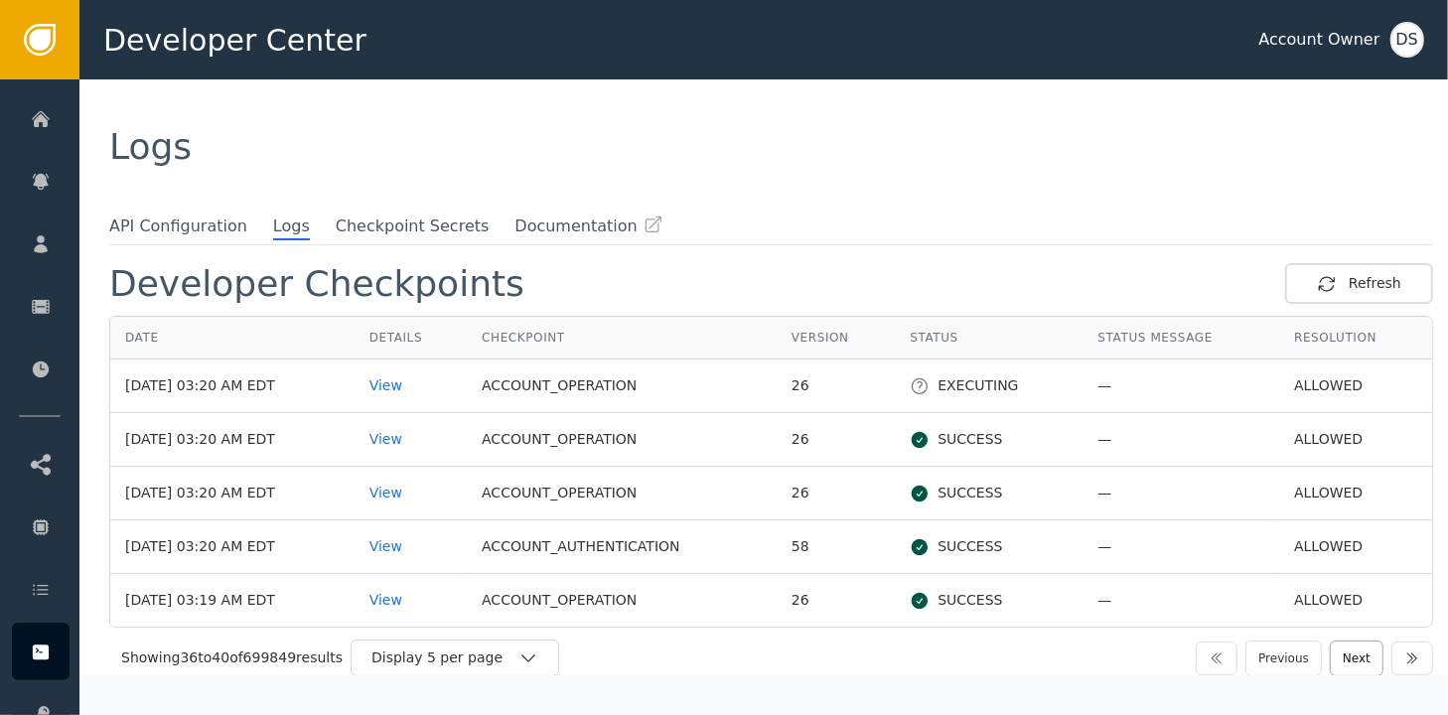
click at [1340, 657] on button "Next" at bounding box center [1357, 658] width 54 height 36
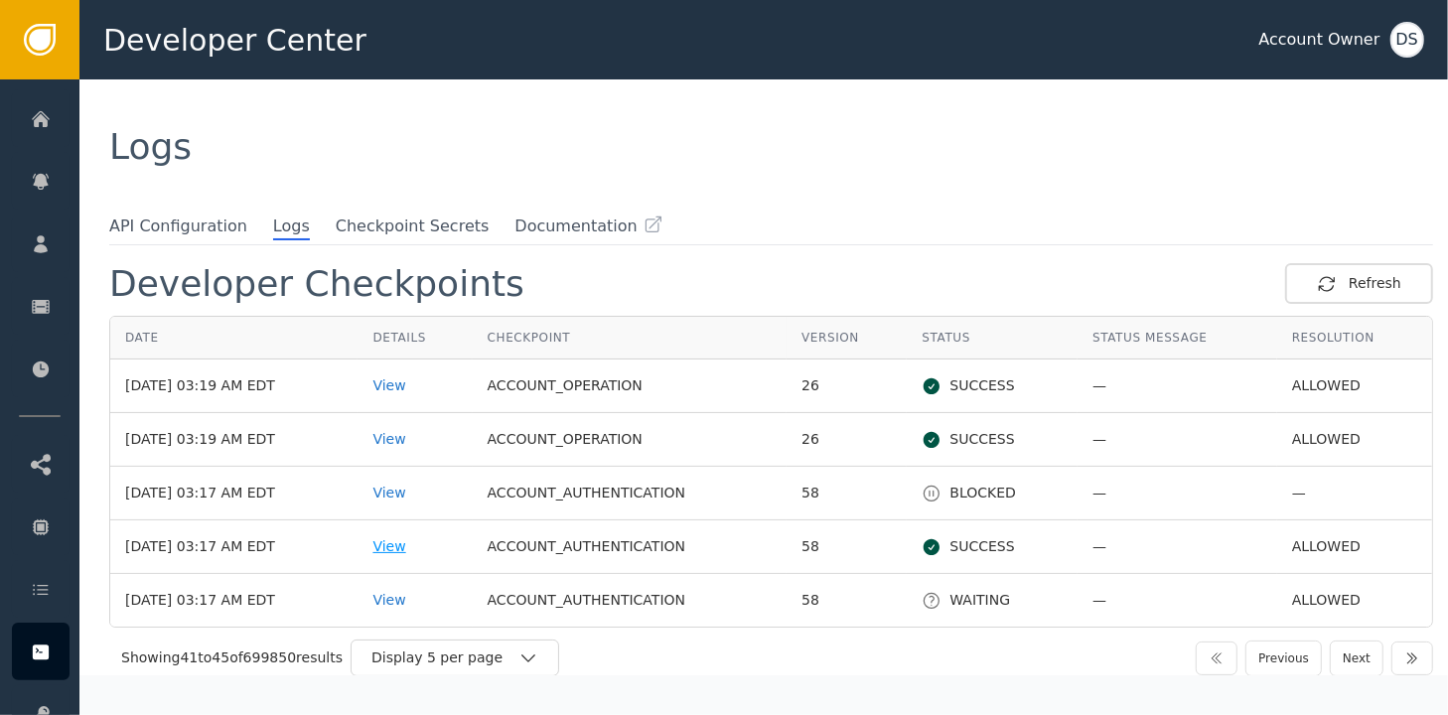
click at [410, 538] on div "View" at bounding box center [414, 546] width 84 height 21
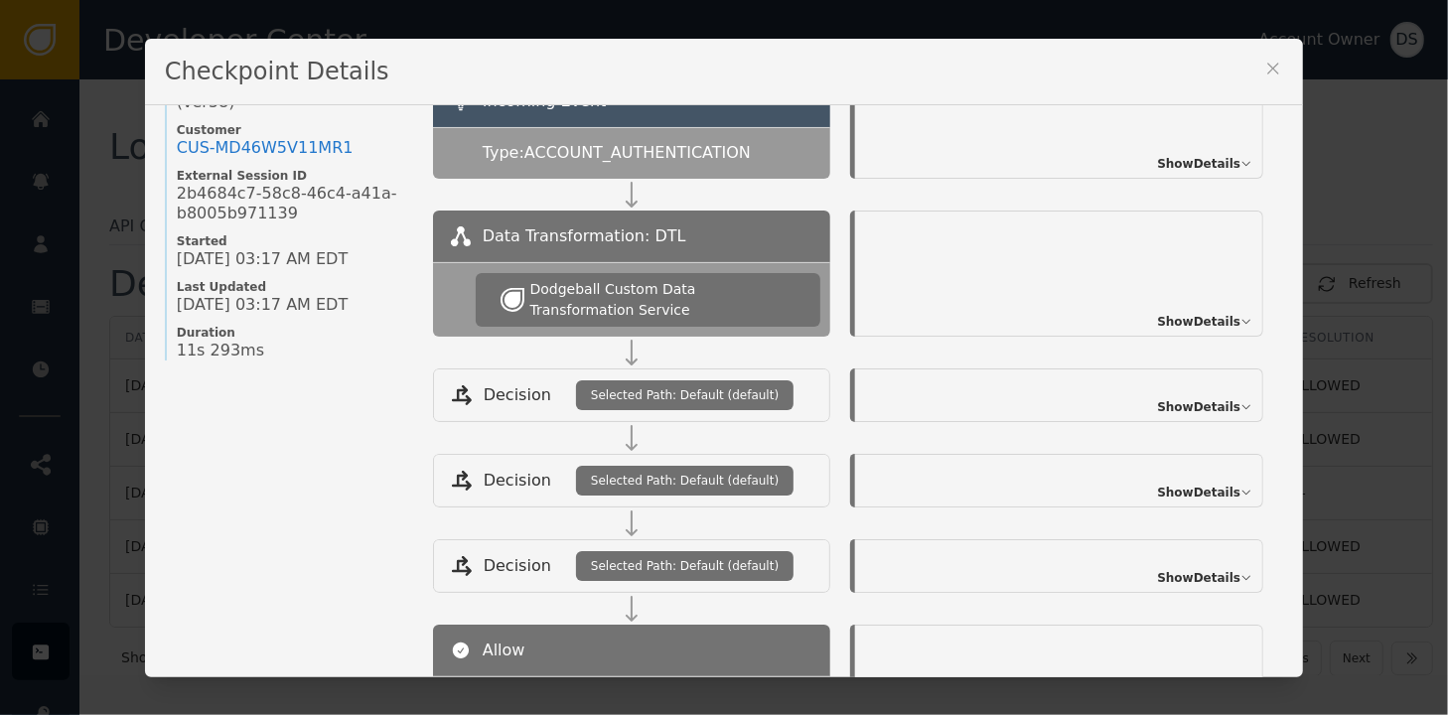
scroll to position [96, 0]
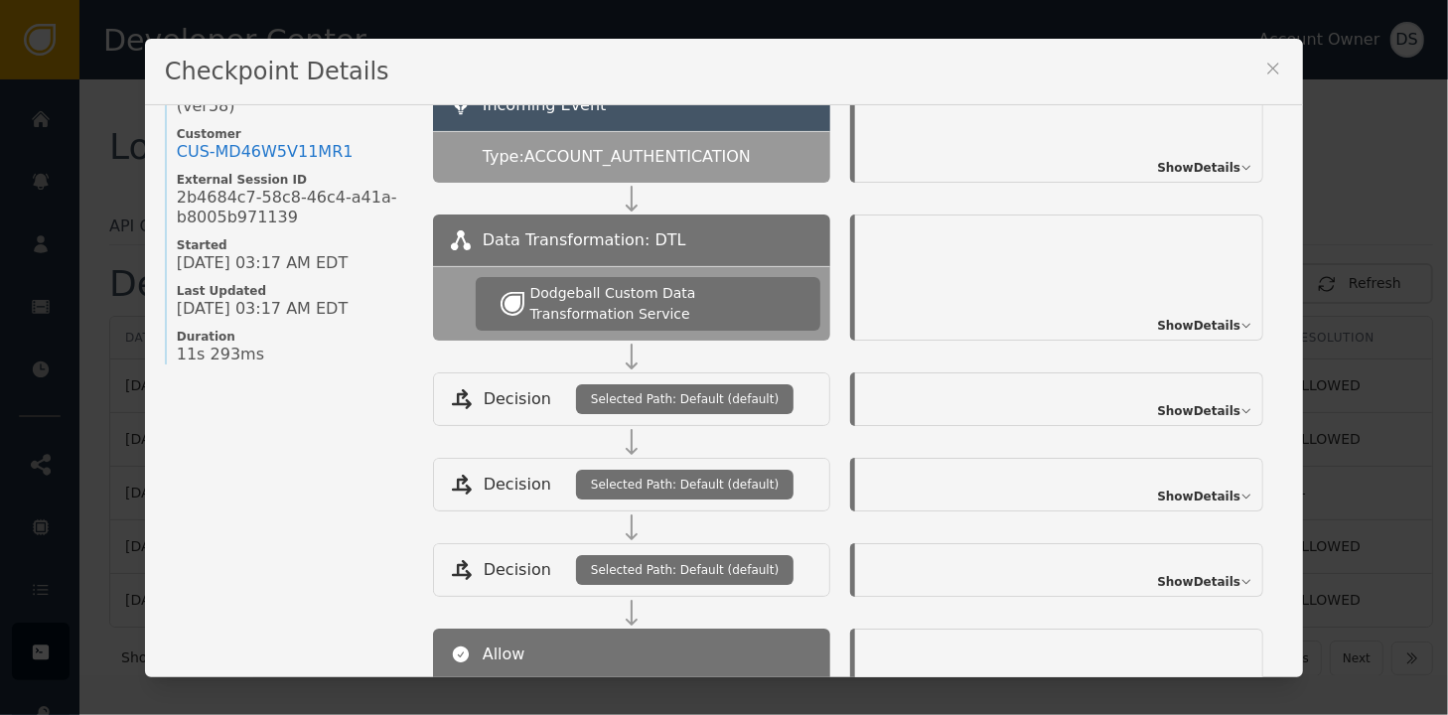
click at [1268, 67] on icon at bounding box center [1273, 68] width 11 height 11
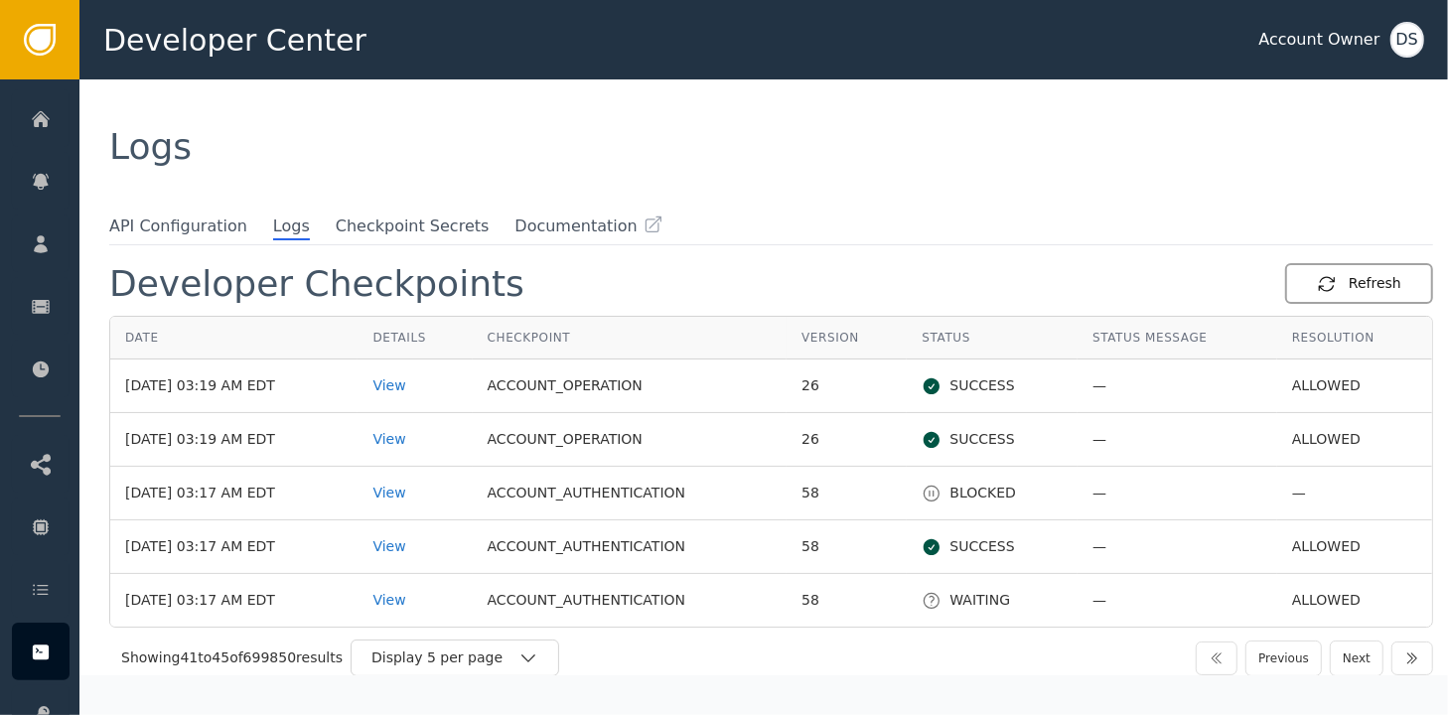
click at [1363, 284] on div "Refresh" at bounding box center [1359, 283] width 84 height 21
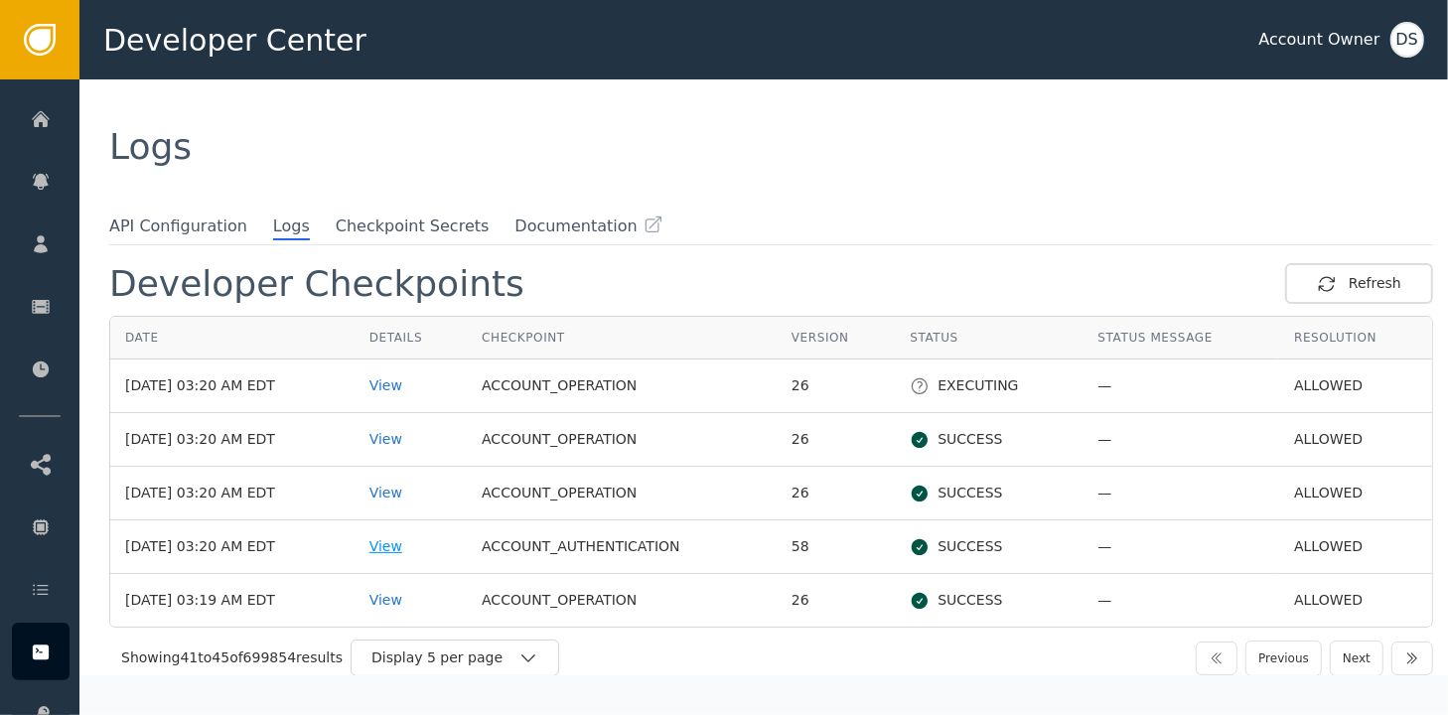
click at [409, 546] on div "View" at bounding box center [410, 546] width 82 height 21
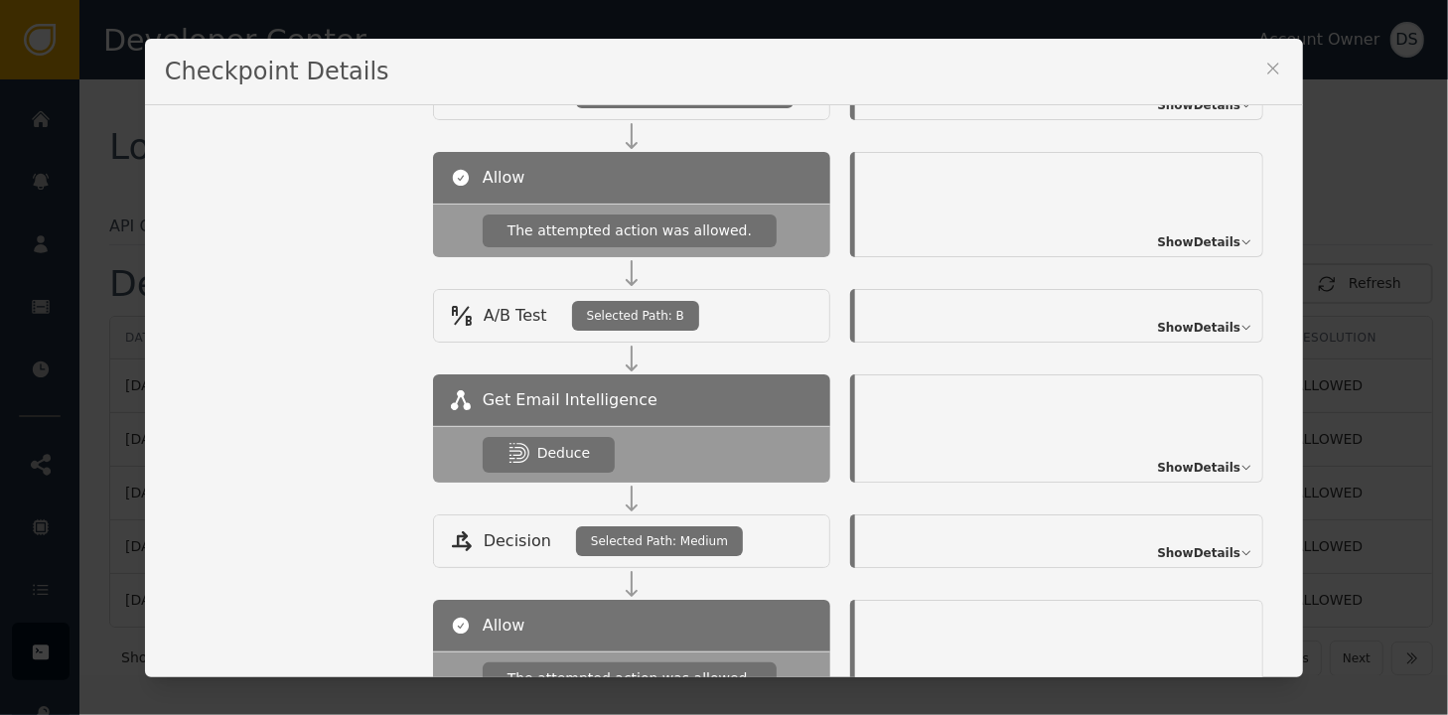
scroll to position [596, 0]
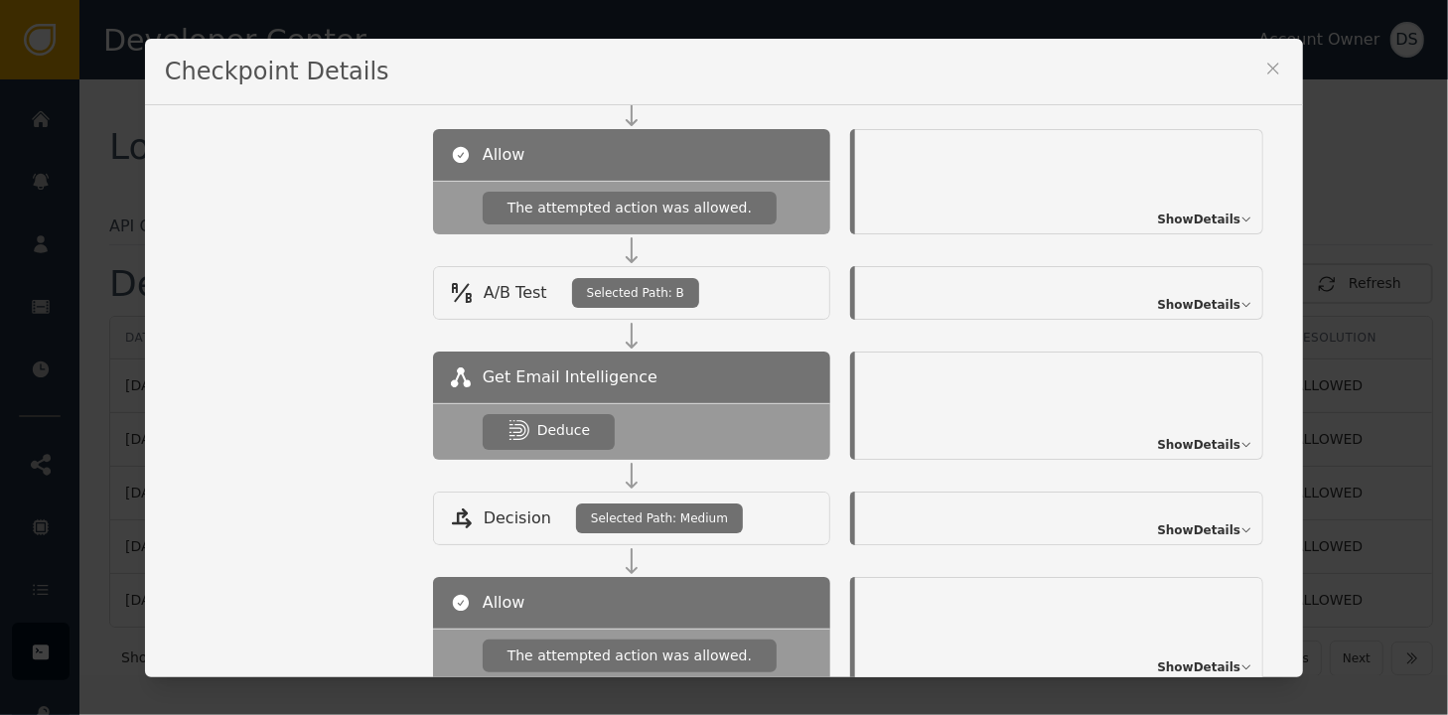
click at [1276, 71] on div "Checkpoint Details" at bounding box center [724, 72] width 1158 height 67
click at [1263, 72] on icon at bounding box center [1273, 69] width 20 height 20
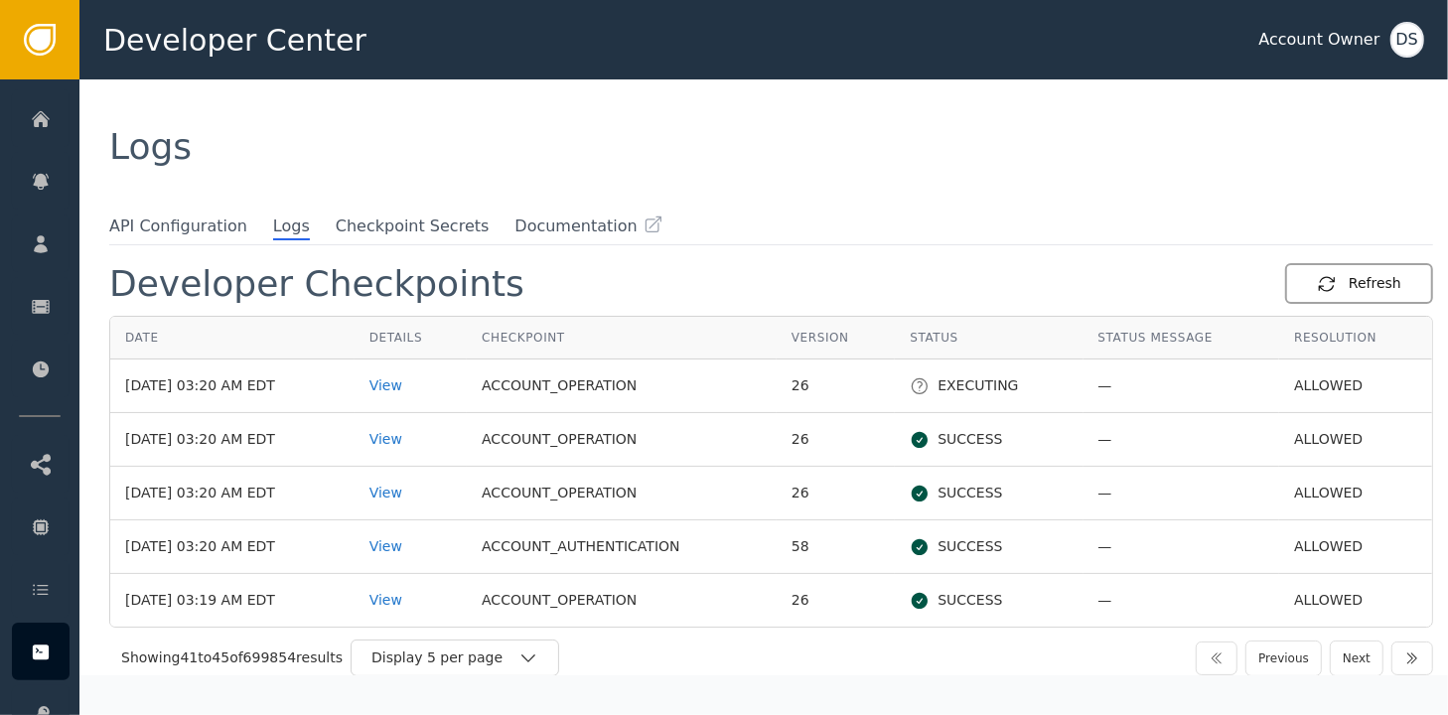
click at [1357, 281] on div "Refresh" at bounding box center [1359, 283] width 84 height 21
click at [1350, 282] on div "Refresh" at bounding box center [1359, 283] width 84 height 21
click at [1339, 288] on div "Refresh" at bounding box center [1359, 283] width 84 height 21
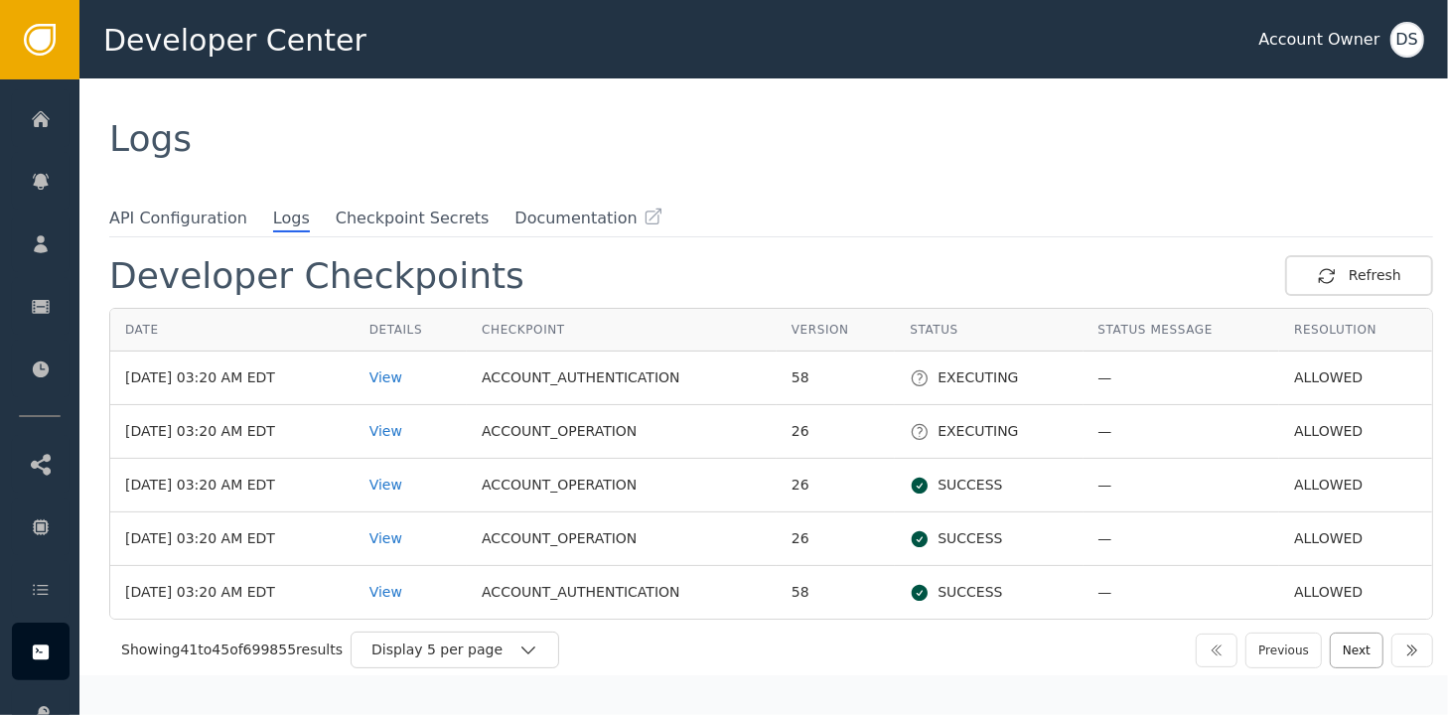
click at [1347, 638] on button "Next" at bounding box center [1357, 651] width 54 height 36
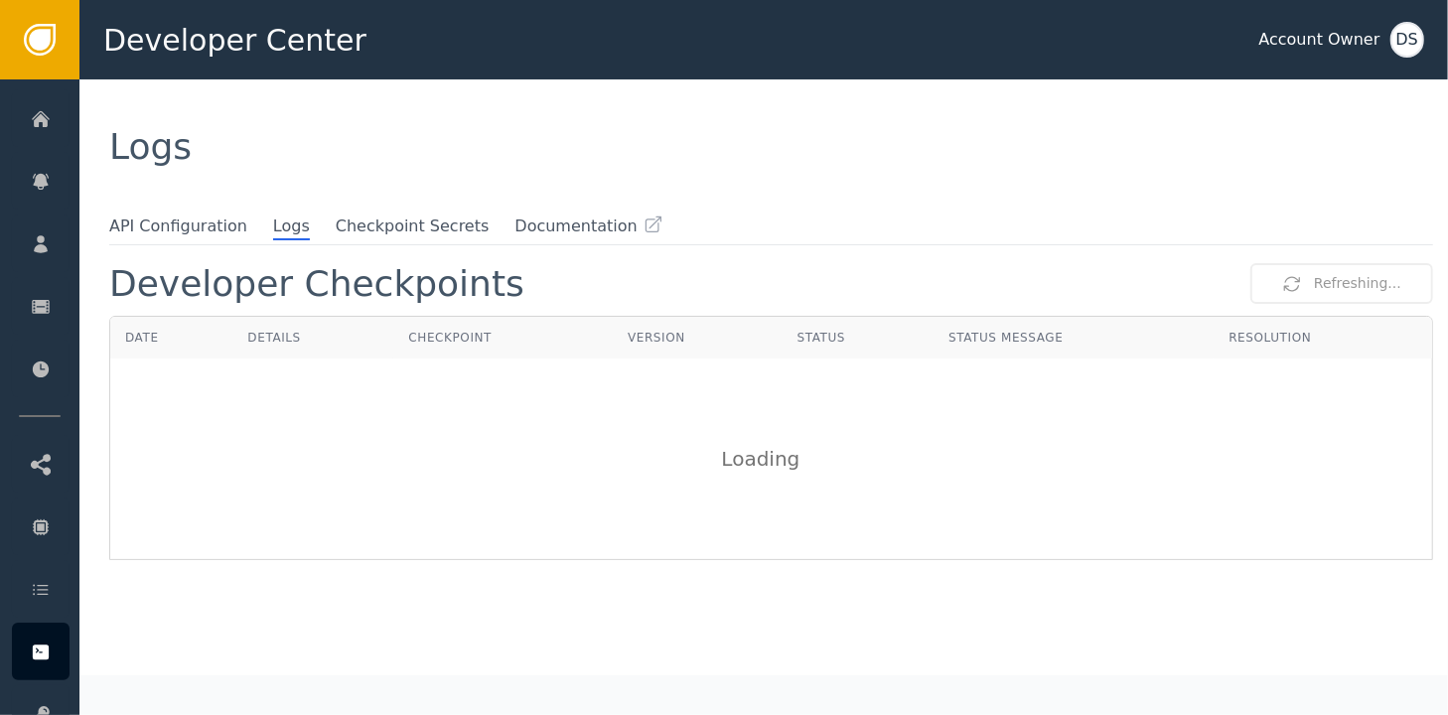
scroll to position [0, 0]
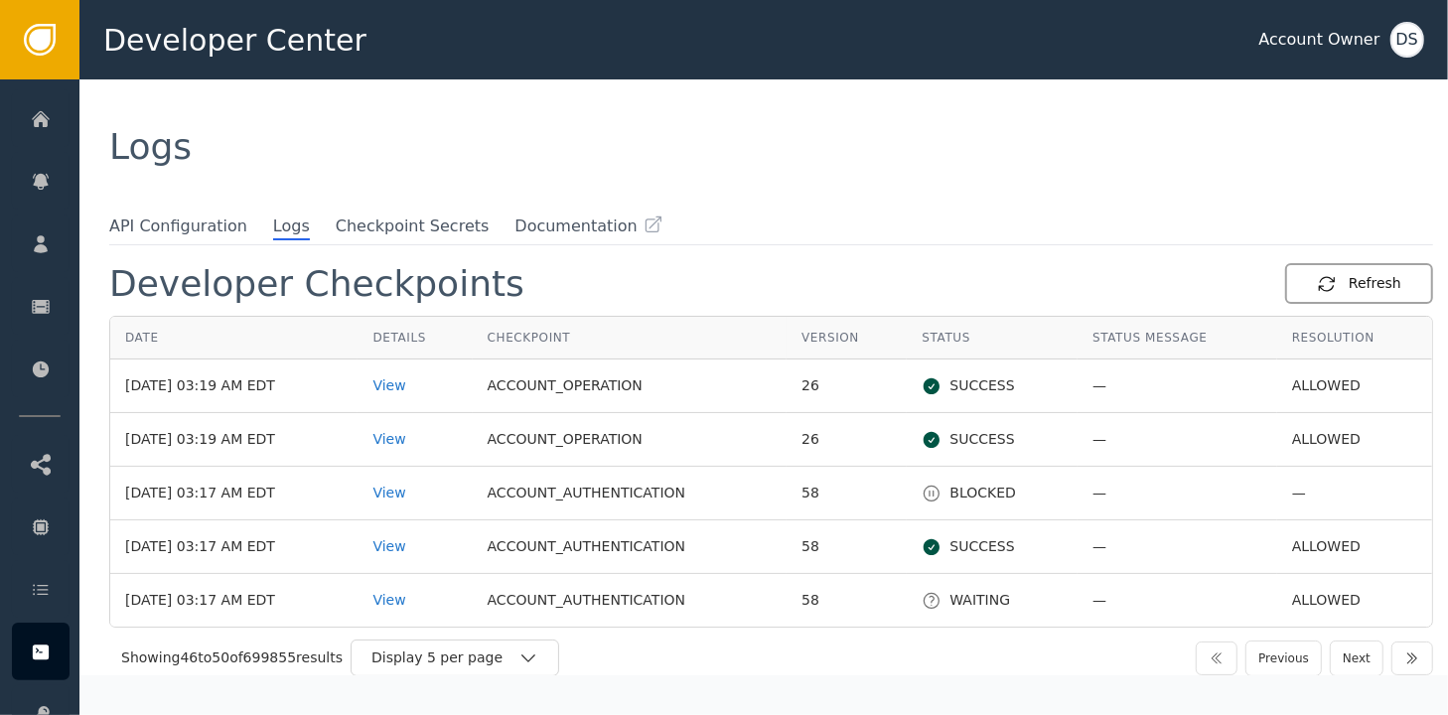
click at [1355, 278] on div "Refresh" at bounding box center [1359, 283] width 84 height 21
click at [180, 220] on span "API Configuration" at bounding box center [178, 227] width 138 height 26
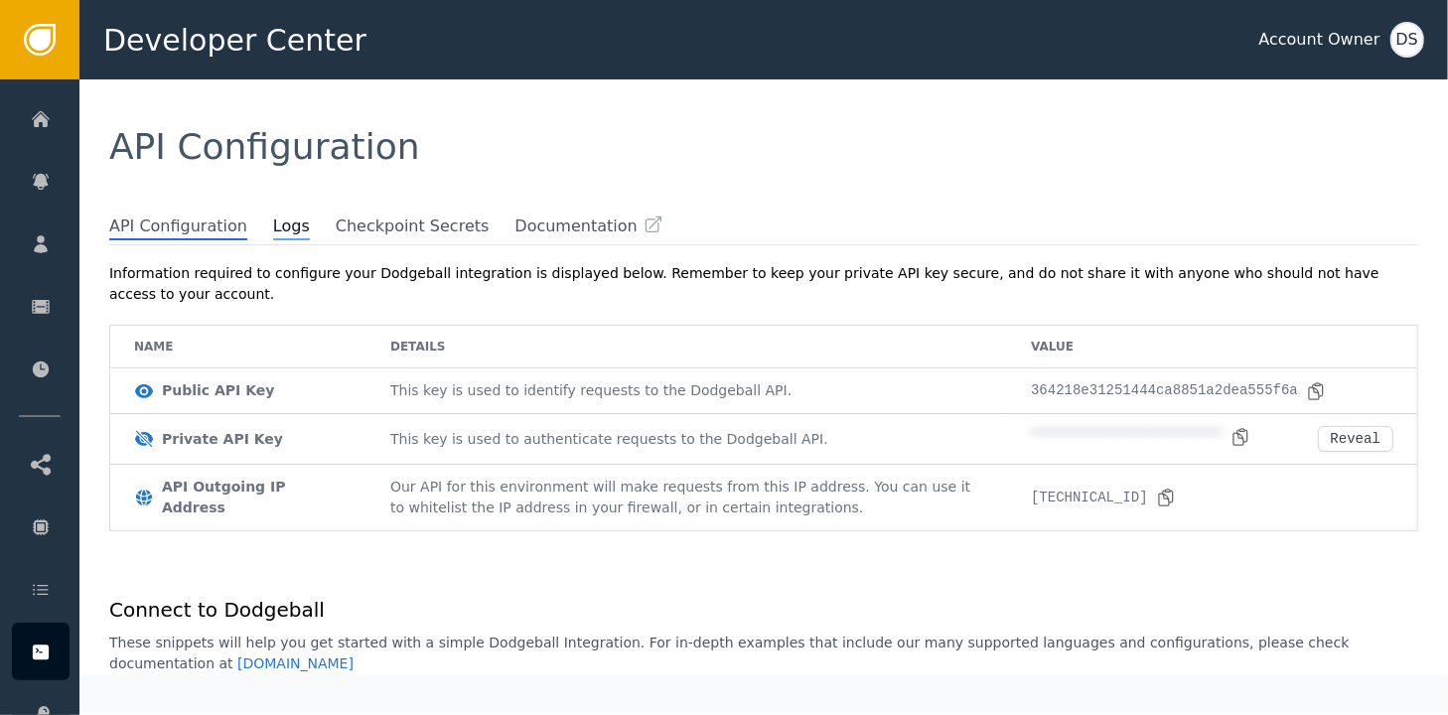
click at [273, 231] on span "Logs" at bounding box center [291, 227] width 37 height 26
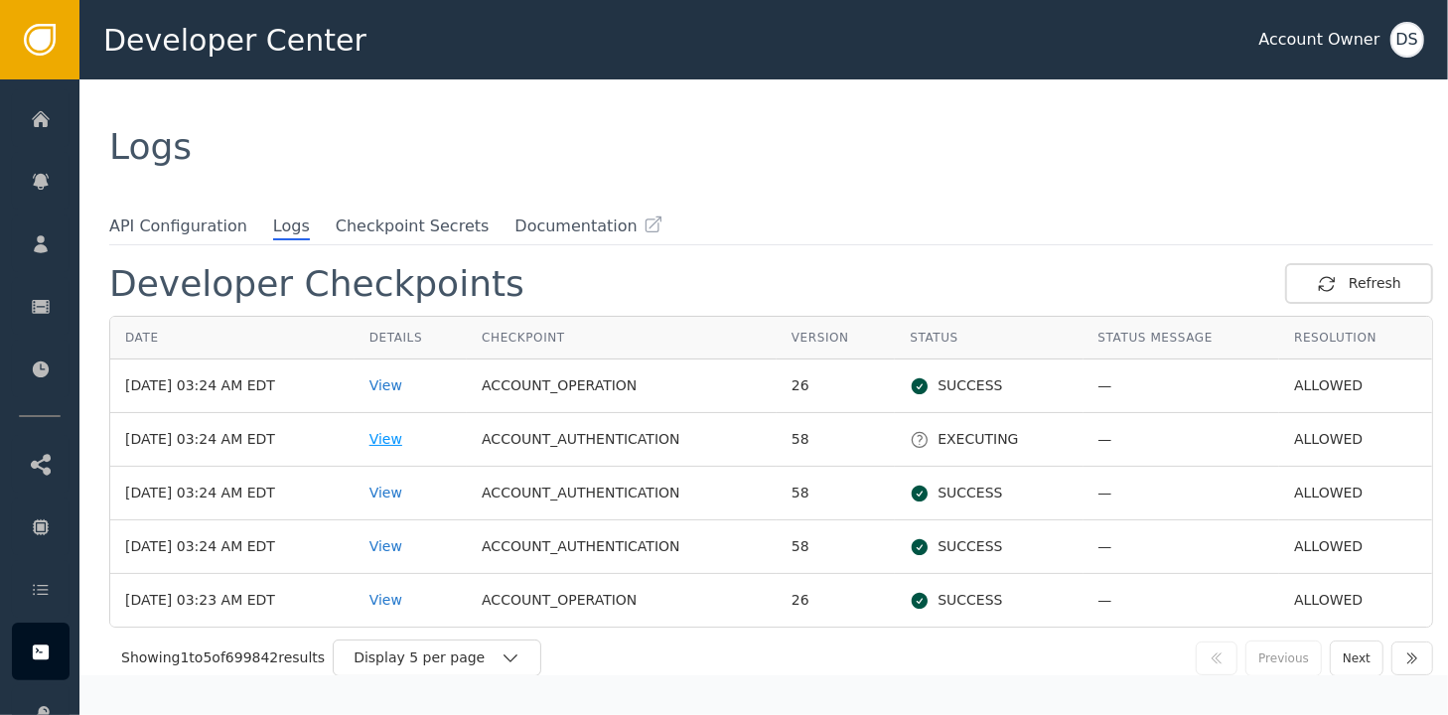
click at [419, 438] on div "View" at bounding box center [410, 439] width 82 height 21
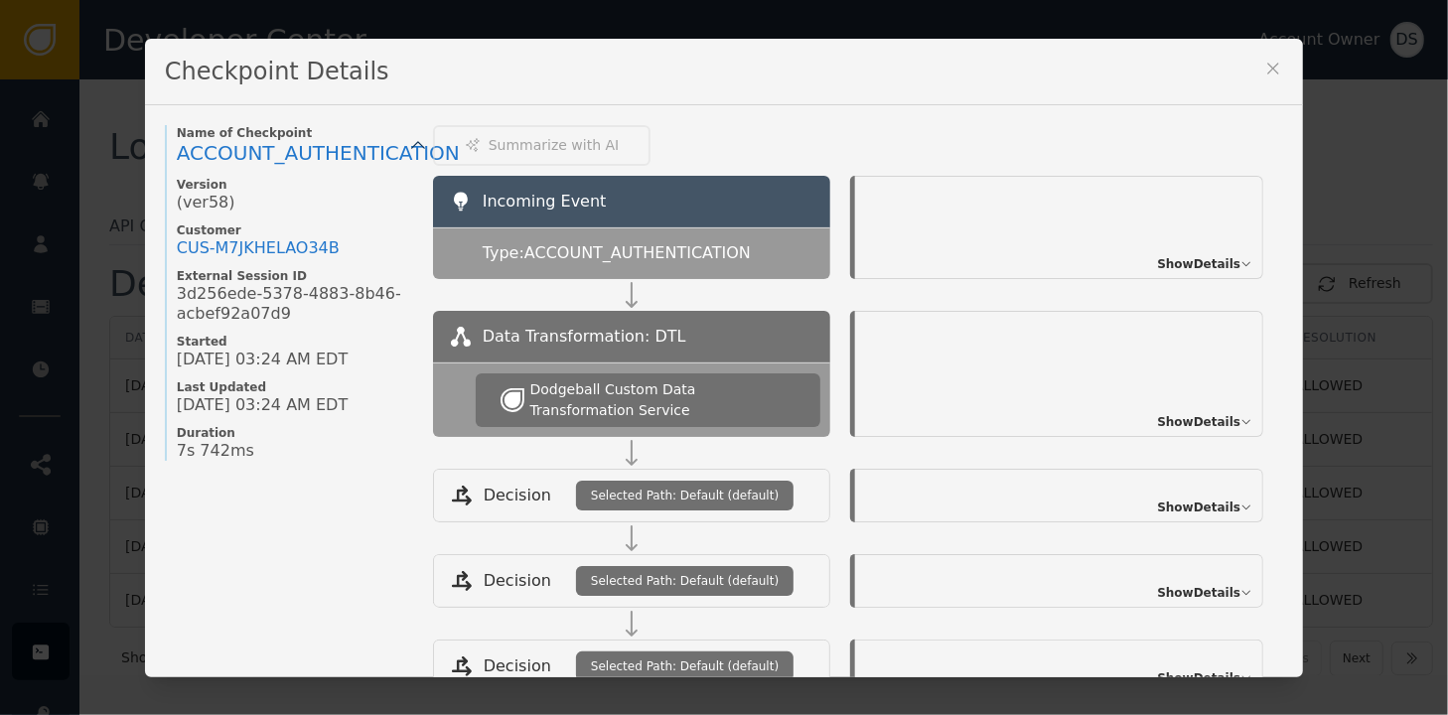
click at [1269, 67] on icon at bounding box center [1273, 69] width 20 height 20
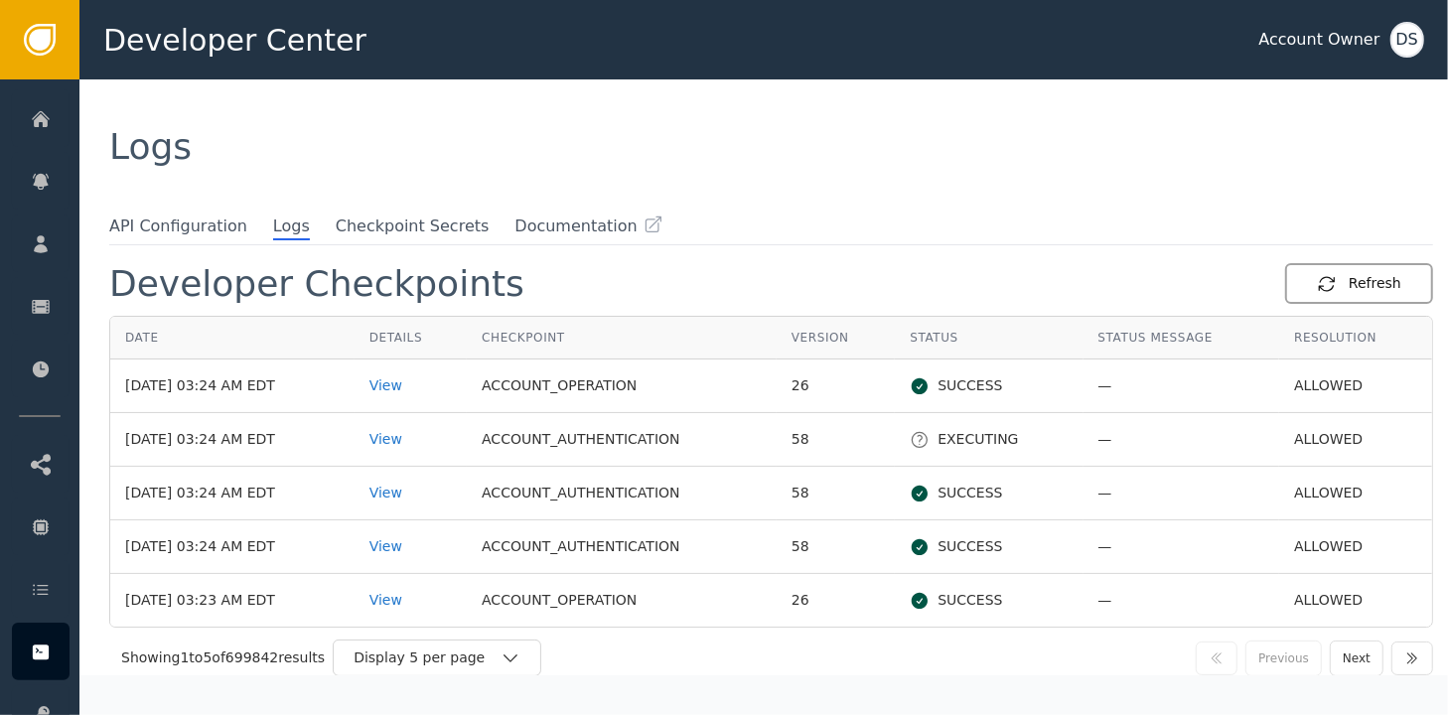
click at [1374, 287] on div "Refresh" at bounding box center [1359, 283] width 84 height 21
click at [402, 543] on div "View" at bounding box center [410, 546] width 82 height 21
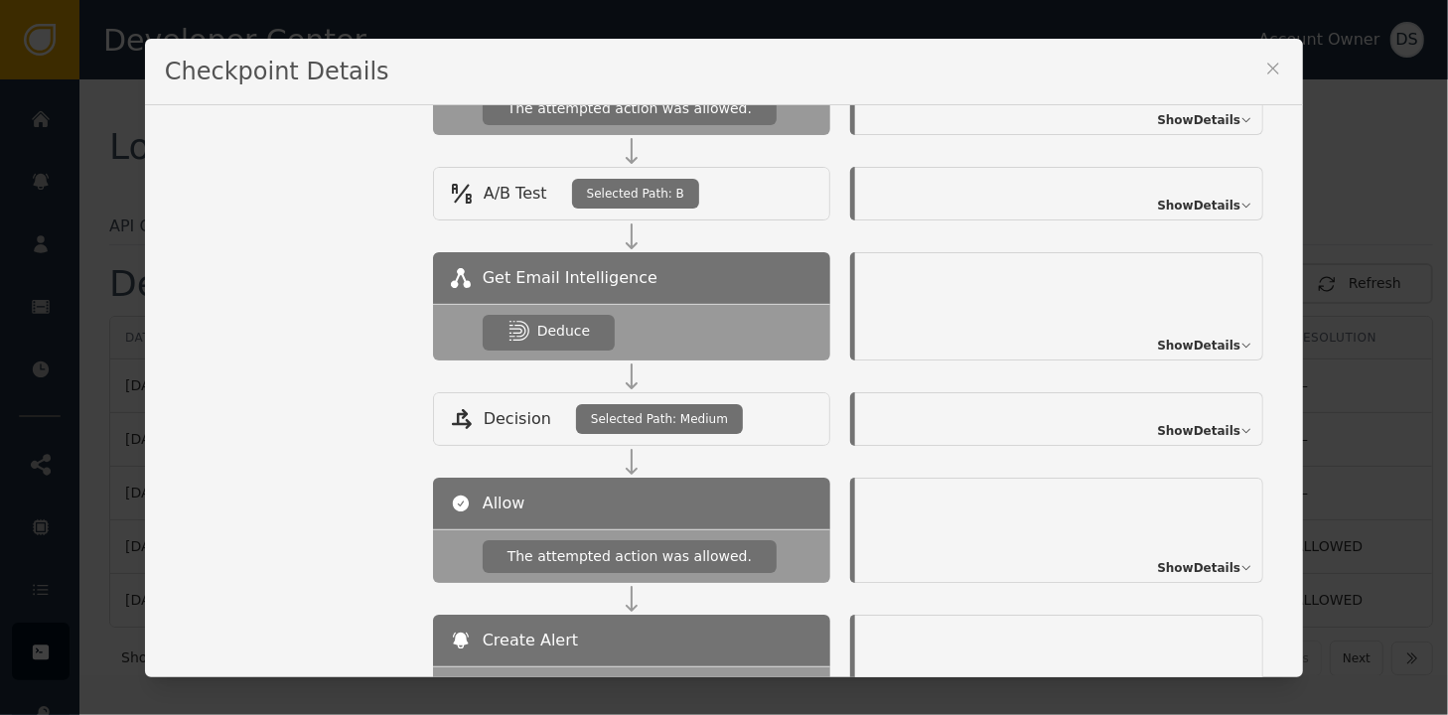
scroll to position [990, 0]
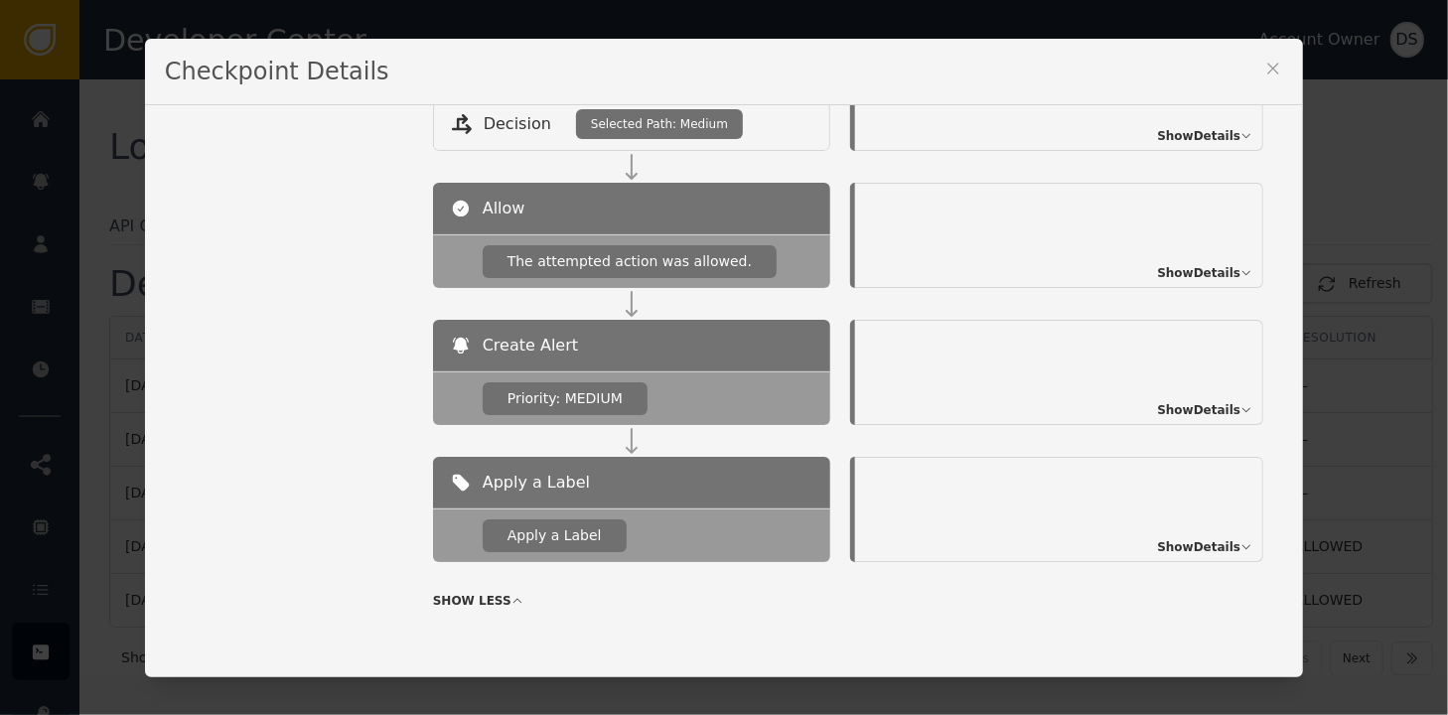
click at [1263, 70] on icon at bounding box center [1273, 69] width 20 height 20
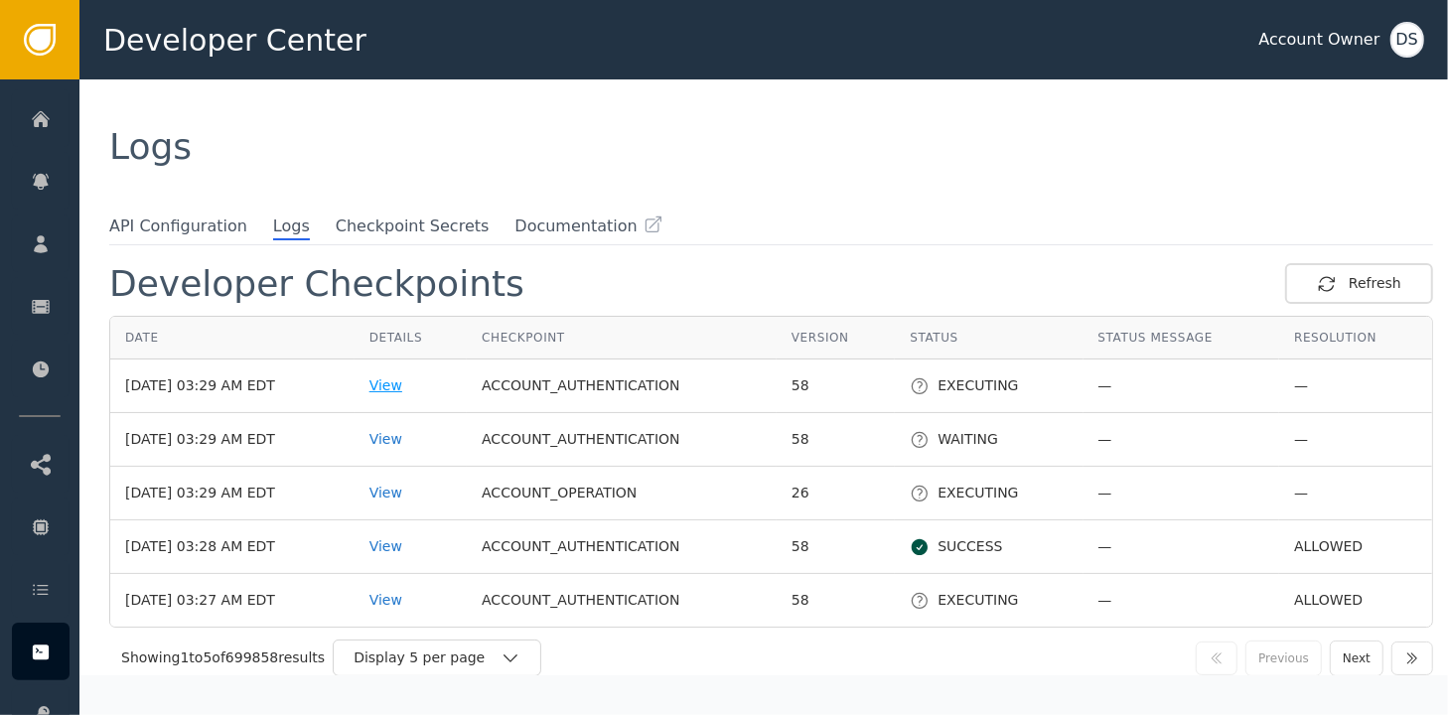
click at [402, 388] on div "View" at bounding box center [410, 385] width 82 height 21
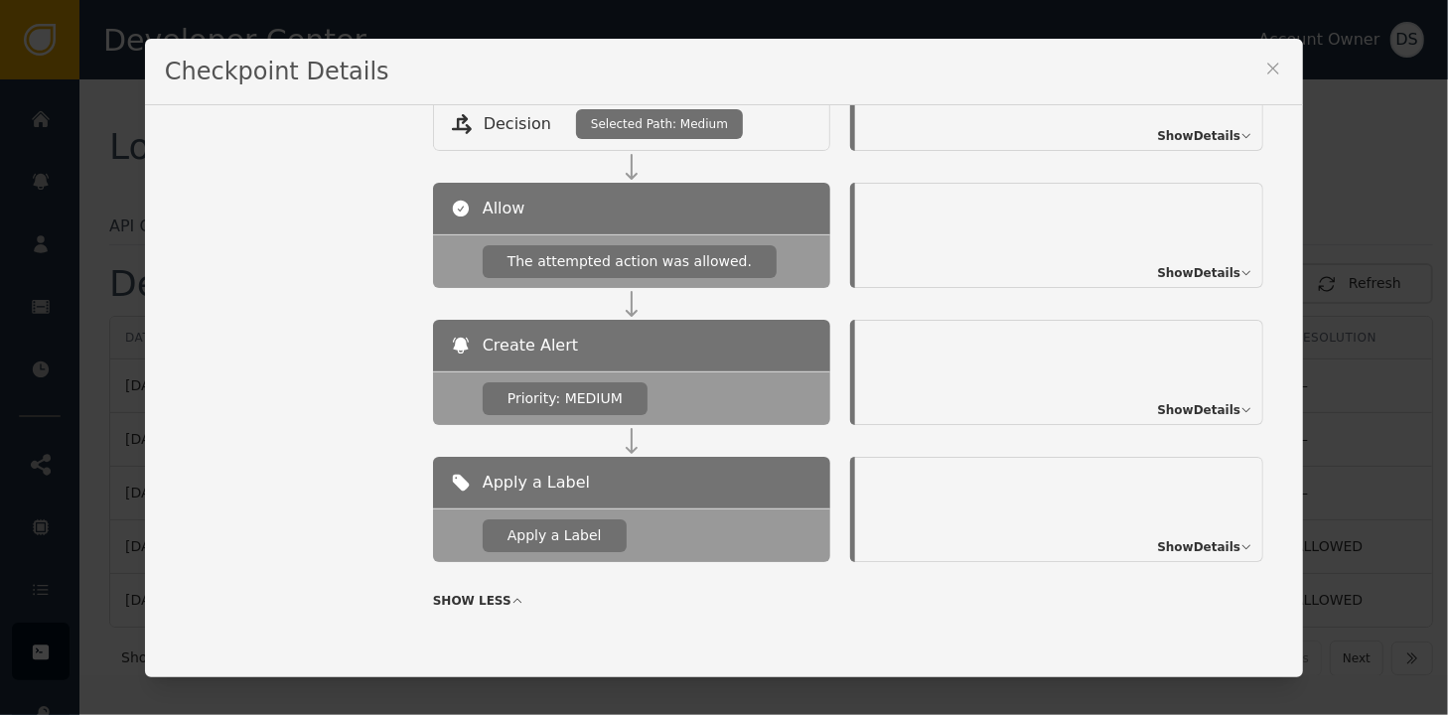
click at [1267, 76] on icon at bounding box center [1273, 69] width 20 height 20
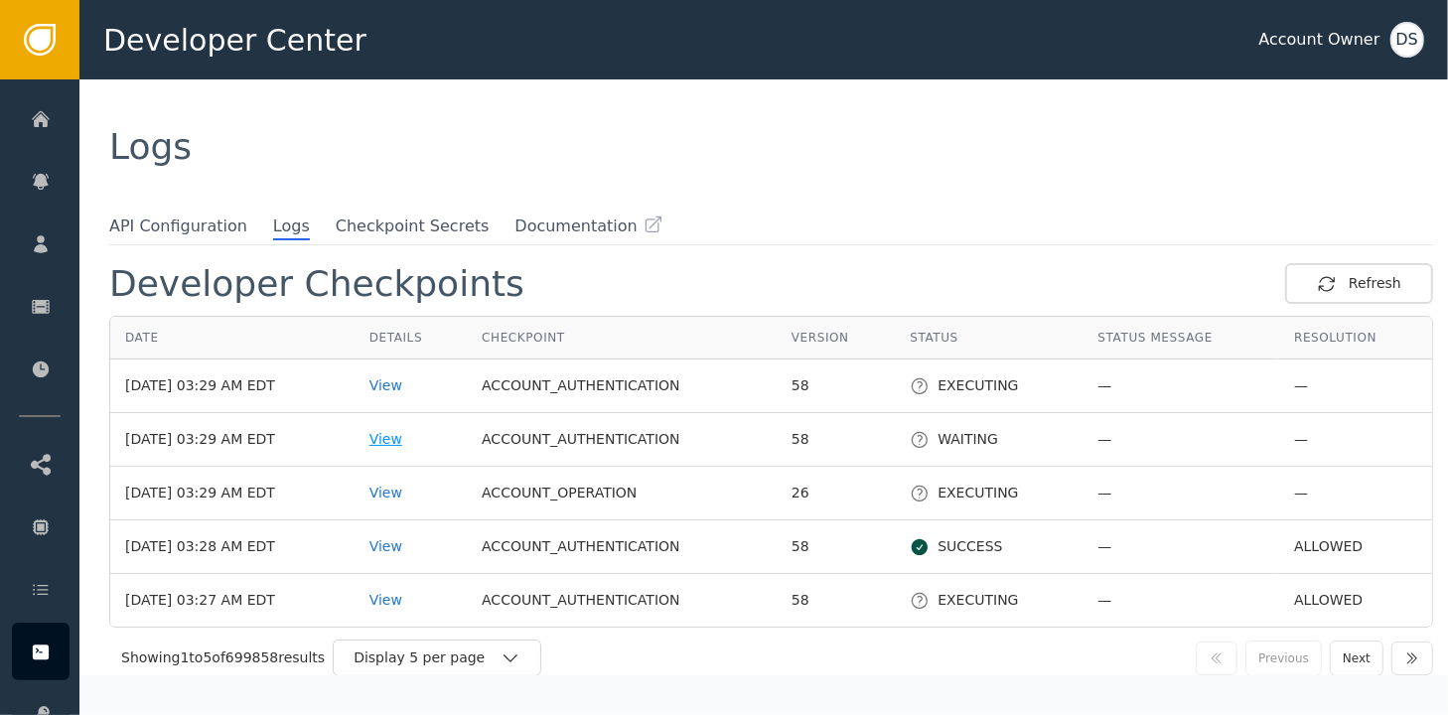
click at [403, 441] on div "View" at bounding box center [410, 439] width 82 height 21
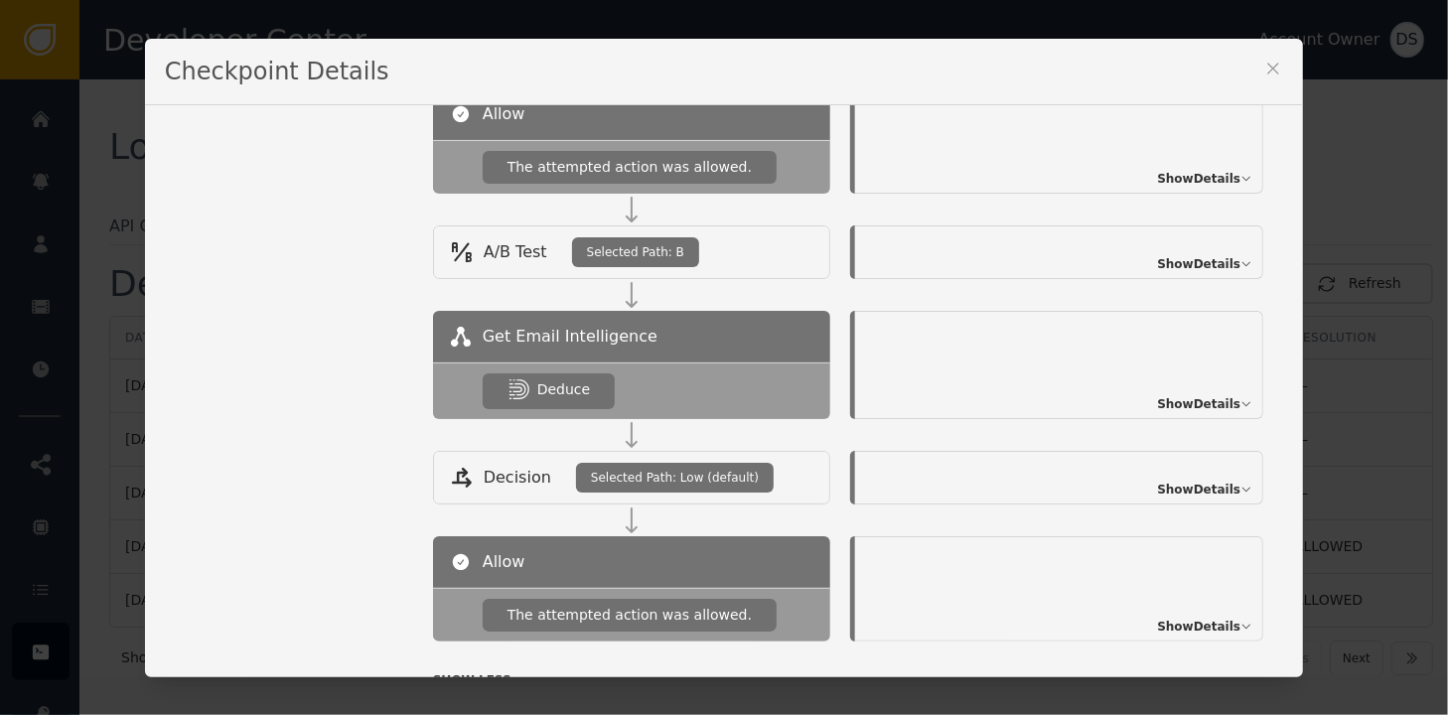
scroll to position [695, 0]
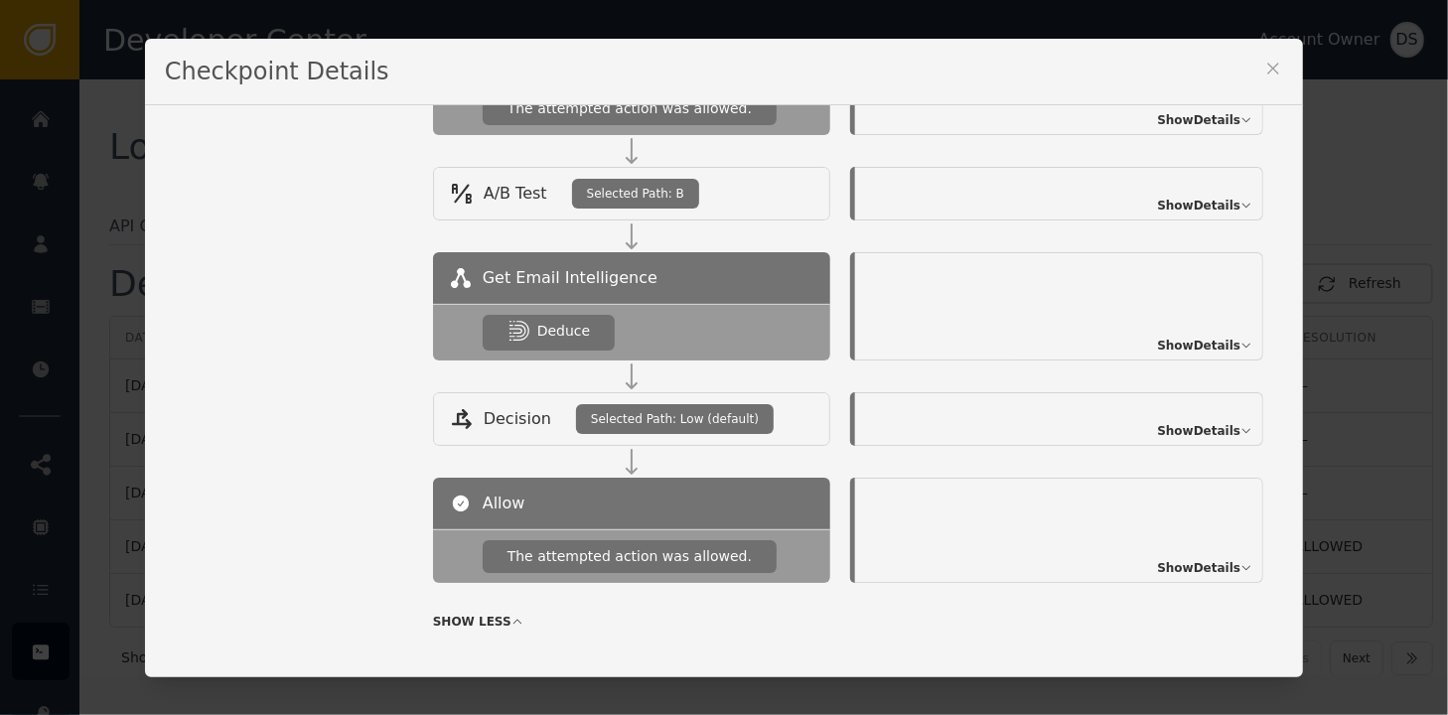
click at [1269, 64] on icon at bounding box center [1273, 69] width 20 height 20
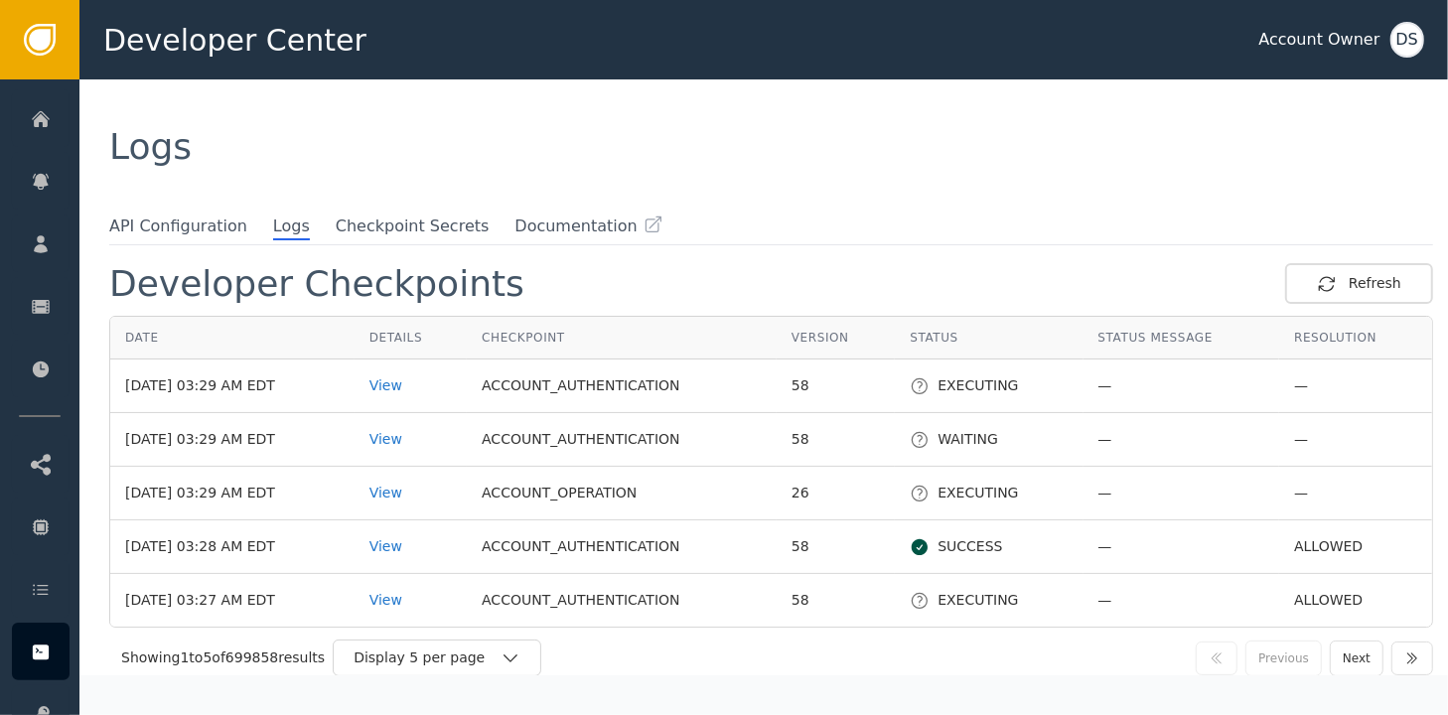
click at [1404, 40] on div "DS" at bounding box center [1407, 40] width 34 height 36
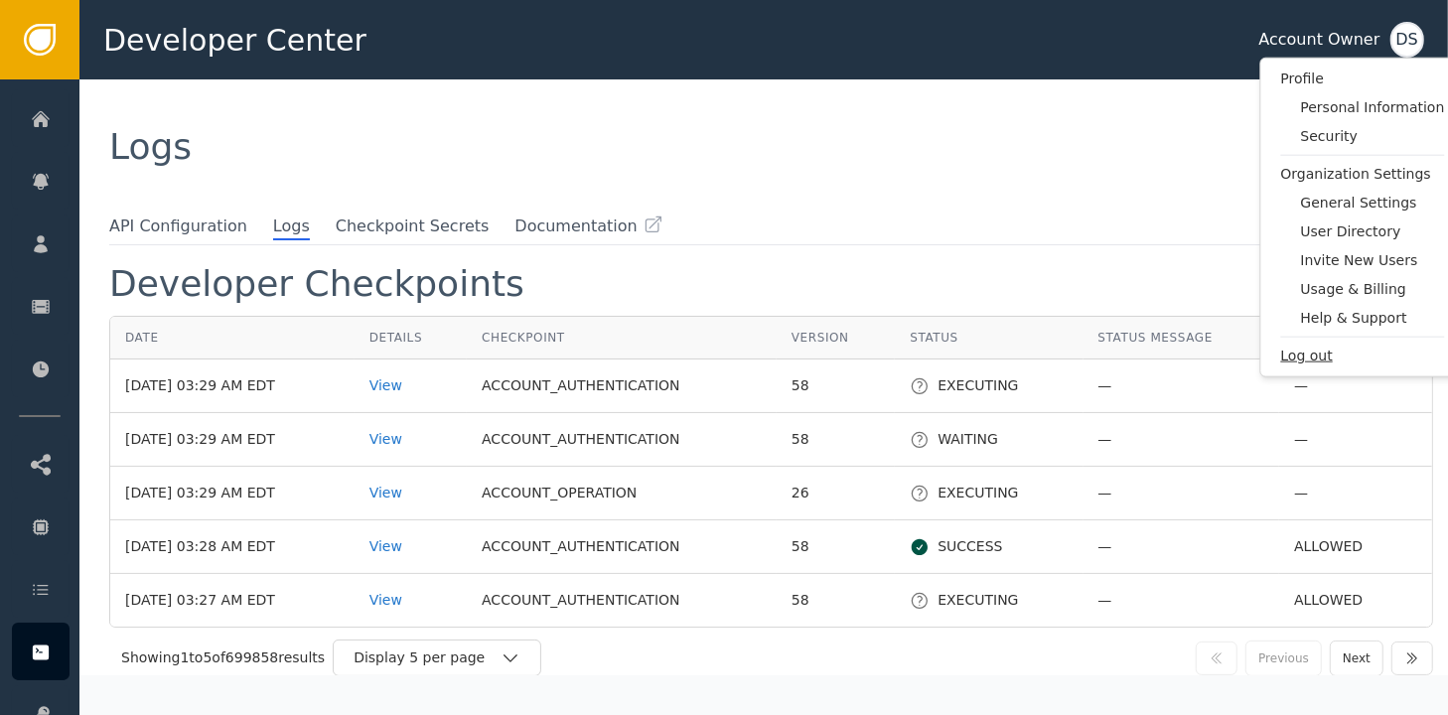
click at [1313, 362] on span "Log out" at bounding box center [1363, 356] width 164 height 21
